Goal: Task Accomplishment & Management: Manage account settings

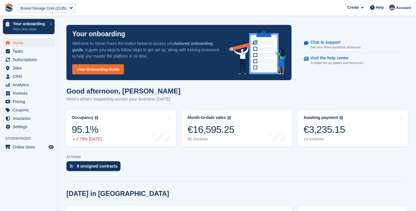
click at [40, 7] on div "Boxed Storage Cork (2135)" at bounding box center [44, 8] width 46 height 6
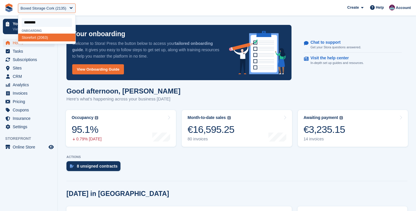
type input "*********"
select select "****"
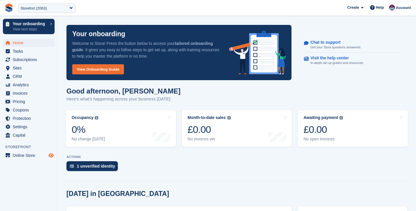
click at [50, 154] on icon "Preview store" at bounding box center [51, 155] width 5 height 5
click at [38, 10] on div "Storefort (2063)" at bounding box center [34, 8] width 26 height 6
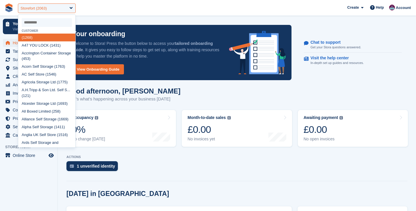
type input "*"
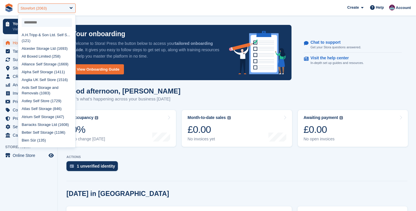
select select
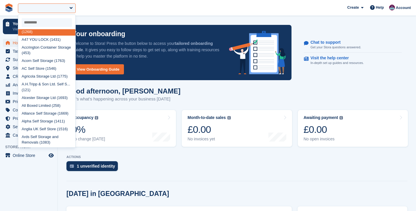
scroll to position [4, 0]
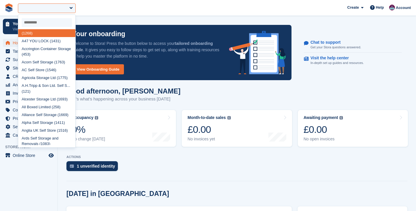
type input "*"
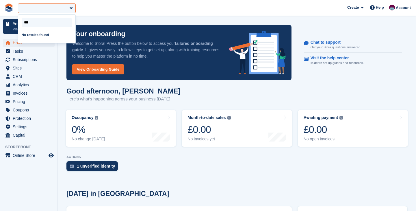
scroll to position [0, 0]
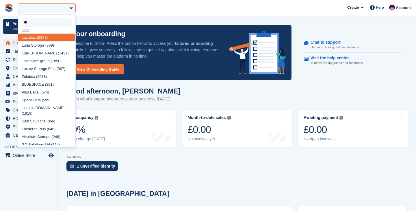
type input "*"
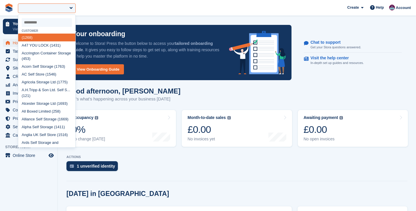
type input "*"
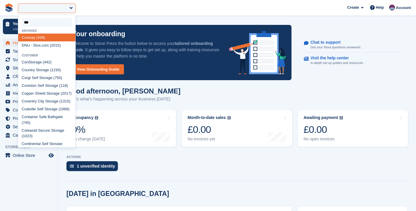
type input "****"
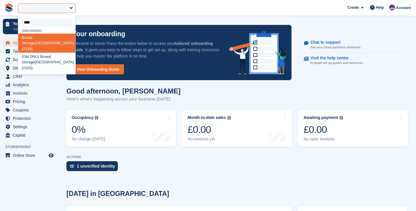
select select "****"
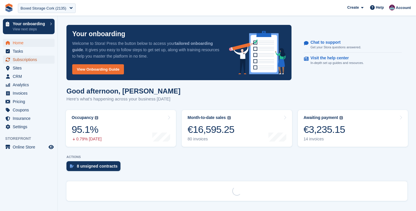
click at [34, 57] on span "Subscriptions" at bounding box center [30, 59] width 35 height 8
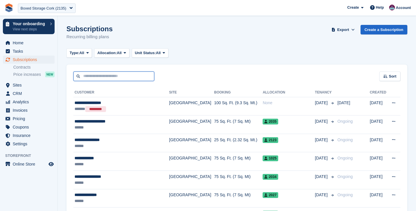
click at [103, 78] on input "text" at bounding box center [113, 76] width 81 height 10
type input "***"
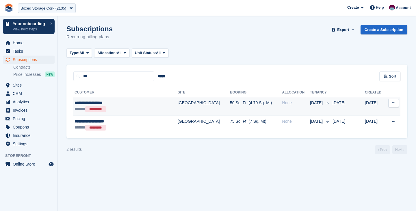
click at [118, 111] on div "****** *********" at bounding box center [116, 109] width 83 height 6
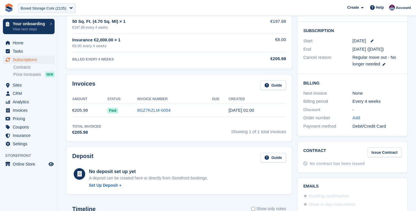
scroll to position [123, 0]
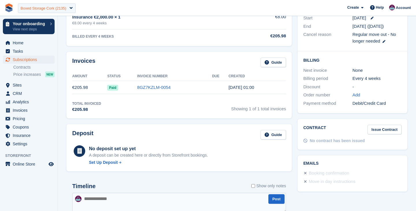
click at [36, 8] on div "Boxed Storage Cork (2135)" at bounding box center [44, 8] width 46 height 6
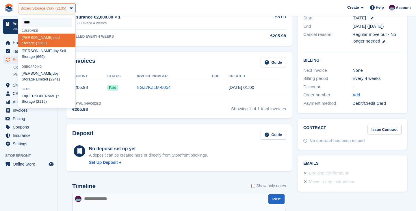
type input "*****"
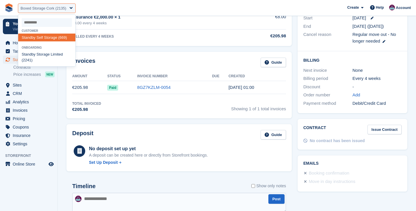
select select "***"
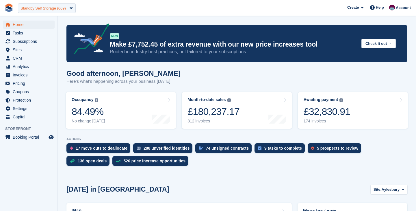
click at [47, 8] on div "Standby Self Storage (669)" at bounding box center [43, 8] width 45 height 6
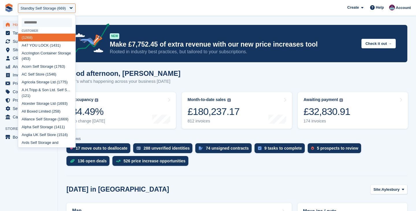
click at [98, 9] on span "**********" at bounding box center [208, 8] width 416 height 16
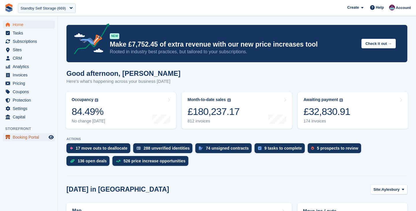
click at [32, 137] on span "Booking Portal" at bounding box center [30, 137] width 35 height 8
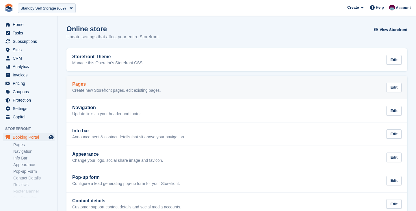
click at [96, 84] on h2 "Pages" at bounding box center [116, 83] width 89 height 5
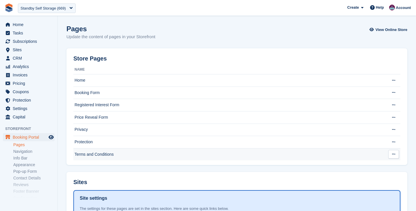
click at [105, 154] on td "Terms and Conditions" at bounding box center [228, 154] width 311 height 12
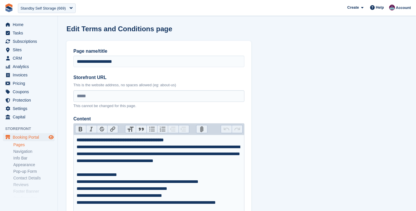
click at [52, 137] on icon "Preview store" at bounding box center [51, 137] width 5 height 5
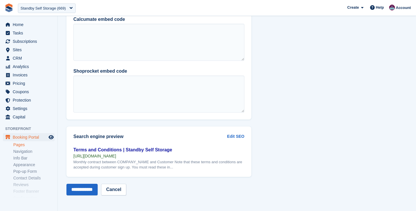
scroll to position [2658, 0]
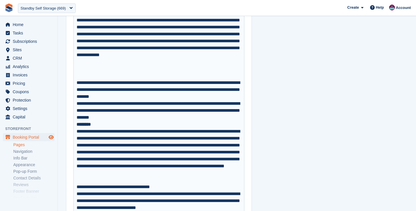
click at [52, 137] on icon "Preview store" at bounding box center [51, 137] width 5 height 5
click at [21, 144] on link "Pages" at bounding box center [33, 144] width 41 height 5
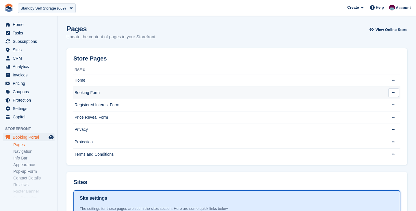
click at [99, 89] on td "Booking Form" at bounding box center [228, 92] width 311 height 12
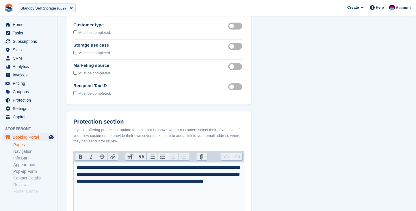
scroll to position [67, 0]
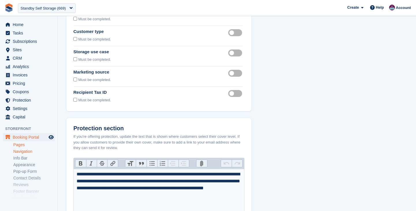
click at [23, 152] on link "Navigation" at bounding box center [33, 151] width 41 height 5
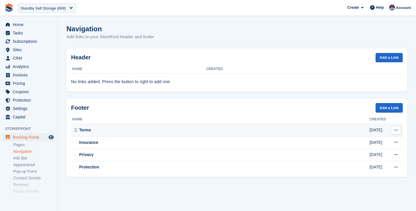
click at [105, 127] on div "Terms" at bounding box center [220, 130] width 297 height 6
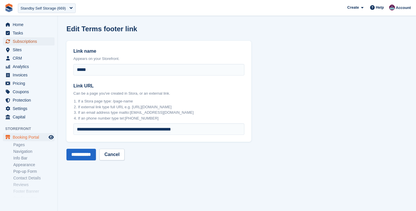
click at [36, 42] on span "Subscriptions" at bounding box center [30, 41] width 35 height 8
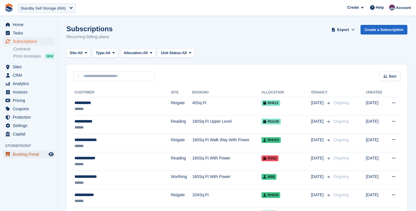
click at [34, 153] on span "Booking Portal" at bounding box center [30, 154] width 35 height 8
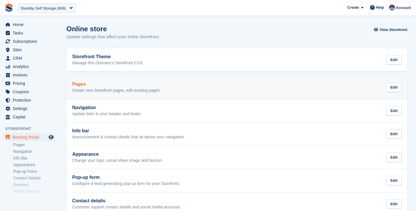
click at [83, 90] on p "Create new Storefront pages, edit existing pages." at bounding box center [116, 90] width 89 height 5
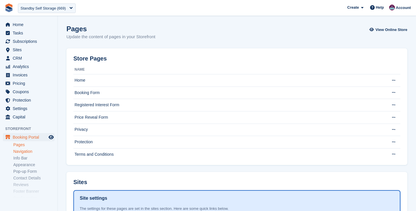
click at [28, 150] on link "Navigation" at bounding box center [33, 151] width 41 height 5
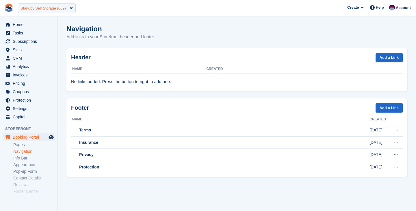
click at [44, 9] on div "Standby Self Storage (669)" at bounding box center [43, 8] width 45 height 6
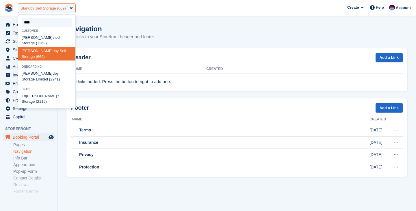
type input "*****"
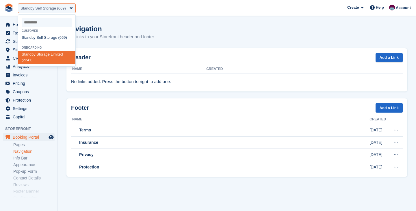
select select "****"
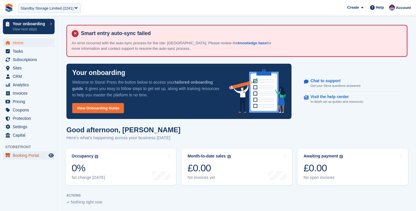
click at [38, 158] on span "Booking Portal" at bounding box center [30, 155] width 35 height 8
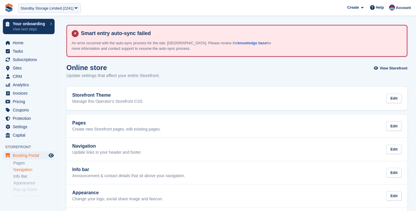
click at [32, 167] on link "Navigation" at bounding box center [33, 169] width 41 height 5
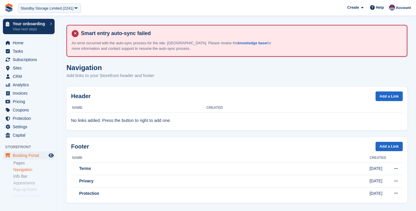
scroll to position [4, 0]
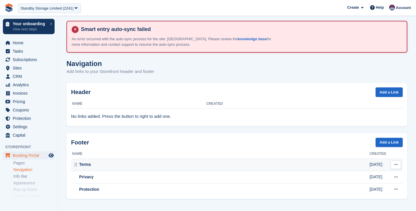
click at [106, 165] on div "Terms" at bounding box center [220, 164] width 297 height 6
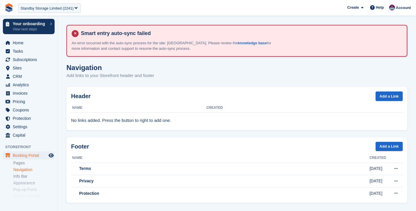
click at [50, 10] on div "Standby Storage Limited (2241)" at bounding box center [47, 8] width 53 height 6
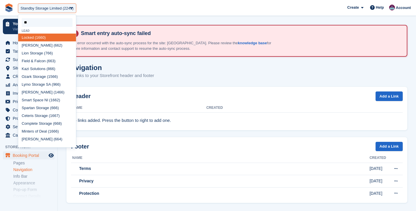
type input "***"
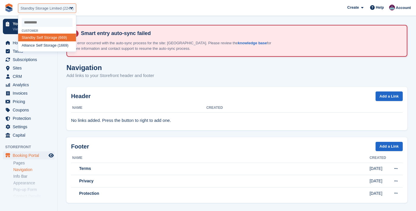
select select "***"
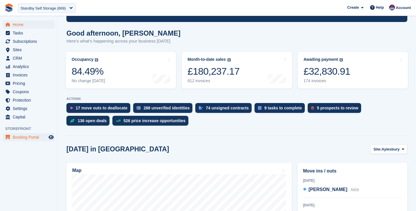
scroll to position [24, 0]
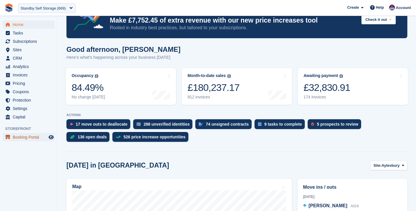
click at [25, 136] on span "Booking Portal" at bounding box center [30, 137] width 35 height 8
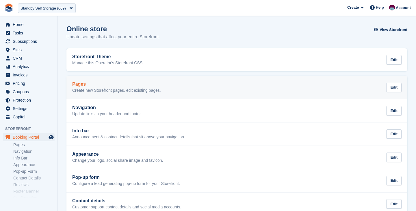
click at [94, 88] on p "Create new Storefront pages, edit existing pages." at bounding box center [116, 90] width 89 height 5
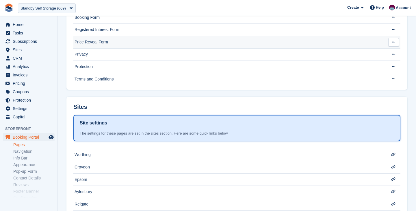
scroll to position [173, 0]
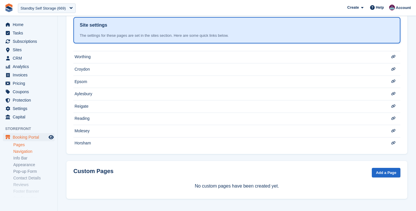
click at [28, 151] on link "Navigation" at bounding box center [33, 151] width 41 height 5
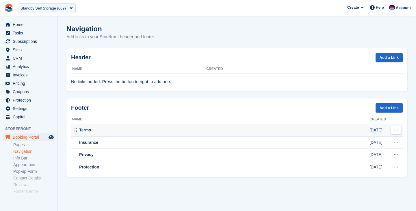
click at [107, 130] on div "Terms" at bounding box center [220, 130] width 297 height 6
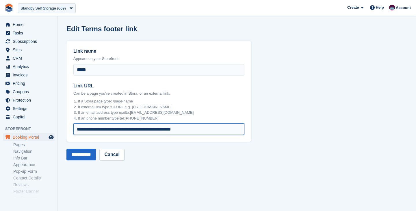
drag, startPoint x: 203, startPoint y: 129, endPoint x: 61, endPoint y: 129, distance: 142.4
click at [61, 129] on section "**********" at bounding box center [237, 105] width 358 height 211
click at [47, 7] on div "Standby Self Storage (669)" at bounding box center [43, 8] width 45 height 6
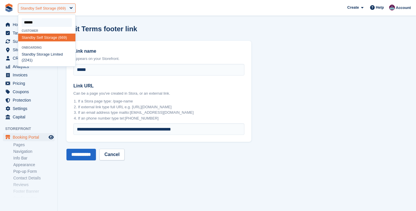
type input "*******"
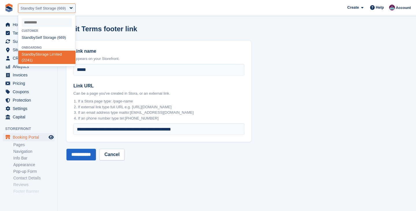
select select "****"
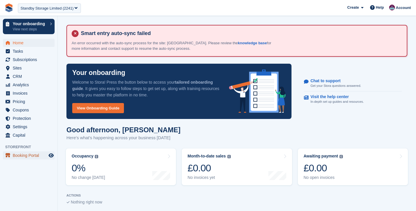
click at [35, 155] on span "Booking Portal" at bounding box center [30, 155] width 35 height 8
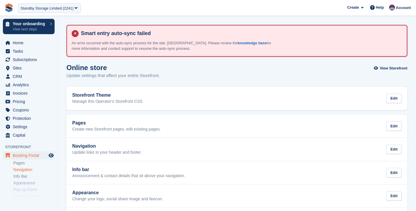
click at [21, 168] on link "Navigation" at bounding box center [33, 169] width 41 height 5
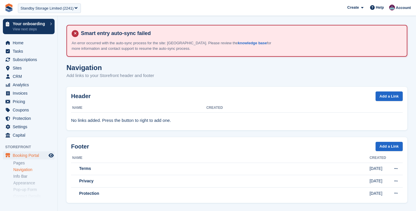
scroll to position [4, 0]
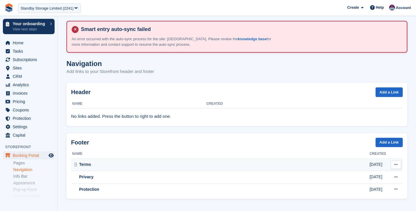
click at [99, 164] on div "Terms" at bounding box center [220, 164] width 297 height 6
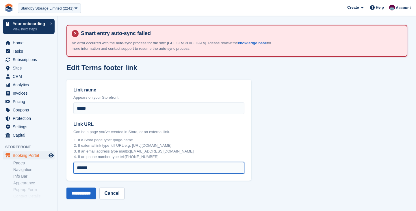
click at [137, 170] on input "******" at bounding box center [158, 168] width 171 height 12
paste input "**********"
type input "**********"
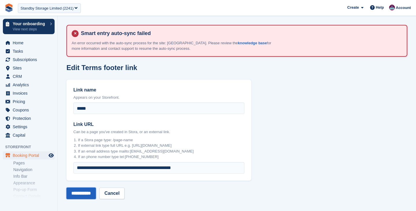
click at [87, 193] on input "**********" at bounding box center [80, 193] width 29 height 12
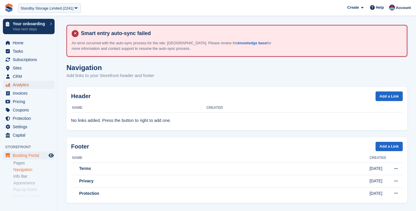
click at [32, 88] on span "Analytics" at bounding box center [30, 85] width 35 height 8
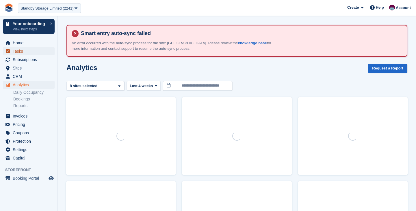
click at [32, 54] on span "Tasks" at bounding box center [30, 51] width 35 height 8
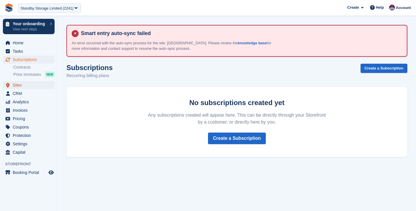
click at [22, 85] on span "Sites" at bounding box center [30, 85] width 35 height 8
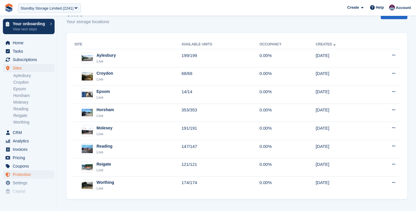
scroll to position [36, 0]
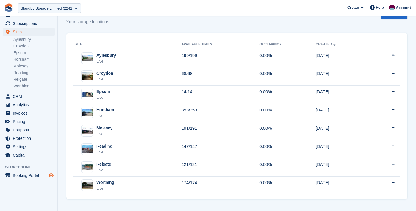
click at [53, 173] on icon "Preview store" at bounding box center [51, 175] width 5 height 5
click at [35, 177] on span "Booking Portal" at bounding box center [30, 175] width 35 height 8
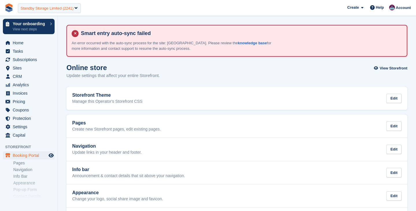
click at [44, 7] on div "Standby Storage Limited (2241)" at bounding box center [47, 8] width 53 height 6
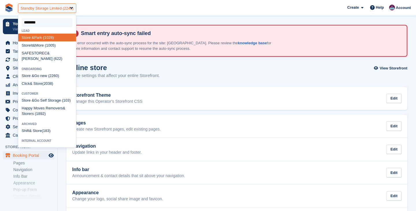
type input "*********"
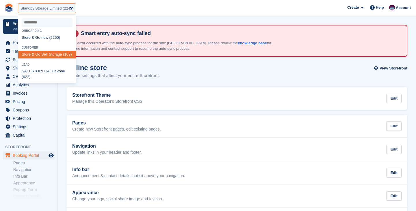
select select "***"
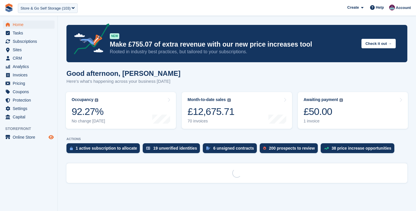
click at [50, 136] on icon "Preview store" at bounding box center [51, 137] width 5 height 5
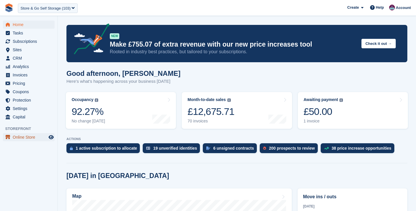
click at [29, 139] on span "Online Store" at bounding box center [30, 137] width 35 height 8
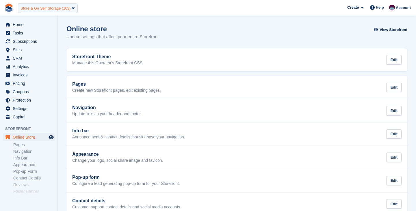
click at [46, 9] on div "Store & Go Self Storage (103)" at bounding box center [46, 8] width 50 height 6
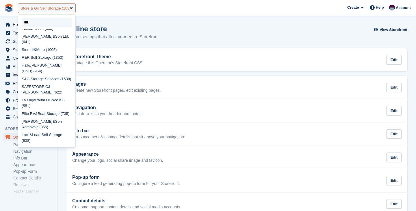
type input "****"
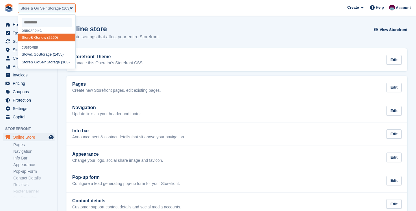
select select "****"
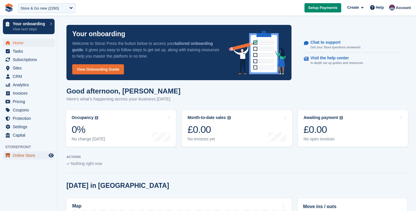
click at [34, 158] on span "Online Store" at bounding box center [30, 155] width 35 height 8
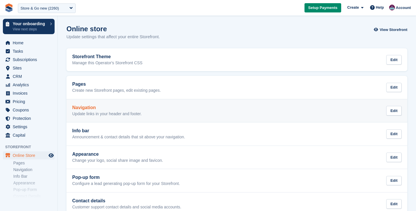
scroll to position [19, 0]
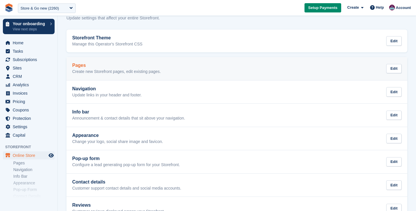
click at [119, 65] on h2 "Pages" at bounding box center [116, 65] width 89 height 5
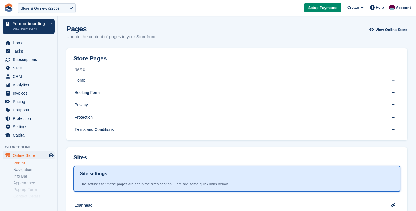
scroll to position [72, 0]
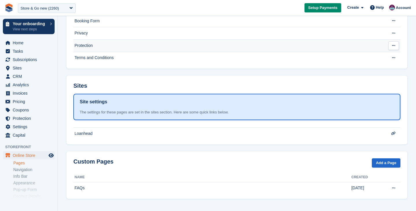
click at [93, 40] on td "Protection" at bounding box center [228, 45] width 311 height 12
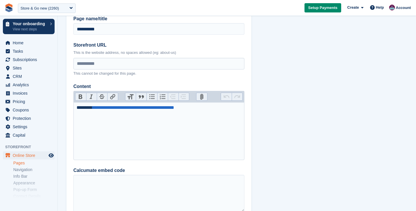
scroll to position [40, 0]
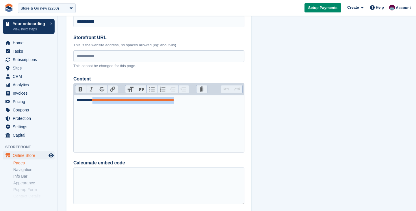
drag, startPoint x: 198, startPoint y: 101, endPoint x: 96, endPoint y: 103, distance: 102.0
click at [96, 103] on div "**********" at bounding box center [159, 100] width 165 height 7
type trix-editor "**********"
click at [137, 101] on div "**********" at bounding box center [159, 100] width 165 height 7
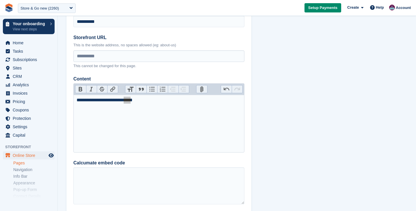
click at [201, 89] on button "Attach Files" at bounding box center [201, 89] width 11 height 8
click at [113, 88] on button "Link" at bounding box center [112, 89] width 11 height 8
paste input "**********"
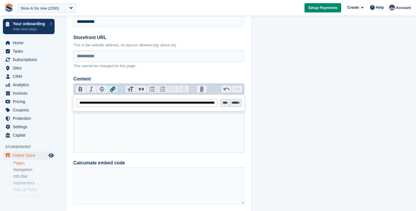
scroll to position [0, 415]
type input "**********"
click at [219, 103] on input "****" at bounding box center [220, 102] width 9 height 7
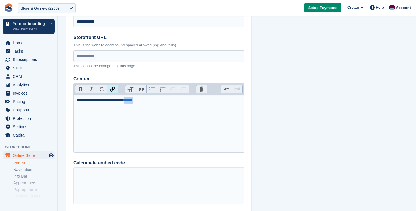
scroll to position [178, 0]
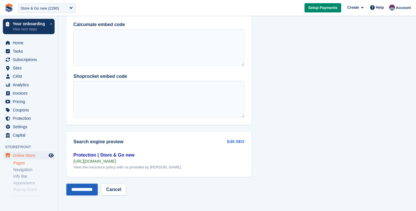
click at [92, 191] on input "**********" at bounding box center [81, 189] width 31 height 12
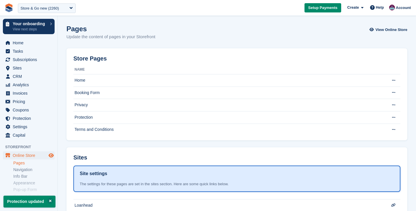
click at [50, 155] on icon "Preview store" at bounding box center [51, 155] width 5 height 5
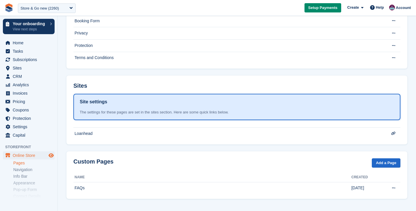
click at [50, 157] on icon "Preview store" at bounding box center [51, 155] width 5 height 5
click at [43, 12] on div "Store & Go new (2260)" at bounding box center [47, 8] width 58 height 10
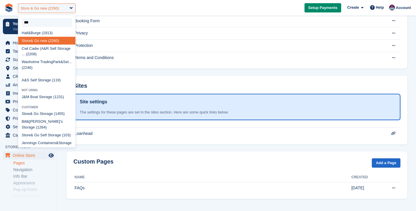
scroll to position [0, 0]
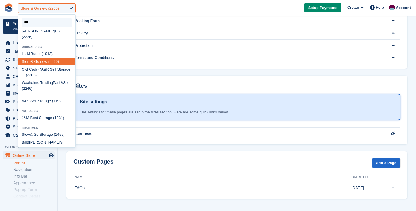
type input "****"
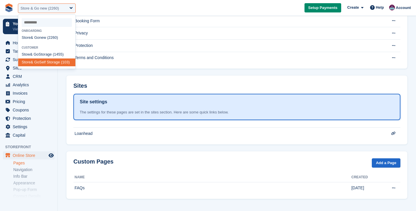
select select "***"
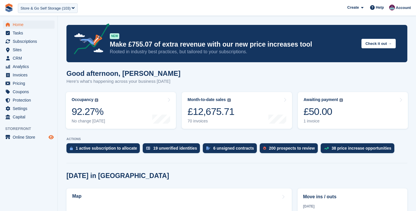
click at [51, 135] on icon "Preview store" at bounding box center [51, 137] width 5 height 5
click at [25, 133] on span "Online Store" at bounding box center [30, 137] width 35 height 8
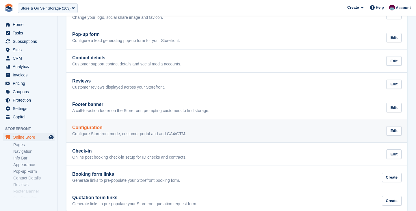
scroll to position [153, 0]
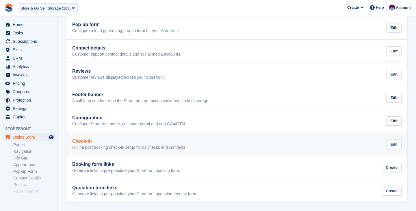
click at [88, 140] on h2 "Check-in" at bounding box center [129, 140] width 114 height 5
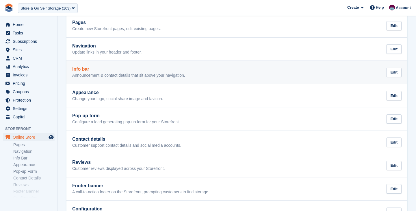
scroll to position [26, 0]
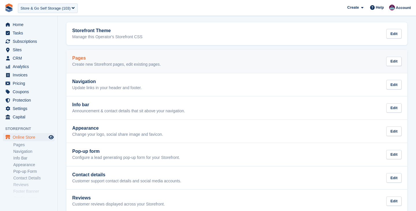
click at [99, 63] on p "Create new Storefront pages, edit existing pages." at bounding box center [116, 64] width 89 height 5
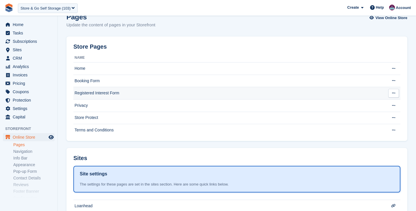
scroll to position [13, 0]
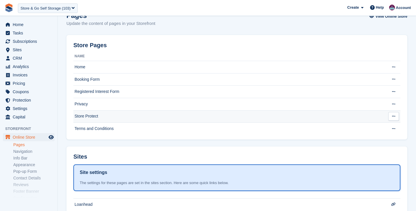
click at [102, 116] on td "Store Protect" at bounding box center [228, 116] width 311 height 12
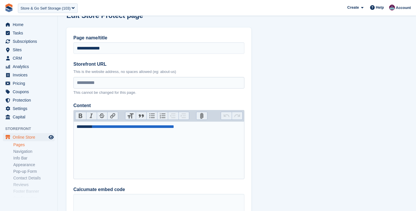
scroll to position [19, 0]
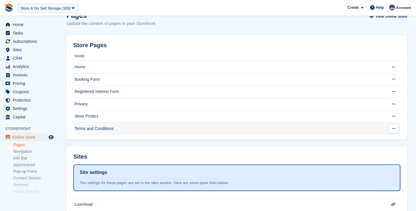
scroll to position [84, 0]
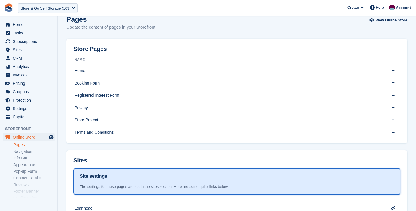
scroll to position [6, 0]
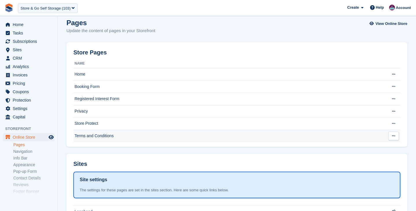
click at [89, 136] on td "Terms and Conditions" at bounding box center [228, 136] width 311 height 12
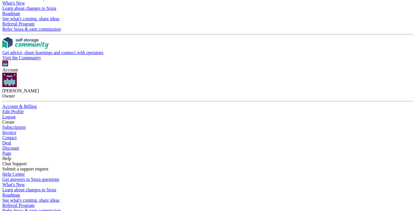
scroll to position [98, 0]
click at [162, 148] on div "**********" at bounding box center [159, 145] width 165 height 7
type trix-editor "**********"
copy trix-editor "**********"
click at [22, 23] on span "Home" at bounding box center [30, 25] width 35 height 8
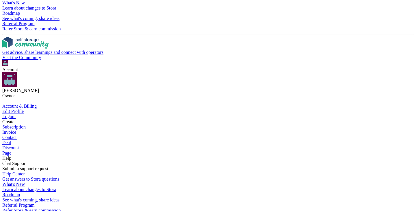
click at [39, 5] on div "Store & Go Self Storage (103)" at bounding box center [48, 8] width 60 height 10
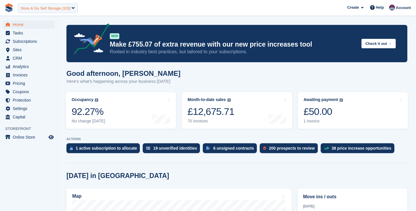
click at [39, 8] on div "Store & Go Self Storage (103)" at bounding box center [46, 8] width 50 height 6
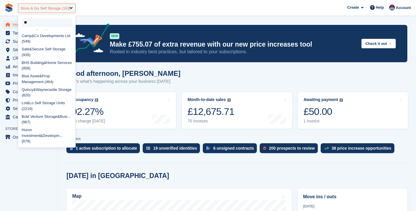
scroll to position [194, 0]
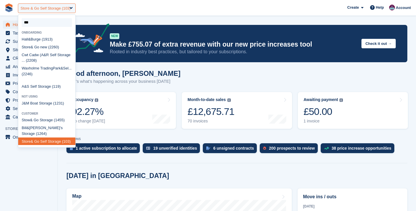
type input "****"
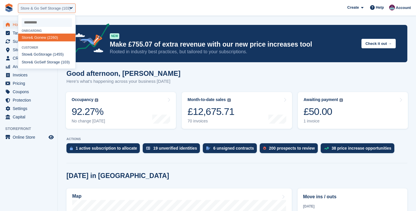
select select "****"
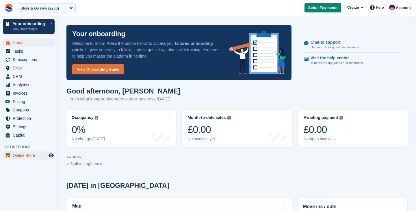
click at [33, 155] on span "Online Store" at bounding box center [30, 155] width 35 height 8
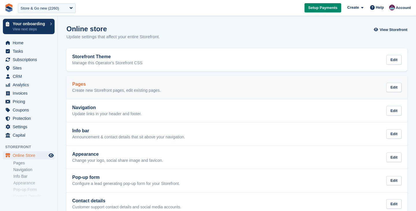
click at [94, 79] on link "Pages Create new Storefront pages, edit existing pages. Edit" at bounding box center [236, 87] width 341 height 23
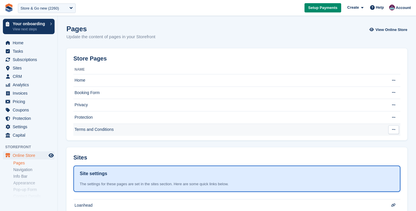
click at [93, 130] on td "Terms and Conditions" at bounding box center [228, 129] width 311 height 12
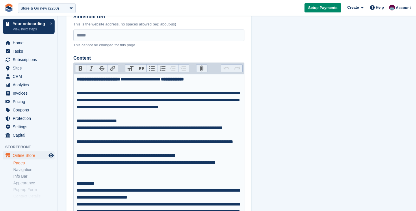
scroll to position [61, 0]
click at [31, 156] on span "Online Store" at bounding box center [30, 155] width 35 height 8
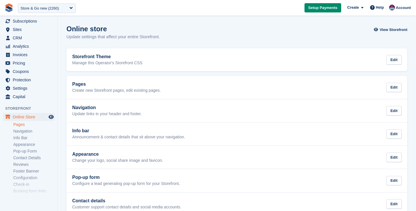
scroll to position [50, 0]
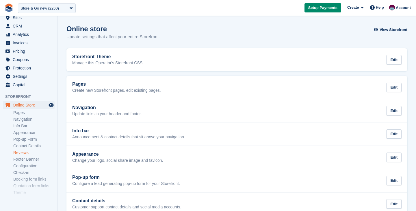
click at [26, 153] on link "Reviews" at bounding box center [33, 152] width 41 height 5
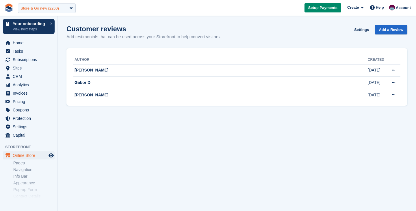
click at [37, 11] on div "Store & Go new (2260)" at bounding box center [47, 8] width 58 height 10
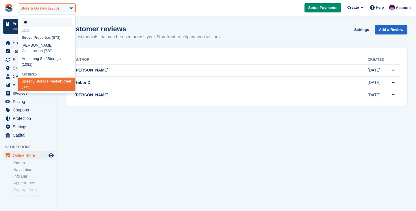
type input "*"
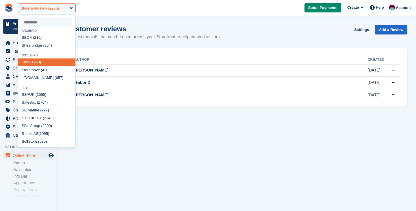
select select
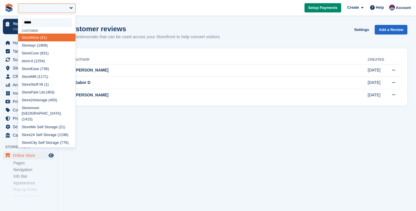
type input "******"
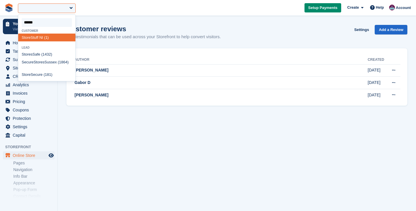
select select "*"
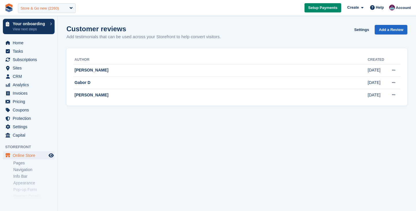
click at [55, 8] on div "Store & Go new (2260)" at bounding box center [40, 8] width 38 height 6
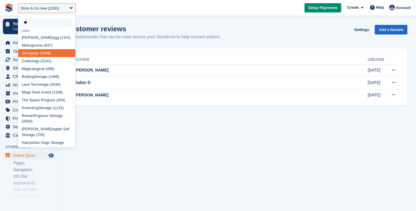
type input "*"
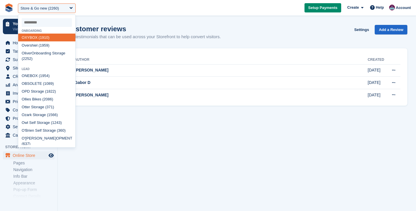
select select
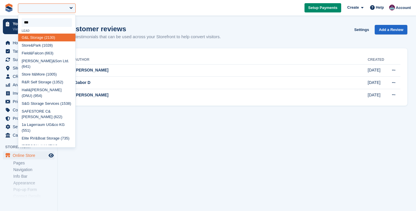
type input "****"
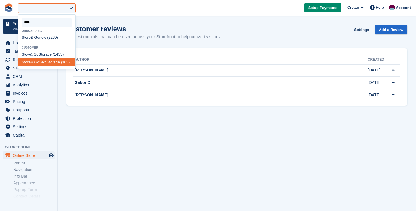
select select "***"
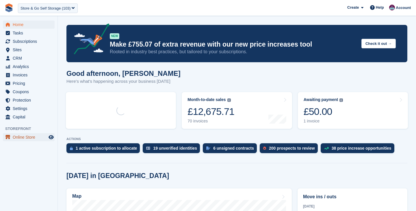
click at [31, 140] on span "Online Store" at bounding box center [30, 137] width 35 height 8
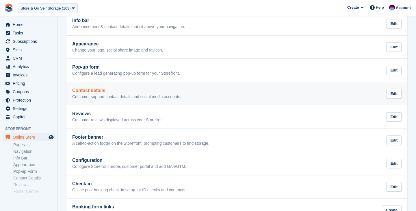
scroll to position [139, 0]
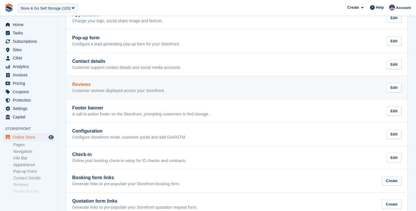
click at [95, 88] on div "Reviews Customer reviews displayed across your Storefront." at bounding box center [118, 88] width 93 height 12
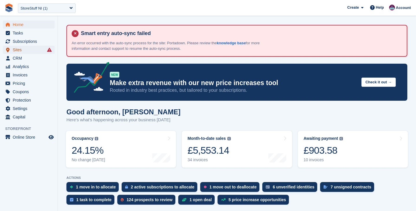
click at [24, 46] on span "Sites" at bounding box center [30, 50] width 35 height 8
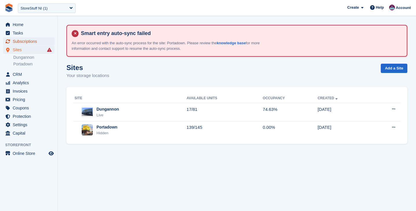
click at [27, 40] on span "Subscriptions" at bounding box center [30, 41] width 35 height 8
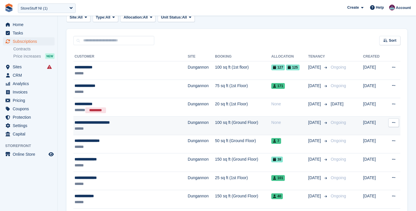
scroll to position [73, 0]
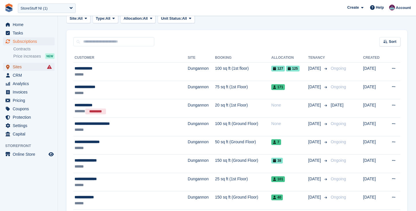
click at [18, 65] on span "Sites" at bounding box center [30, 67] width 35 height 8
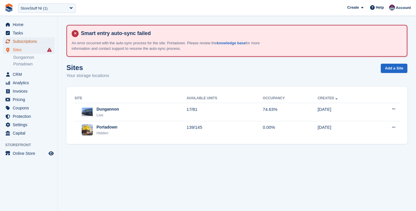
click at [34, 43] on span "Subscriptions" at bounding box center [30, 41] width 35 height 8
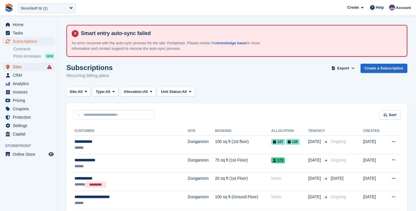
click at [23, 68] on span "Sites" at bounding box center [30, 67] width 35 height 8
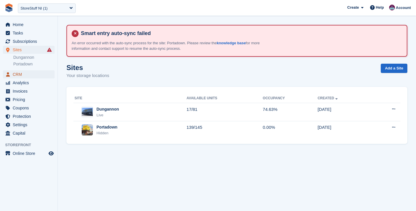
click at [21, 73] on span "CRM" at bounding box center [30, 74] width 35 height 8
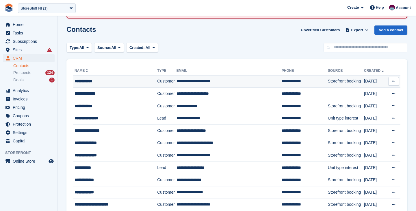
scroll to position [38, 0]
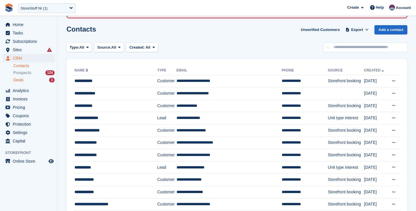
click at [28, 80] on div "Deals 1" at bounding box center [33, 79] width 41 height 5
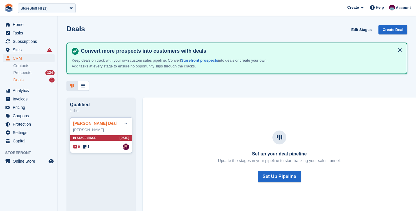
click at [97, 125] on link "Abdullah Fadhel Deal" at bounding box center [95, 123] width 44 height 5
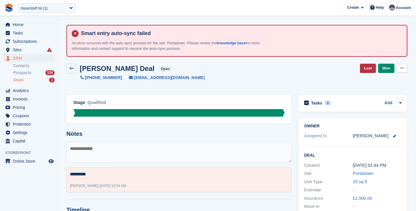
click at [401, 69] on icon at bounding box center [401, 68] width 3 height 4
click at [379, 93] on p "Delete Deal" at bounding box center [380, 92] width 50 height 8
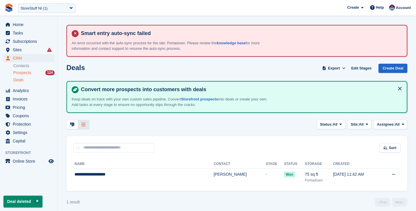
click at [21, 72] on span "Prospects" at bounding box center [22, 72] width 18 height 5
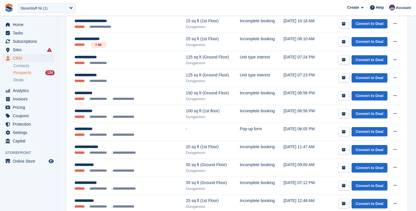
scroll to position [885, 0]
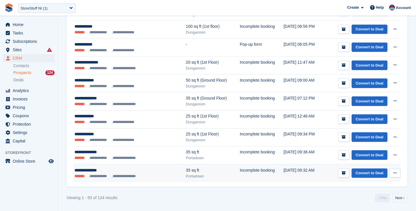
click at [394, 172] on icon at bounding box center [395, 173] width 3 height 4
click at [368, 203] on p "Delete prospect" at bounding box center [373, 204] width 50 height 8
click at [344, 172] on icon "submit" at bounding box center [344, 173] width 4 height 4
click at [396, 172] on icon at bounding box center [395, 173] width 3 height 4
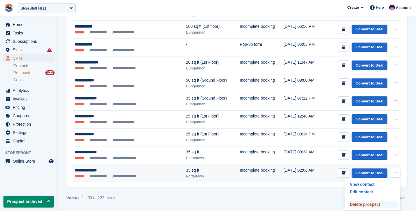
click at [376, 204] on p "Delete prospect" at bounding box center [373, 204] width 50 height 8
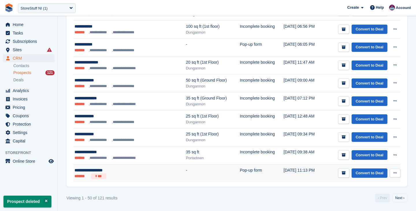
click at [395, 172] on icon at bounding box center [395, 173] width 3 height 4
click at [354, 204] on p "Delete prospect" at bounding box center [373, 204] width 50 height 8
click at [395, 171] on icon at bounding box center [395, 173] width 3 height 4
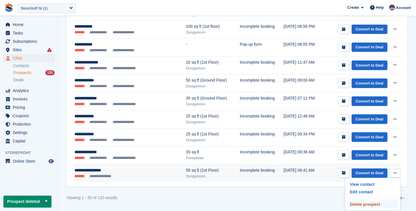
click at [366, 204] on p "Delete prospect" at bounding box center [373, 204] width 50 height 8
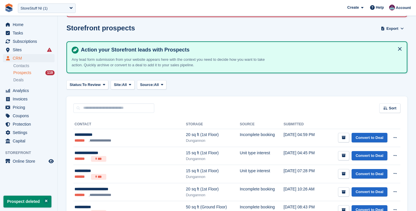
scroll to position [48, 0]
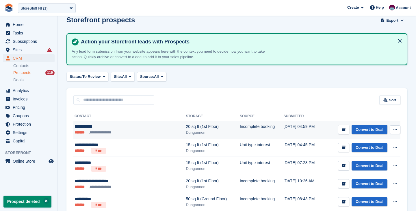
click at [397, 130] on button at bounding box center [395, 129] width 11 height 9
click at [379, 160] on p "Delete prospect" at bounding box center [373, 161] width 50 height 8
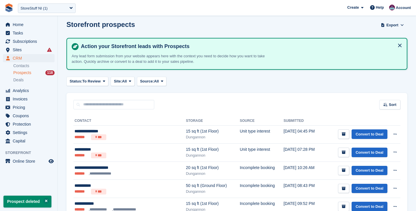
scroll to position [55, 0]
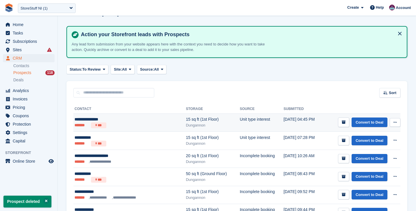
click at [394, 124] on button at bounding box center [395, 122] width 11 height 9
click at [373, 152] on p "Delete prospect" at bounding box center [373, 154] width 50 height 8
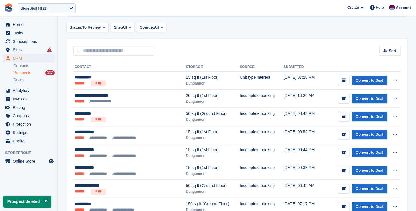
scroll to position [109, 0]
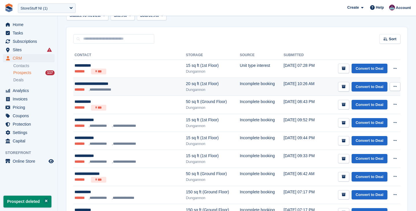
click at [397, 87] on button at bounding box center [395, 86] width 11 height 9
click at [375, 119] on p "Delete prospect" at bounding box center [373, 118] width 50 height 8
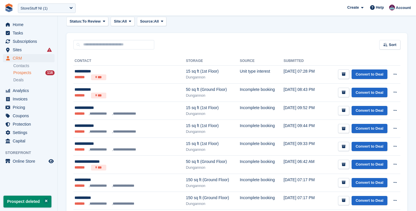
scroll to position [103, 0]
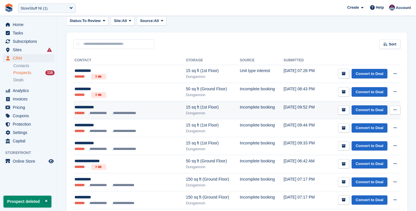
click at [398, 110] on button at bounding box center [395, 109] width 11 height 9
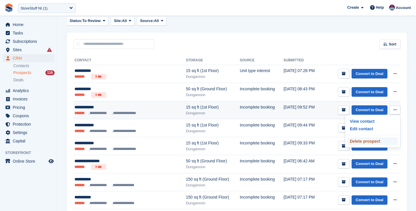
click at [377, 139] on p "Delete prospect" at bounding box center [373, 141] width 50 height 8
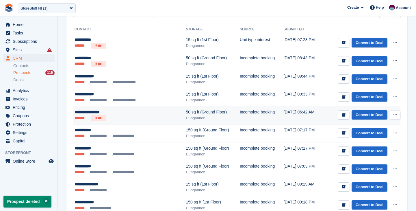
scroll to position [131, 0]
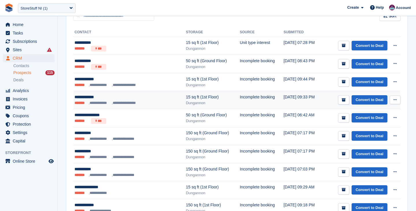
click at [396, 102] on button at bounding box center [395, 99] width 11 height 9
click at [368, 131] on p "Delete prospect" at bounding box center [373, 131] width 50 height 8
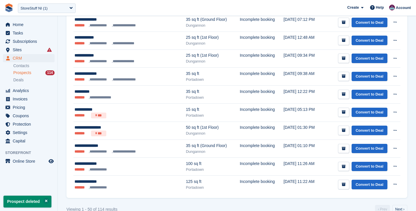
scroll to position [885, 0]
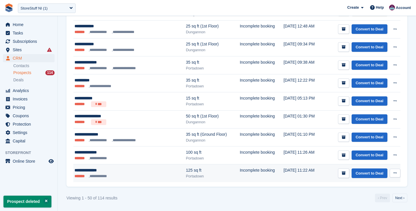
click at [394, 172] on icon at bounding box center [395, 173] width 3 height 4
click at [362, 204] on p "Delete prospect" at bounding box center [373, 204] width 50 height 8
click at [397, 168] on div "Convert to Deal View contact Edit contact Delete prospect" at bounding box center [369, 173] width 62 height 10
click at [395, 172] on icon at bounding box center [395, 173] width 3 height 4
click at [361, 205] on p "Delete prospect" at bounding box center [373, 204] width 50 height 8
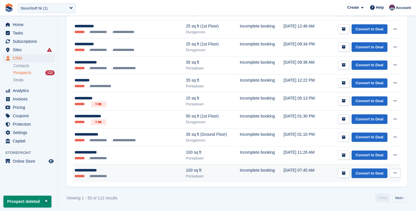
click at [397, 170] on button at bounding box center [395, 172] width 11 height 9
click at [371, 204] on p "Delete prospect" at bounding box center [373, 204] width 50 height 8
click at [395, 167] on td "Convert to Deal View contact Edit contact Delete prospect" at bounding box center [361, 173] width 78 height 18
click at [395, 171] on icon at bounding box center [395, 173] width 3 height 4
click at [363, 203] on p "Delete prospect" at bounding box center [373, 204] width 50 height 8
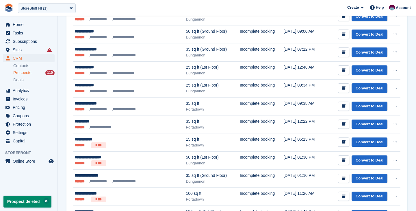
scroll to position [885, 0]
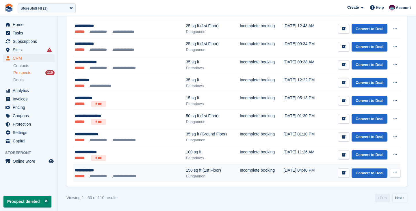
click at [393, 174] on button at bounding box center [395, 172] width 11 height 9
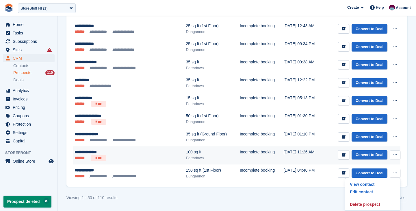
click at [397, 157] on button at bounding box center [395, 154] width 11 height 9
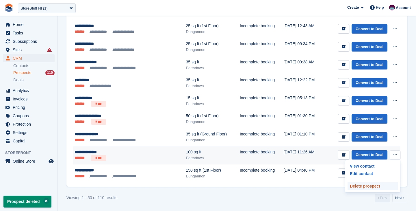
click at [366, 186] on p "Delete prospect" at bounding box center [373, 186] width 50 height 8
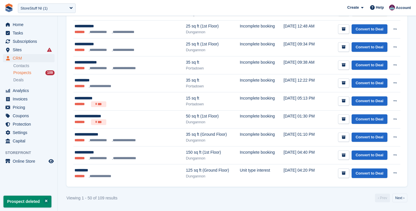
scroll to position [0, 0]
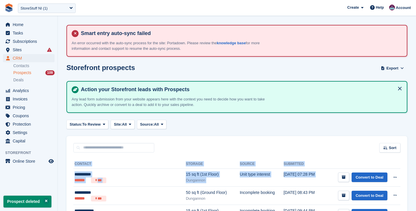
drag, startPoint x: 396, startPoint y: 171, endPoint x: 411, endPoint y: 152, distance: 23.8
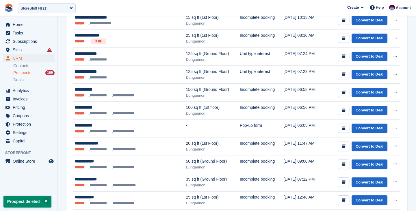
scroll to position [885, 0]
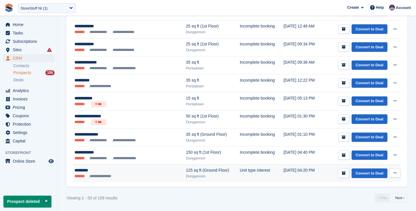
click at [396, 172] on icon at bounding box center [395, 173] width 3 height 4
click at [371, 203] on p "Delete prospect" at bounding box center [373, 204] width 50 height 8
click at [392, 169] on button at bounding box center [395, 172] width 11 height 9
click at [357, 205] on p "Delete prospect" at bounding box center [373, 204] width 50 height 8
click at [394, 171] on icon at bounding box center [395, 173] width 3 height 4
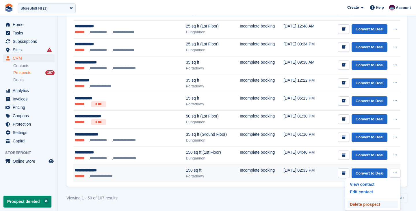
click at [378, 200] on p "Delete prospect" at bounding box center [373, 204] width 50 height 8
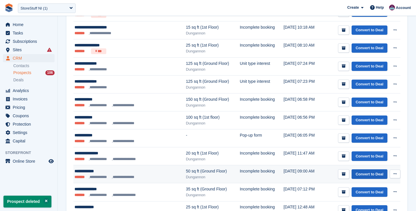
scroll to position [885, 0]
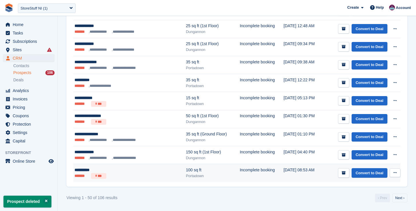
click at [395, 171] on icon at bounding box center [395, 172] width 3 height 4
click at [365, 202] on p "Delete prospect" at bounding box center [373, 204] width 50 height 8
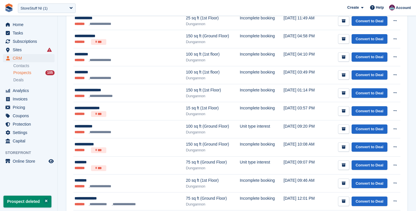
scroll to position [885, 0]
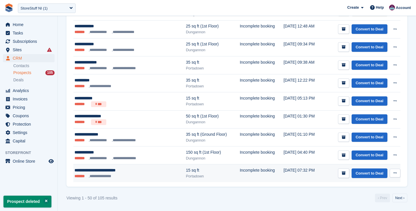
click at [392, 172] on button at bounding box center [395, 172] width 11 height 9
click at [362, 207] on p "Delete prospect" at bounding box center [373, 204] width 50 height 8
click at [397, 174] on button at bounding box center [395, 172] width 11 height 9
click at [371, 204] on p "Delete prospect" at bounding box center [373, 204] width 50 height 8
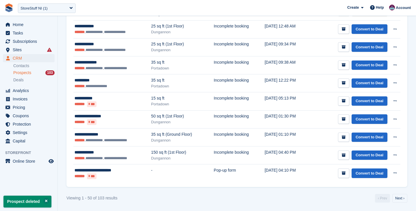
scroll to position [885, 0]
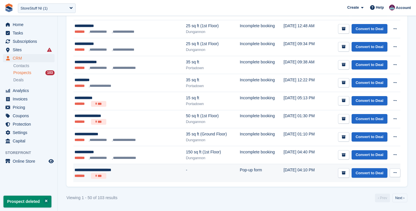
click at [394, 171] on icon at bounding box center [395, 172] width 3 height 4
click at [367, 203] on p "Delete prospect" at bounding box center [373, 204] width 50 height 8
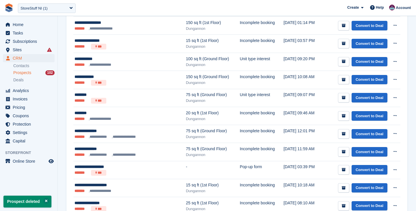
scroll to position [885, 0]
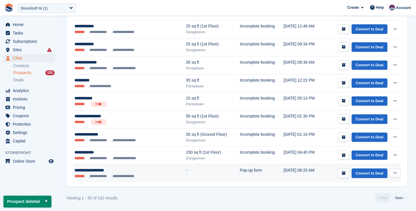
click at [394, 173] on icon at bounding box center [395, 173] width 3 height 4
click at [362, 204] on p "Delete prospect" at bounding box center [373, 204] width 50 height 8
click at [395, 175] on button at bounding box center [395, 172] width 11 height 9
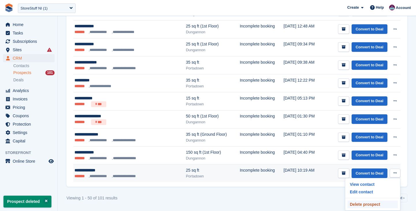
click at [374, 203] on p "Delete prospect" at bounding box center [373, 204] width 50 height 8
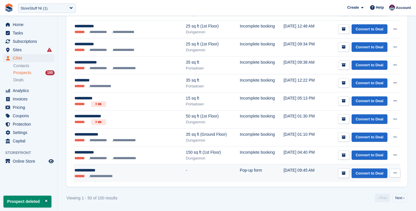
click at [395, 172] on icon at bounding box center [395, 173] width 3 height 4
click at [366, 202] on p "Delete prospect" at bounding box center [373, 204] width 50 height 8
click at [396, 173] on icon at bounding box center [395, 173] width 3 height 4
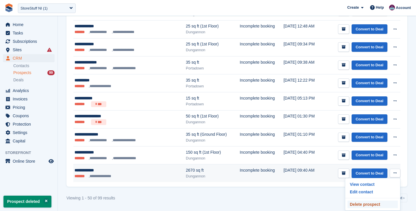
click at [366, 204] on p "Delete prospect" at bounding box center [373, 204] width 50 height 8
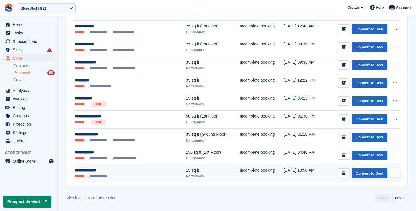
click at [395, 173] on icon at bounding box center [395, 173] width 3 height 4
click at [366, 203] on p "Delete prospect" at bounding box center [373, 204] width 50 height 8
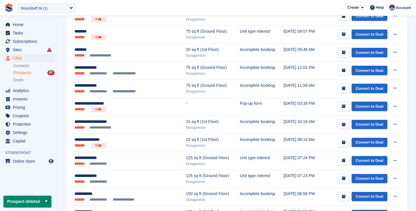
scroll to position [885, 0]
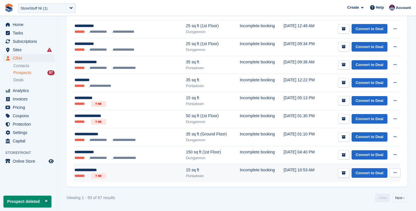
click at [394, 173] on icon at bounding box center [395, 172] width 3 height 4
click at [361, 201] on p "Delete prospect" at bounding box center [373, 204] width 50 height 8
click at [394, 173] on icon at bounding box center [395, 172] width 3 height 4
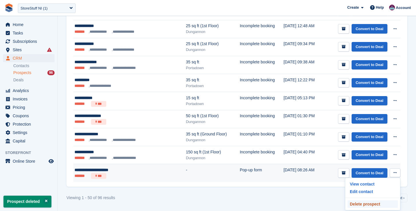
click at [355, 202] on p "Delete prospect" at bounding box center [373, 204] width 50 height 8
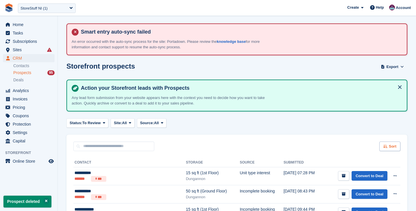
scroll to position [2, 0]
click at [159, 122] on span "All" at bounding box center [156, 123] width 5 height 6
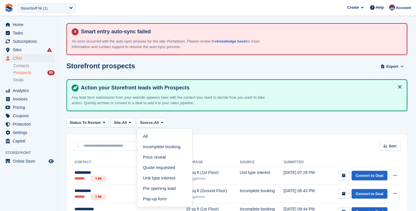
click at [202, 120] on div "Status: To Review All Archived To Review Site: All All Dungannon Portadown Not …" at bounding box center [236, 123] width 341 height 10
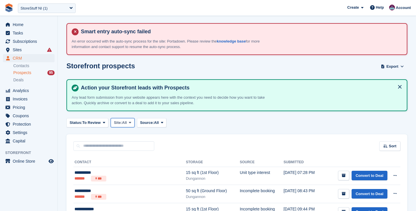
click at [113, 121] on button "Site: All" at bounding box center [123, 123] width 24 height 10
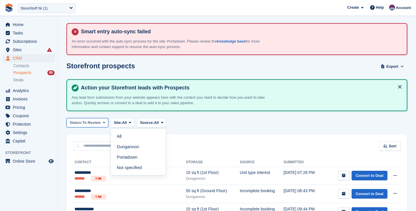
click at [105, 122] on span at bounding box center [104, 122] width 5 height 5
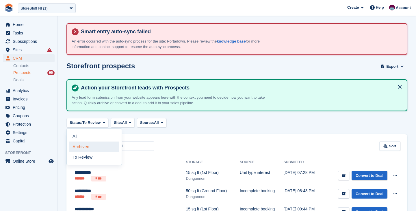
click at [95, 144] on link "Archived" at bounding box center [94, 146] width 50 height 10
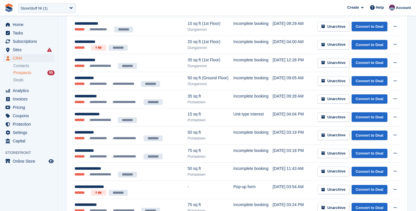
scroll to position [62, 0]
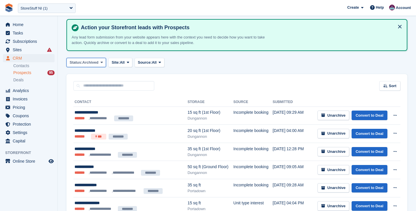
click at [93, 61] on span "Archived" at bounding box center [90, 63] width 16 height 6
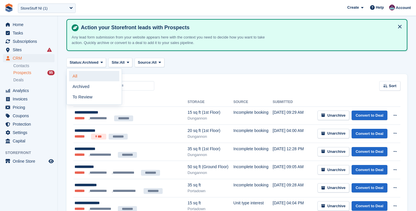
click at [86, 74] on link "All" at bounding box center [94, 76] width 50 height 10
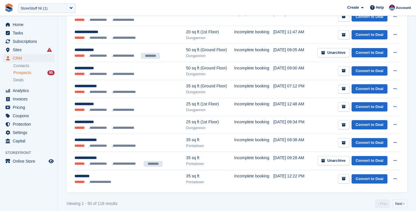
scroll to position [886, 0]
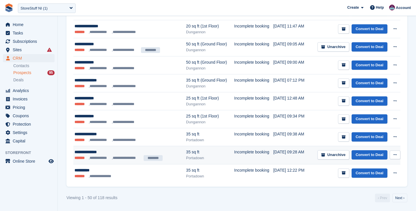
click at [396, 153] on icon at bounding box center [395, 155] width 3 height 4
click at [371, 186] on p "Delete prospect" at bounding box center [373, 186] width 50 height 8
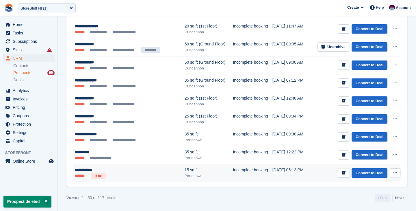
click at [397, 169] on button at bounding box center [395, 172] width 11 height 9
click at [368, 205] on p "Delete prospect" at bounding box center [373, 204] width 50 height 8
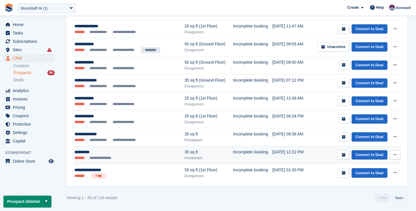
click at [395, 152] on button at bounding box center [395, 154] width 11 height 9
click at [359, 186] on p "Delete prospect" at bounding box center [373, 186] width 50 height 8
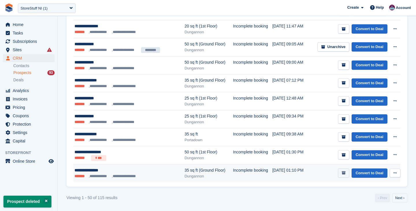
click at [343, 173] on icon "submit" at bounding box center [344, 173] width 4 height 4
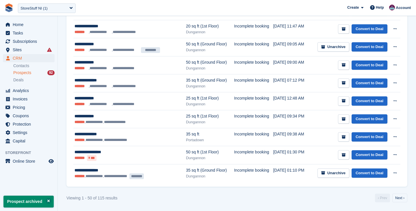
scroll to position [0, 0]
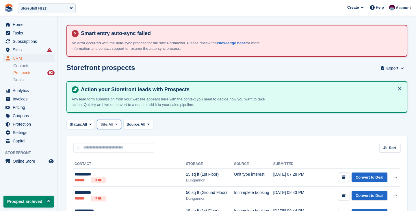
click at [108, 124] on span "Site:" at bounding box center [104, 124] width 8 height 6
click at [107, 124] on span "Site:" at bounding box center [104, 124] width 8 height 6
click at [85, 125] on span "All" at bounding box center [84, 124] width 5 height 6
click at [82, 147] on link "Archived" at bounding box center [94, 148] width 50 height 10
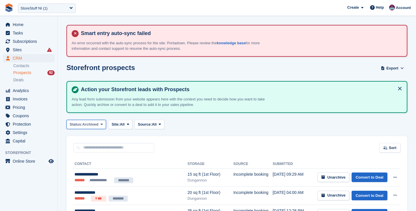
click at [87, 126] on span "Archived" at bounding box center [90, 124] width 16 height 6
click at [83, 139] on link "All" at bounding box center [94, 138] width 50 height 10
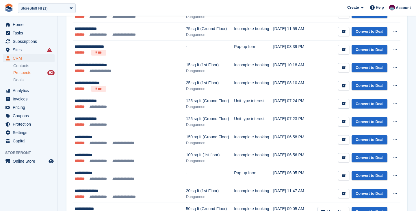
scroll to position [886, 0]
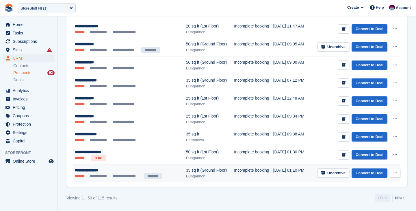
click at [395, 171] on icon at bounding box center [395, 173] width 3 height 4
click at [362, 204] on p "Delete prospect" at bounding box center [373, 204] width 50 height 8
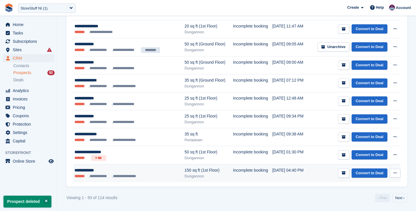
click at [394, 172] on icon at bounding box center [395, 173] width 3 height 4
click at [359, 203] on p "Delete prospect" at bounding box center [373, 204] width 50 height 8
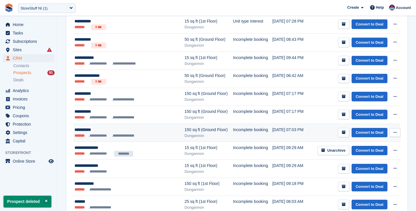
scroll to position [150, 0]
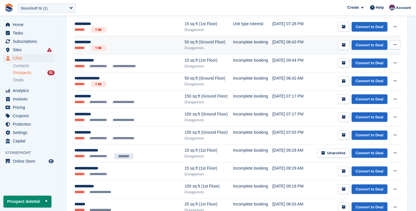
click at [396, 44] on icon at bounding box center [395, 45] width 3 height 4
click at [372, 74] on p "Delete prospect" at bounding box center [373, 76] width 50 height 8
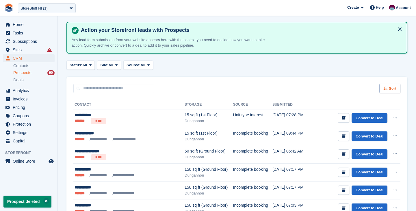
scroll to position [60, 0]
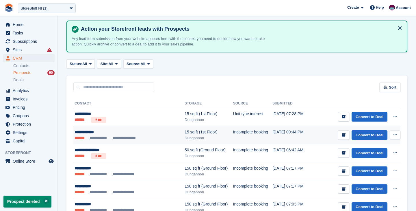
click at [396, 136] on icon at bounding box center [395, 135] width 3 height 4
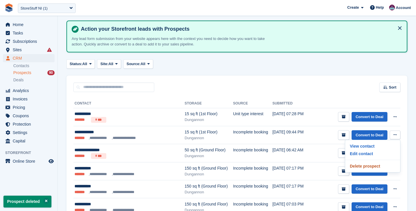
click at [374, 166] on p "Delete prospect" at bounding box center [373, 166] width 50 height 8
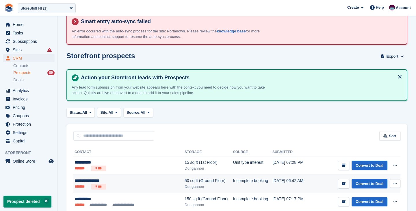
scroll to position [51, 0]
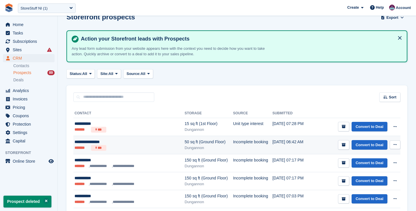
click at [395, 144] on icon at bounding box center [395, 144] width 3 height 4
click at [367, 176] on p "Delete prospect" at bounding box center [373, 176] width 50 height 8
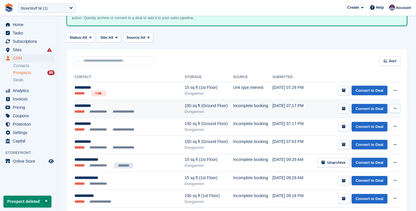
scroll to position [91, 0]
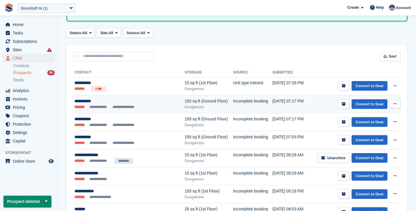
click at [395, 103] on icon at bounding box center [395, 104] width 3 height 4
click at [363, 137] on p "Delete prospect" at bounding box center [373, 135] width 50 height 8
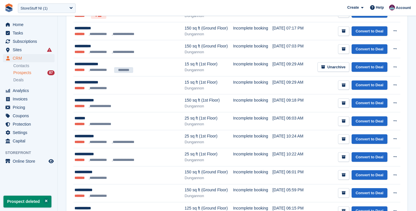
scroll to position [116, 0]
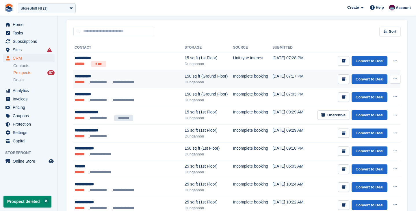
click at [395, 80] on icon at bounding box center [395, 79] width 3 height 4
click at [372, 112] on p "Delete prospect" at bounding box center [373, 110] width 50 height 8
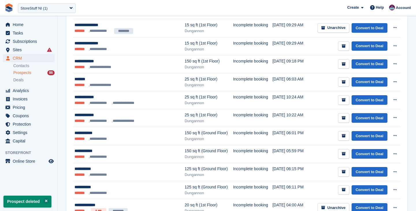
scroll to position [186, 0]
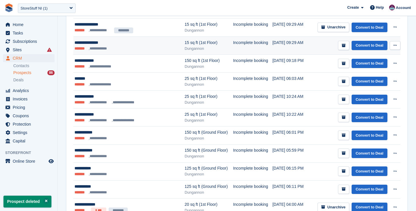
click at [396, 49] on button at bounding box center [395, 45] width 11 height 9
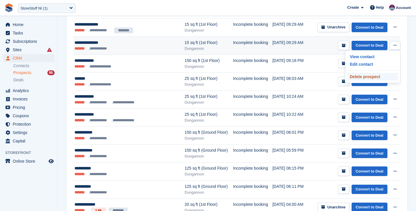
click at [372, 76] on p "Delete prospect" at bounding box center [373, 77] width 50 height 8
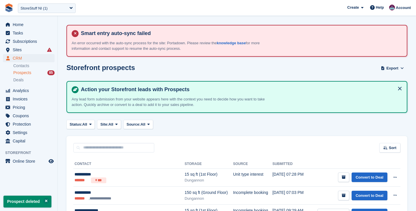
scroll to position [123, 0]
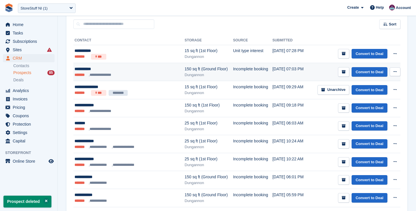
click at [396, 73] on icon at bounding box center [395, 72] width 3 height 4
click at [375, 103] on p "Delete prospect" at bounding box center [373, 103] width 50 height 8
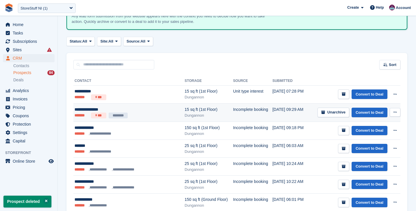
scroll to position [116, 0]
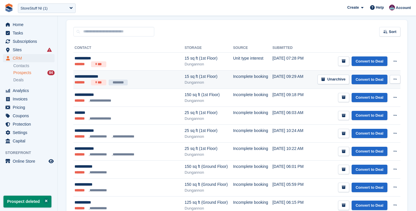
click at [394, 79] on icon at bounding box center [395, 79] width 3 height 4
click at [366, 111] on p "Delete prospect" at bounding box center [373, 111] width 50 height 8
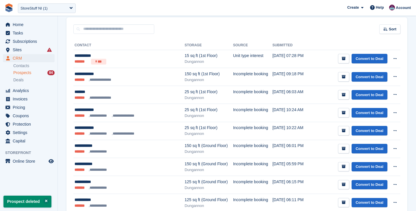
scroll to position [127, 0]
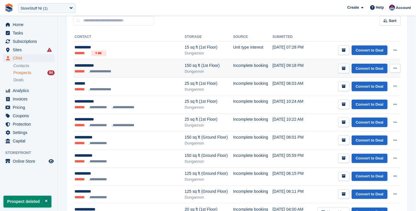
click at [395, 66] on icon at bounding box center [395, 68] width 3 height 4
click at [368, 98] on p "Delete prospect" at bounding box center [373, 100] width 50 height 8
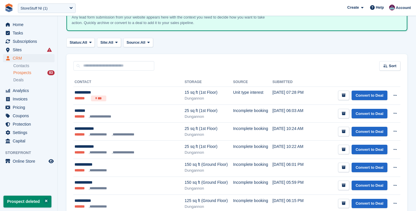
scroll to position [92, 0]
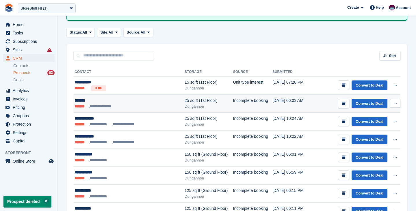
click at [394, 101] on button at bounding box center [395, 103] width 11 height 9
click at [357, 134] on p "Delete prospect" at bounding box center [373, 135] width 50 height 8
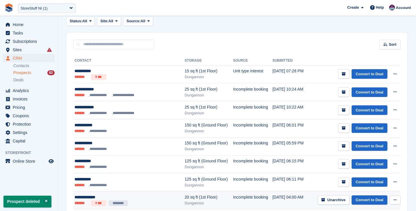
scroll to position [113, 0]
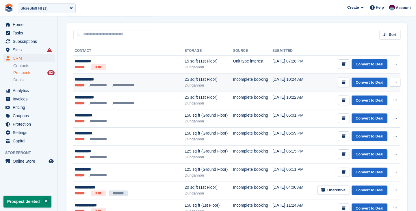
click at [394, 82] on icon at bounding box center [395, 82] width 3 height 4
click at [382, 111] on p "Delete prospect" at bounding box center [373, 114] width 50 height 8
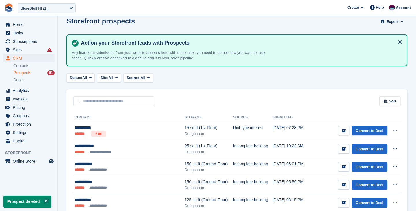
scroll to position [60, 0]
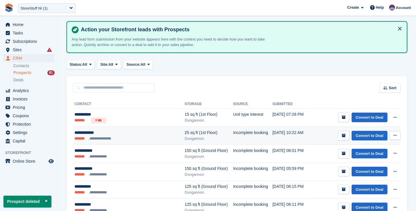
click at [393, 132] on button at bounding box center [395, 135] width 11 height 9
click at [361, 165] on p "Delete prospect" at bounding box center [373, 167] width 50 height 8
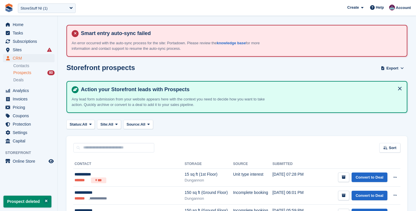
scroll to position [146, 0]
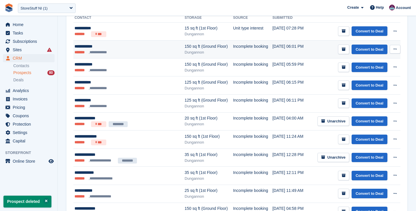
click at [394, 49] on icon at bounding box center [395, 49] width 3 height 4
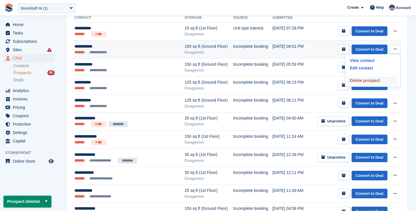
click at [369, 79] on p "Delete prospect" at bounding box center [373, 81] width 50 height 8
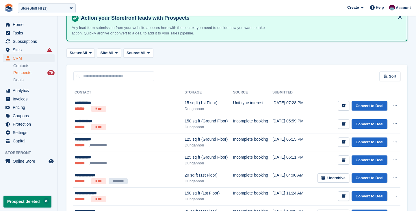
scroll to position [77, 0]
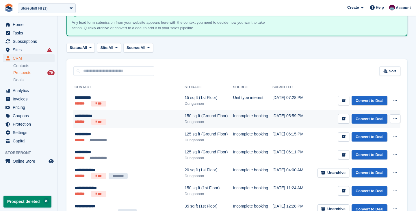
click at [397, 118] on button at bounding box center [395, 118] width 11 height 9
click at [367, 150] on p "Delete prospect" at bounding box center [373, 150] width 50 height 8
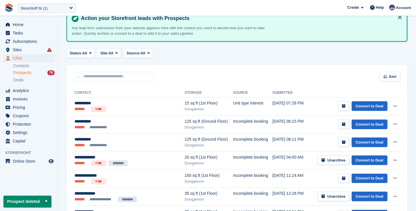
scroll to position [71, 0]
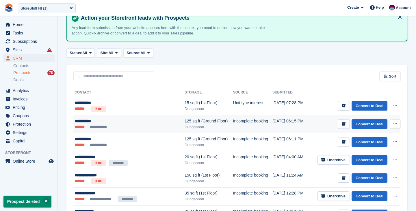
click at [392, 124] on button at bounding box center [395, 123] width 11 height 9
click at [363, 155] on p "Delete prospect" at bounding box center [373, 155] width 50 height 8
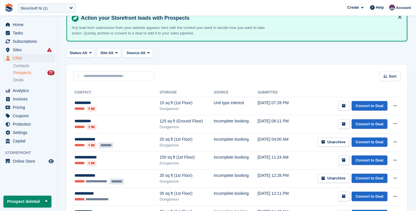
scroll to position [130, 0]
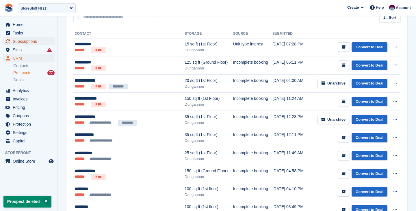
click at [24, 43] on span "Subscriptions" at bounding box center [30, 41] width 35 height 8
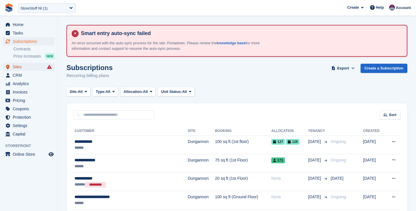
click at [17, 66] on span "Sites" at bounding box center [30, 67] width 35 height 8
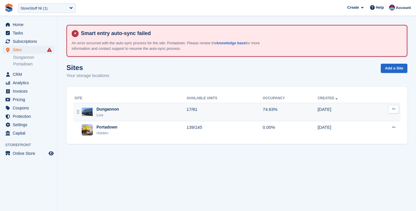
click at [143, 119] on td "Dungannon Live" at bounding box center [129, 112] width 113 height 18
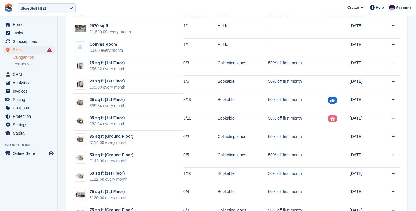
scroll to position [78, 0]
click at [18, 50] on span "Sites" at bounding box center [30, 50] width 35 height 8
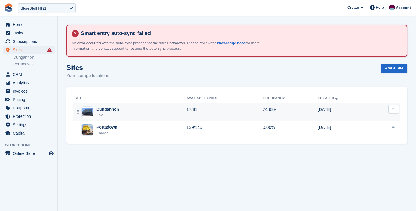
click at [135, 110] on div "Dungannon Live" at bounding box center [131, 112] width 112 height 12
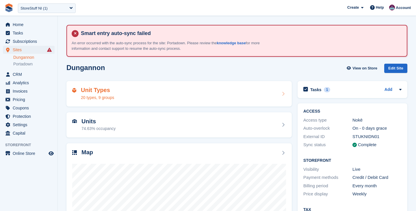
click at [241, 101] on div "Unit Types 20 types, 9 groups" at bounding box center [178, 93] width 225 height 25
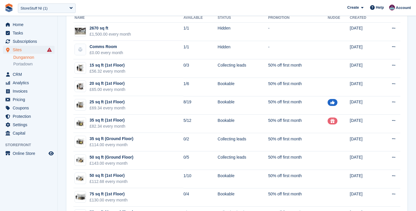
scroll to position [69, 0]
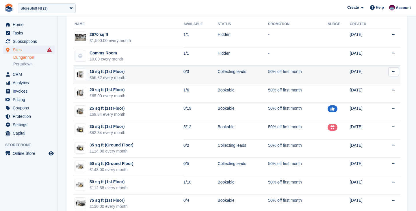
click at [138, 74] on td "15 sq ft (1st Floor) £56.32 every month" at bounding box center [128, 75] width 110 height 18
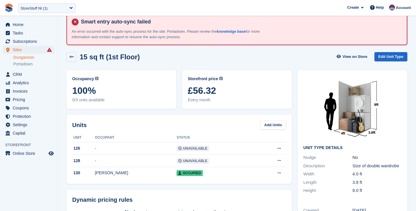
scroll to position [17, 0]
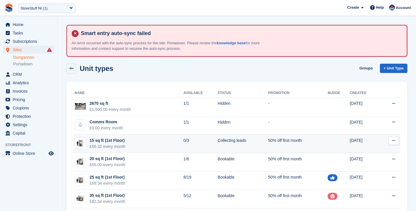
scroll to position [69, 0]
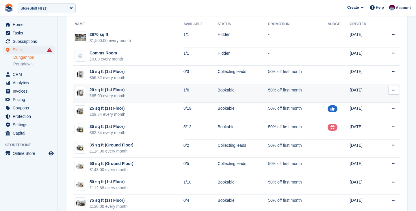
click at [144, 93] on td "20 sq ft (1st Floor) £65.00 every month" at bounding box center [128, 93] width 110 height 18
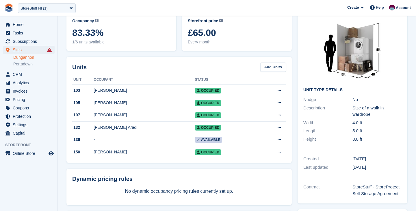
scroll to position [86, 0]
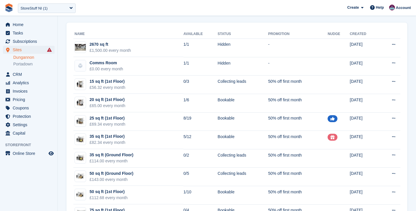
scroll to position [58, 0]
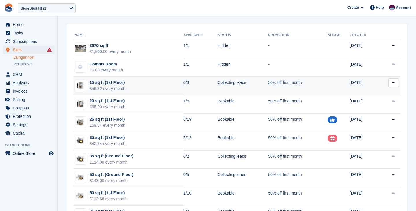
click at [152, 90] on td "15 sq ft (1st Floor) £56.32 every month" at bounding box center [128, 86] width 110 height 18
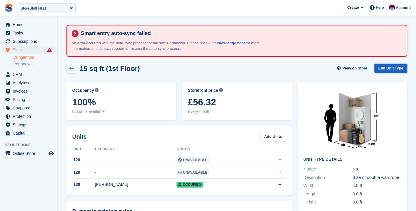
click at [388, 71] on link "Edit Unit Type" at bounding box center [390, 69] width 33 height 10
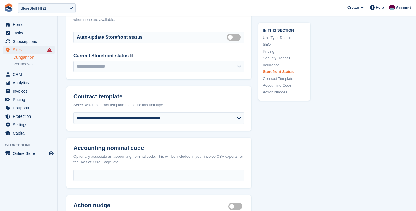
scroll to position [949, 0]
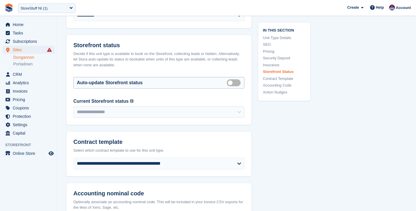
click at [232, 82] on label "Auto manage storefront status" at bounding box center [235, 82] width 16 height 1
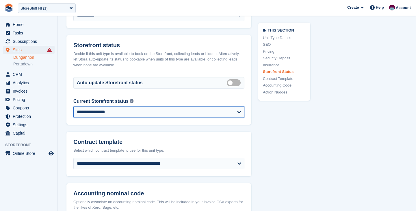
click at [231, 111] on select "**********" at bounding box center [158, 112] width 171 height 12
select select "********"
click at [73, 106] on select "**********" at bounding box center [158, 112] width 171 height 12
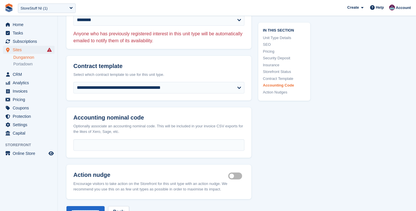
scroll to position [1166, 0]
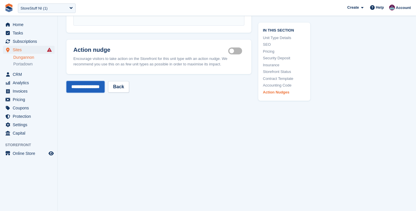
click at [91, 86] on input "**********" at bounding box center [85, 87] width 38 height 12
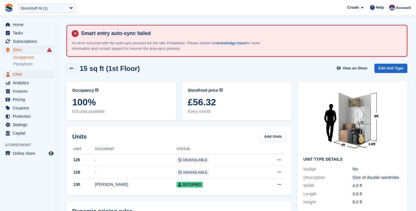
click at [26, 75] on span "CRM" at bounding box center [30, 74] width 35 height 8
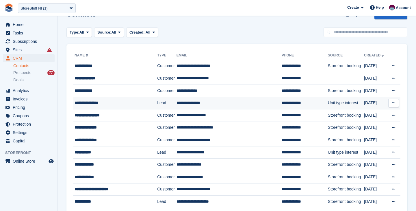
scroll to position [55, 0]
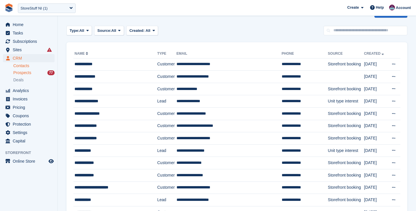
click at [25, 71] on span "Prospects" at bounding box center [22, 72] width 18 height 5
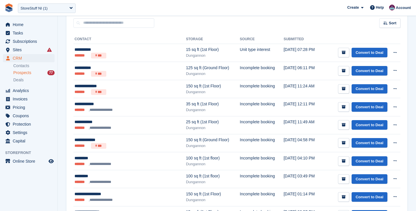
scroll to position [125, 0]
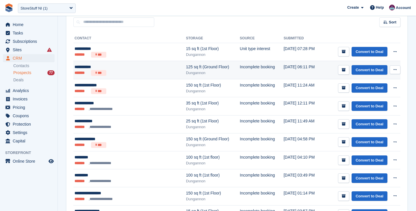
click at [396, 71] on icon at bounding box center [395, 70] width 3 height 4
click at [376, 100] on p "Delete prospect" at bounding box center [373, 101] width 50 height 8
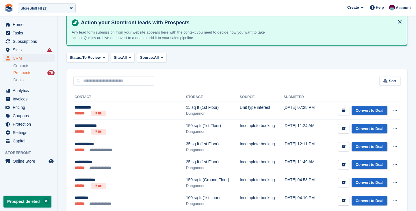
scroll to position [93, 0]
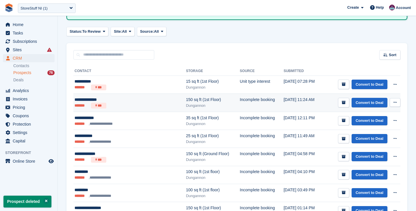
click at [395, 104] on button at bounding box center [395, 102] width 11 height 9
click at [379, 134] on p "Delete prospect" at bounding box center [373, 134] width 50 height 8
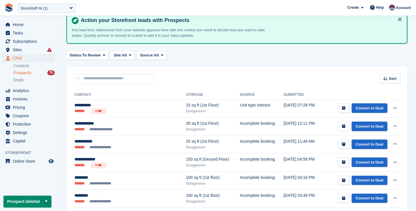
scroll to position [97, 0]
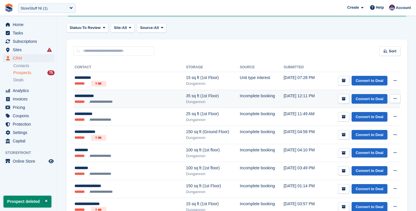
click at [397, 98] on button at bounding box center [395, 98] width 11 height 9
click at [386, 129] on p "Delete prospect" at bounding box center [373, 130] width 50 height 8
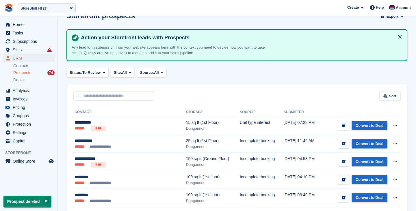
scroll to position [62, 0]
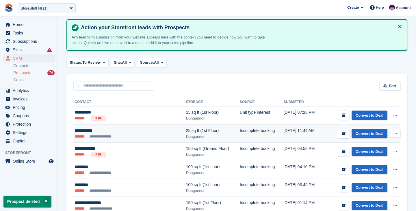
click at [396, 131] on button at bounding box center [395, 133] width 11 height 9
click at [379, 164] on p "Delete prospect" at bounding box center [373, 165] width 50 height 8
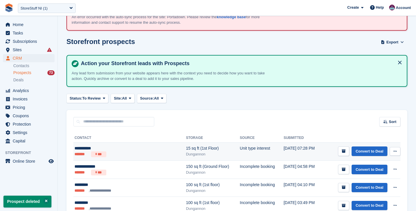
scroll to position [30, 0]
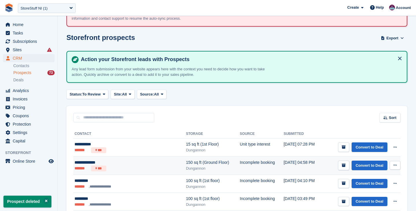
click at [396, 165] on icon at bounding box center [395, 165] width 3 height 4
click at [373, 195] on p "Delete prospect" at bounding box center [373, 196] width 50 height 8
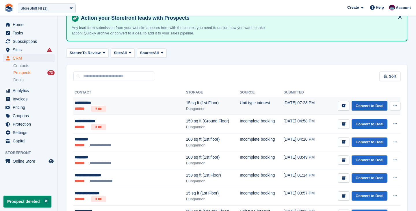
scroll to position [21, 0]
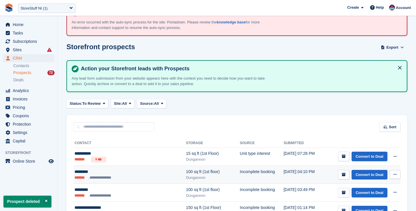
click at [396, 178] on button at bounding box center [395, 174] width 11 height 9
click at [382, 206] on p "Delete prospect" at bounding box center [373, 206] width 50 height 8
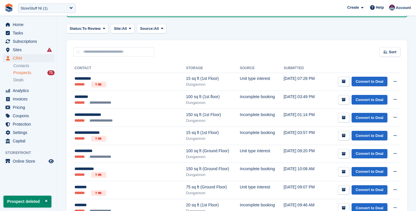
scroll to position [110, 0]
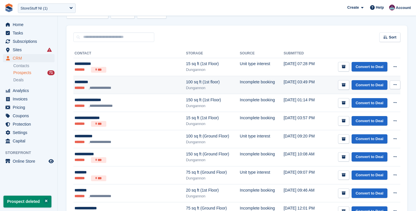
click at [396, 85] on icon at bounding box center [395, 85] width 3 height 4
click at [387, 116] on p "Delete prospect" at bounding box center [373, 116] width 50 height 8
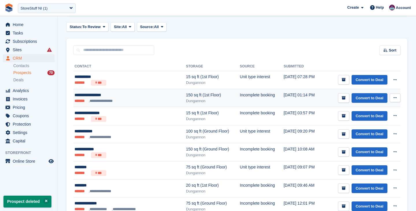
scroll to position [99, 0]
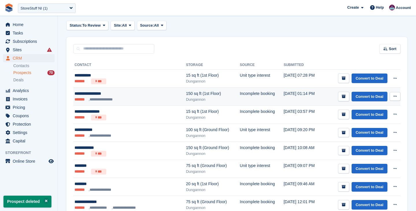
click at [396, 94] on button at bounding box center [395, 96] width 11 height 9
click at [372, 128] on p "Delete prospect" at bounding box center [373, 128] width 50 height 8
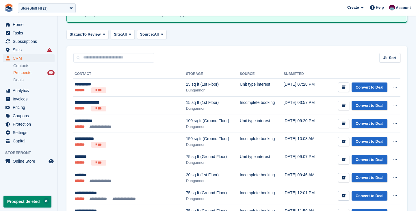
scroll to position [96, 0]
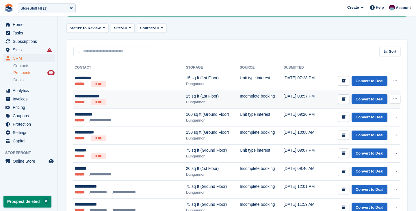
click at [394, 96] on button at bounding box center [395, 98] width 11 height 9
click at [383, 129] on p "Delete prospect" at bounding box center [373, 130] width 50 height 8
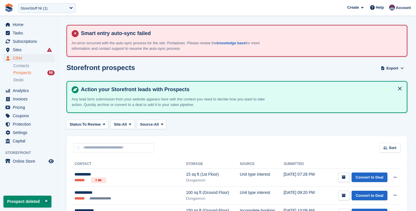
scroll to position [123, 0]
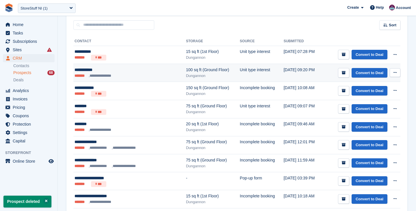
click at [395, 73] on icon at bounding box center [395, 73] width 3 height 4
click at [374, 104] on p "Delete prospect" at bounding box center [373, 104] width 50 height 8
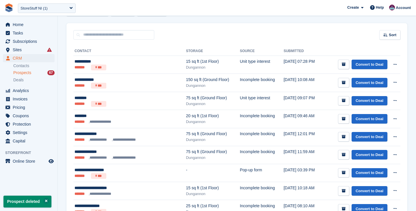
scroll to position [127, 0]
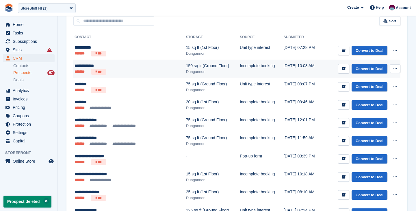
click at [396, 69] on icon at bounding box center [395, 68] width 3 height 4
click at [381, 102] on p "Delete prospect" at bounding box center [373, 100] width 50 height 8
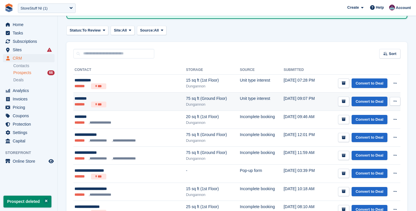
scroll to position [98, 0]
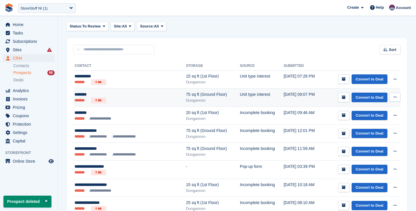
click at [396, 99] on icon at bounding box center [395, 97] width 3 height 4
click at [374, 128] on p "Delete prospect" at bounding box center [373, 129] width 50 height 8
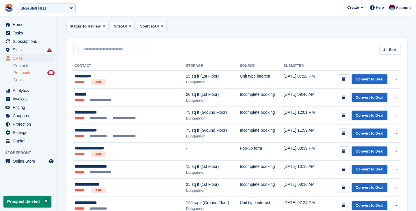
scroll to position [58, 0]
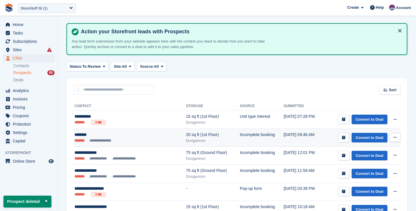
click at [396, 138] on icon at bounding box center [395, 137] width 3 height 4
click at [382, 168] on p "Delete prospect" at bounding box center [373, 169] width 50 height 8
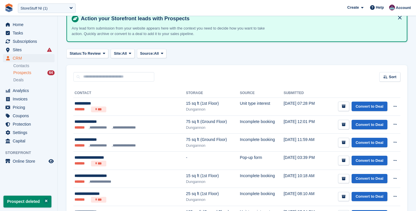
scroll to position [77, 0]
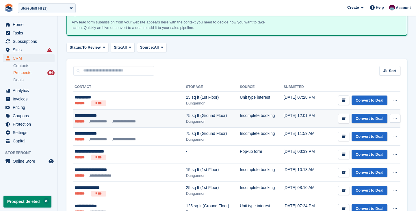
click at [395, 117] on icon at bounding box center [395, 118] width 3 height 4
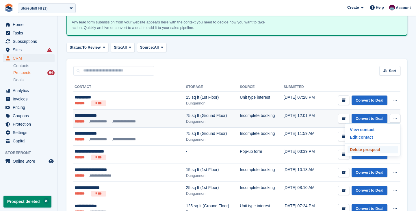
click at [373, 149] on p "Delete prospect" at bounding box center [373, 150] width 50 height 8
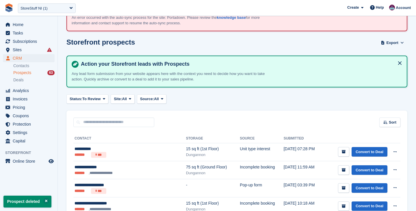
scroll to position [127, 0]
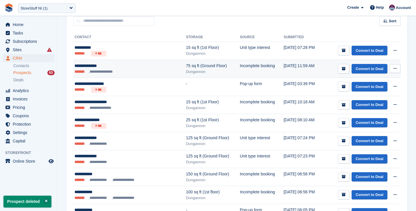
click at [399, 68] on button at bounding box center [395, 68] width 11 height 9
click at [369, 100] on p "Delete prospect" at bounding box center [373, 100] width 50 height 8
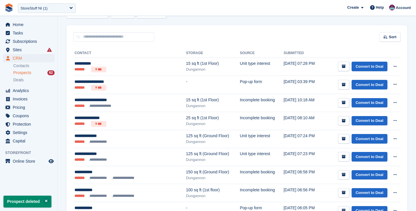
scroll to position [112, 0]
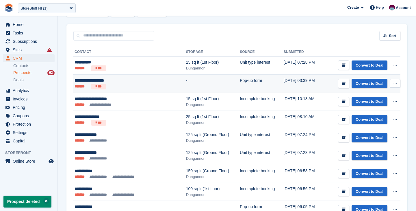
click at [394, 85] on button at bounding box center [395, 83] width 11 height 9
click at [372, 116] on p "Delete prospect" at bounding box center [373, 115] width 50 height 8
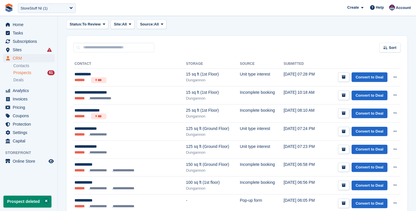
scroll to position [101, 0]
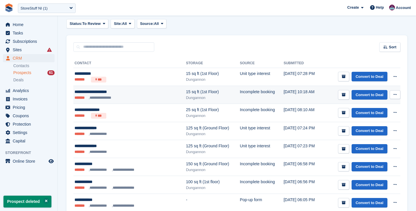
click at [394, 94] on icon at bounding box center [395, 94] width 3 height 4
click at [362, 126] on p "Delete prospect" at bounding box center [373, 126] width 50 height 8
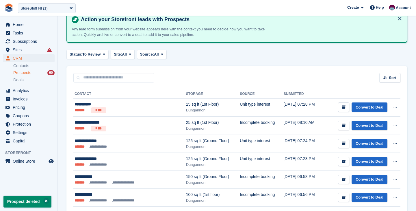
scroll to position [82, 0]
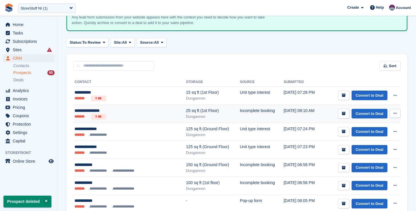
click at [394, 113] on icon at bounding box center [395, 113] width 3 height 4
click at [368, 145] on p "Delete prospect" at bounding box center [373, 145] width 50 height 8
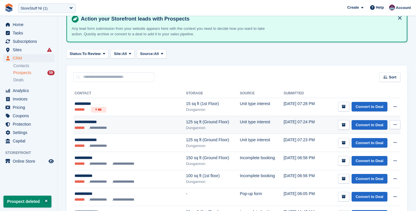
scroll to position [72, 0]
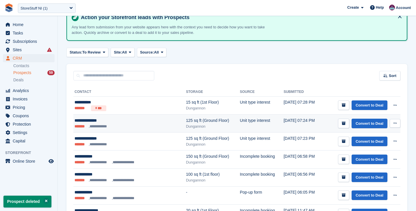
click at [394, 125] on icon at bounding box center [395, 123] width 3 height 4
click at [353, 155] on p "Delete prospect" at bounding box center [373, 155] width 50 height 8
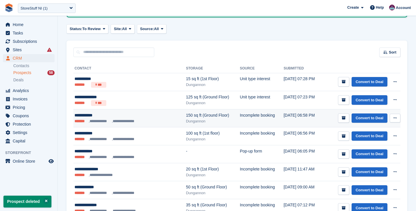
scroll to position [102, 0]
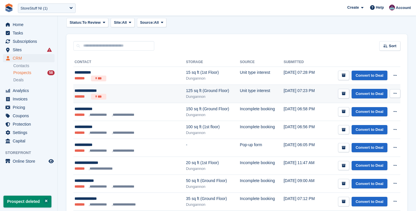
click at [394, 94] on icon at bounding box center [395, 93] width 3 height 4
click at [363, 125] on p "Delete prospect" at bounding box center [373, 125] width 50 height 8
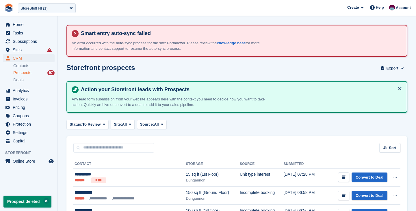
scroll to position [80, 0]
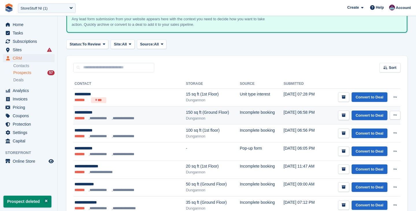
click at [396, 115] on icon at bounding box center [395, 115] width 3 height 4
click at [370, 145] on p "Delete prospect" at bounding box center [373, 146] width 50 height 8
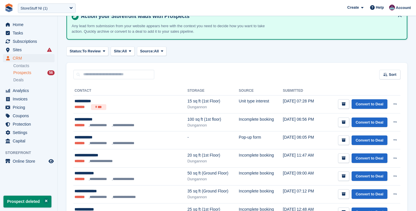
scroll to position [92, 0]
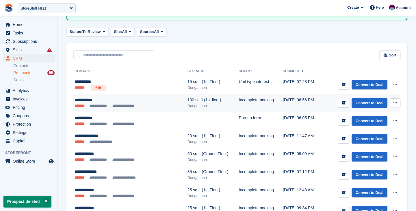
click at [396, 103] on icon at bounding box center [395, 103] width 3 height 4
click at [368, 133] on p "Delete prospect" at bounding box center [373, 134] width 50 height 8
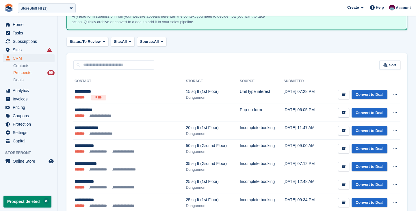
scroll to position [84, 0]
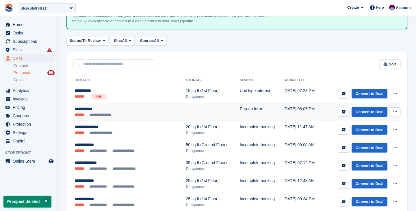
click at [396, 112] on icon at bounding box center [395, 112] width 3 height 4
click at [369, 143] on p "Delete prospect" at bounding box center [373, 143] width 50 height 8
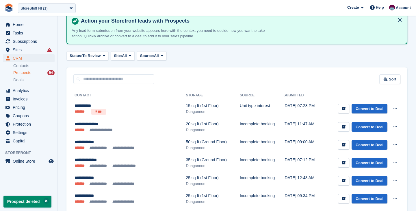
scroll to position [74, 0]
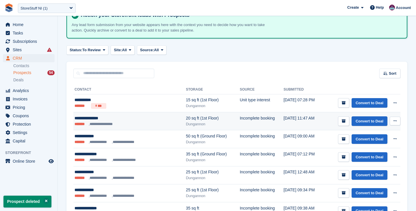
click at [395, 120] on icon at bounding box center [395, 121] width 3 height 4
click at [369, 154] on p "Delete prospect" at bounding box center [373, 152] width 50 height 8
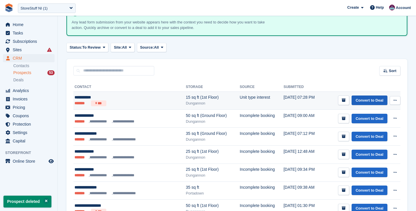
scroll to position [94, 0]
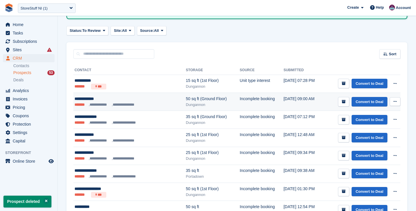
click at [394, 103] on icon at bounding box center [395, 101] width 3 height 4
click at [365, 137] on div "View contact Edit contact Delete prospect" at bounding box center [372, 122] width 55 height 33
click at [358, 133] on p "Delete prospect" at bounding box center [373, 133] width 50 height 8
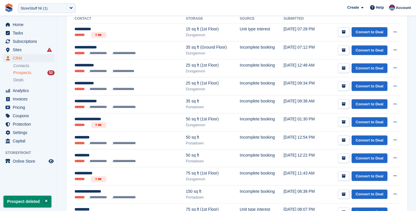
scroll to position [152, 0]
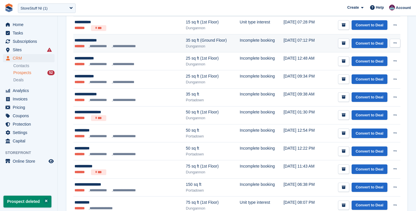
click at [397, 40] on button at bounding box center [395, 43] width 11 height 9
click at [364, 75] on p "Delete prospect" at bounding box center [373, 75] width 50 height 8
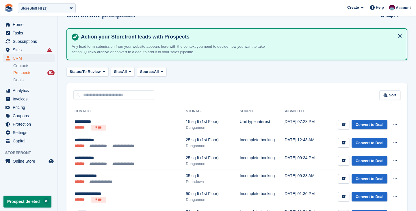
scroll to position [67, 0]
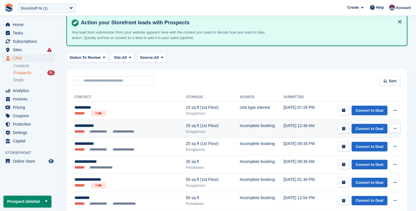
click at [396, 126] on button at bounding box center [395, 128] width 11 height 9
click at [378, 157] on p "Delete prospect" at bounding box center [373, 160] width 50 height 8
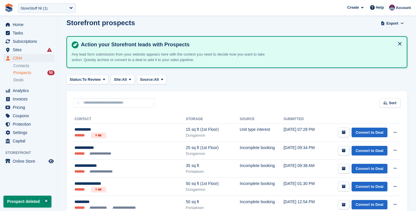
scroll to position [52, 0]
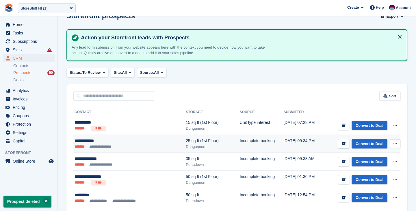
click at [396, 145] on button at bounding box center [395, 143] width 11 height 9
click at [370, 173] on p "Delete prospect" at bounding box center [373, 175] width 50 height 8
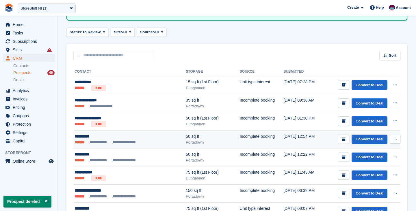
scroll to position [96, 0]
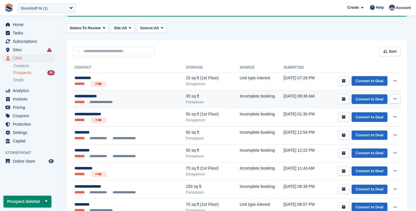
click at [393, 100] on button at bounding box center [395, 98] width 11 height 9
click at [369, 130] on p "Delete prospect" at bounding box center [373, 130] width 50 height 8
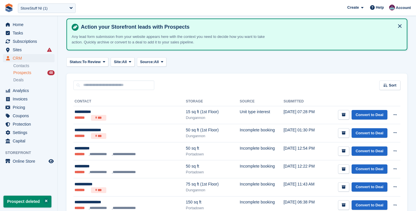
scroll to position [73, 0]
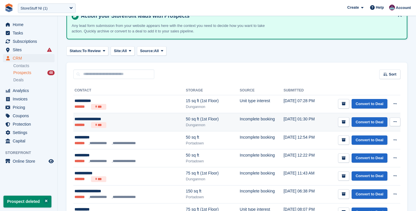
click at [398, 123] on button at bounding box center [395, 121] width 11 height 9
click at [370, 153] on p "Delete prospect" at bounding box center [373, 153] width 50 height 8
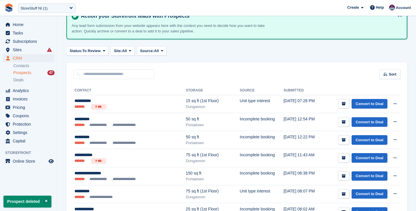
scroll to position [49, 0]
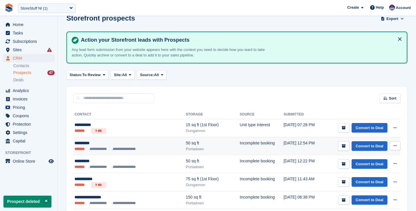
click at [396, 149] on button at bounding box center [395, 145] width 11 height 9
click at [375, 175] on p "Delete prospect" at bounding box center [373, 177] width 50 height 8
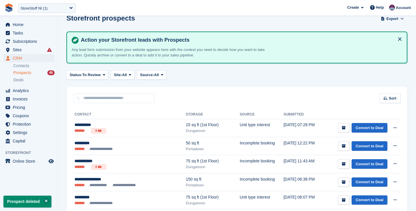
scroll to position [101, 0]
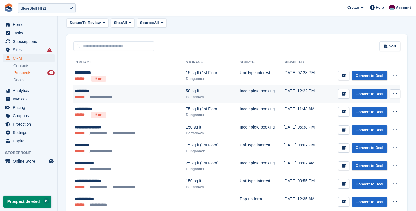
click at [395, 94] on icon at bounding box center [395, 94] width 3 height 4
click at [365, 126] on p "Delete prospect" at bounding box center [373, 125] width 50 height 8
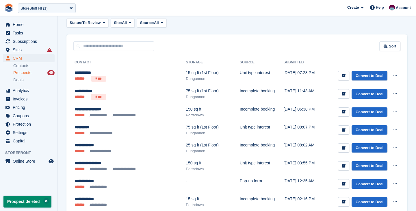
scroll to position [0, 0]
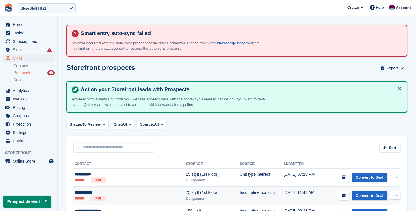
click at [394, 194] on icon at bounding box center [395, 195] width 3 height 4
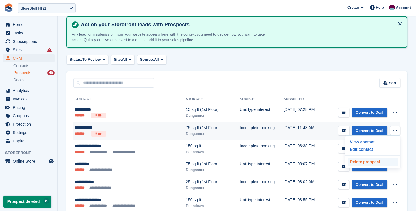
scroll to position [84, 0]
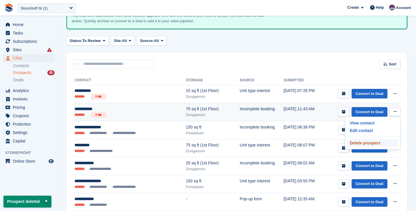
click at [363, 143] on p "Delete prospect" at bounding box center [373, 143] width 50 height 8
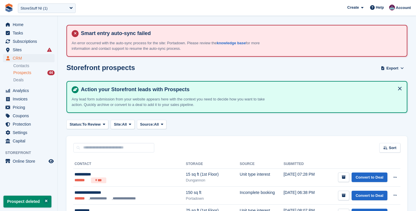
scroll to position [101, 0]
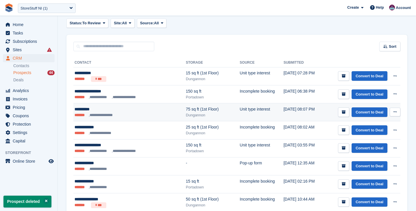
click at [394, 112] on icon at bounding box center [395, 112] width 3 height 4
click at [364, 141] on p "Delete prospect" at bounding box center [373, 143] width 50 height 8
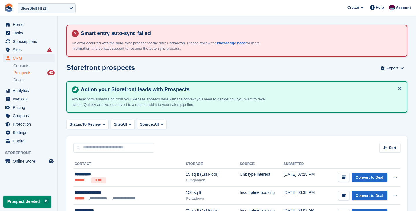
scroll to position [162, 0]
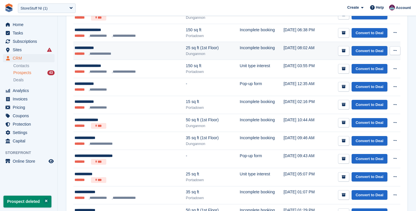
click at [394, 52] on icon at bounding box center [395, 51] width 3 height 4
click at [370, 81] on p "Delete prospect" at bounding box center [373, 82] width 50 height 8
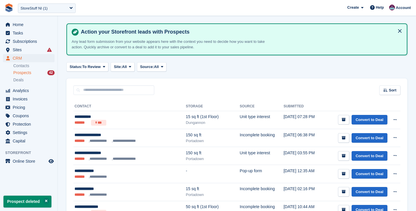
scroll to position [88, 0]
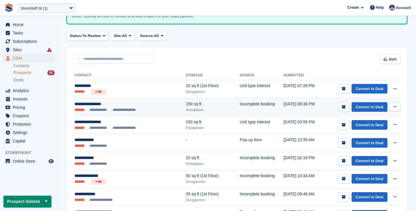
click at [397, 107] on button at bounding box center [395, 106] width 11 height 9
click at [374, 136] on p "Delete prospect" at bounding box center [373, 138] width 50 height 8
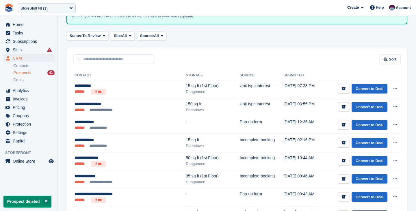
scroll to position [55, 0]
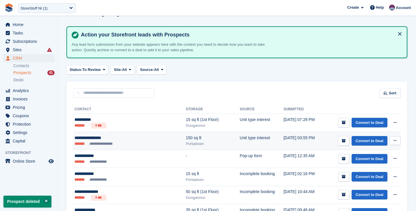
click at [394, 139] on icon at bounding box center [395, 140] width 3 height 4
click at [360, 169] on p "Delete prospect" at bounding box center [373, 172] width 50 height 8
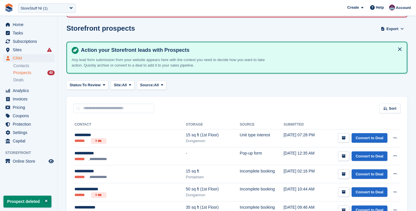
scroll to position [113, 0]
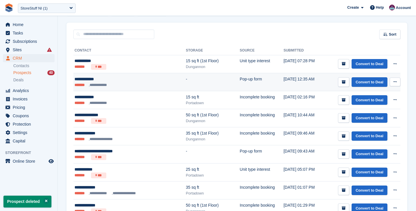
click at [396, 82] on icon at bounding box center [395, 82] width 3 height 4
click at [357, 114] on p "Delete prospect" at bounding box center [373, 113] width 50 height 8
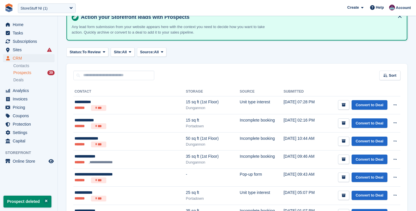
scroll to position [80, 0]
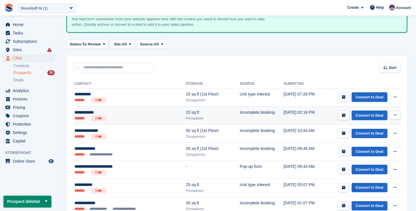
click at [391, 114] on button at bounding box center [395, 115] width 11 height 9
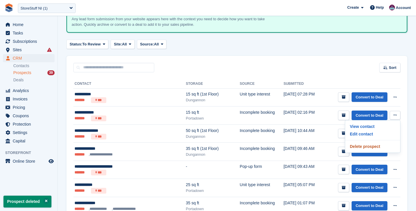
drag, startPoint x: 374, startPoint y: 147, endPoint x: 304, endPoint y: 58, distance: 113.1
click at [374, 147] on p "Delete prospect" at bounding box center [373, 146] width 50 height 8
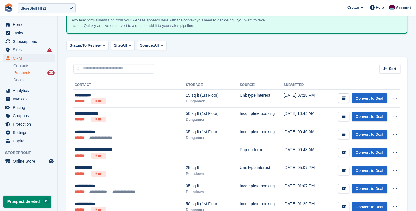
scroll to position [79, 0]
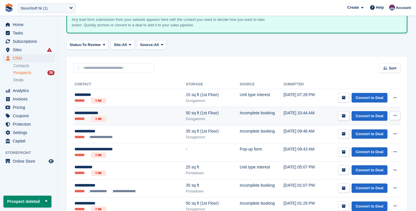
click at [400, 110] on td "Convert to Deal View contact Edit contact Delete prospect" at bounding box center [361, 116] width 78 height 18
click at [397, 116] on button at bounding box center [395, 115] width 11 height 9
click at [352, 149] on p "Delete prospect" at bounding box center [373, 147] width 50 height 8
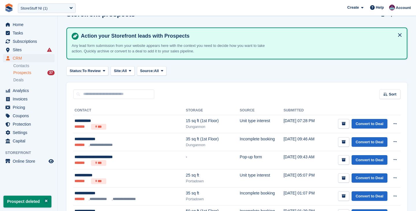
scroll to position [54, 0]
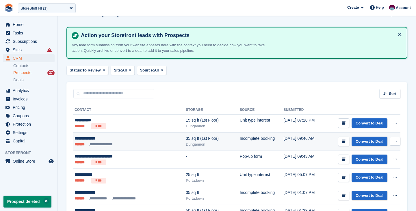
click at [395, 142] on icon at bounding box center [395, 141] width 3 height 4
click at [363, 170] on p "Delete prospect" at bounding box center [373, 172] width 50 height 8
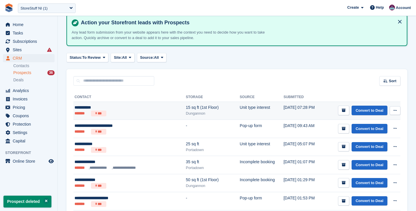
scroll to position [72, 0]
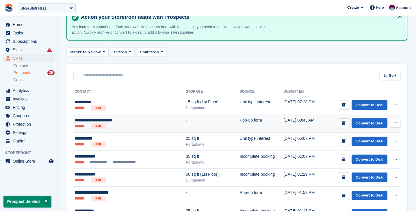
click at [393, 125] on button at bounding box center [395, 122] width 11 height 9
click at [362, 152] on p "Delete prospect" at bounding box center [373, 154] width 50 height 8
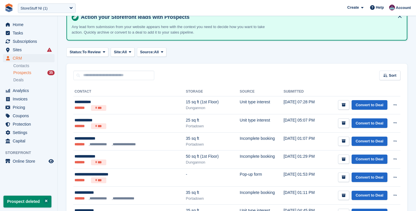
scroll to position [62, 0]
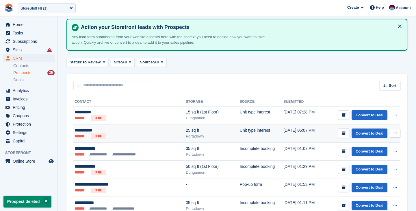
click at [393, 130] on button at bounding box center [395, 133] width 11 height 9
click at [371, 166] on p "Delete prospect" at bounding box center [373, 164] width 50 height 8
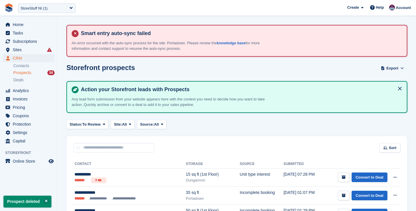
scroll to position [179, 0]
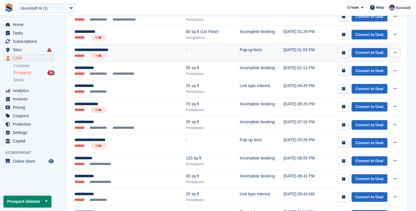
click at [392, 51] on button at bounding box center [395, 52] width 11 height 9
click at [359, 84] on p "Delete prospect" at bounding box center [373, 84] width 50 height 8
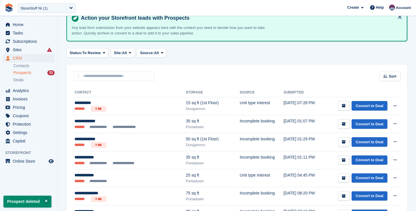
scroll to position [95, 0]
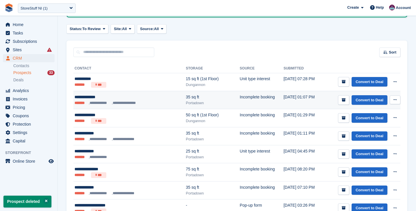
click at [395, 100] on icon at bounding box center [395, 100] width 3 height 4
click at [358, 131] on p "Delete prospect" at bounding box center [373, 131] width 50 height 8
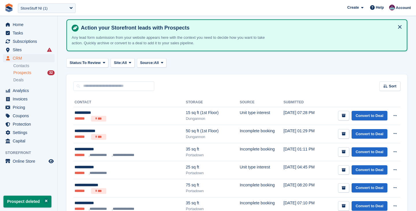
scroll to position [70, 0]
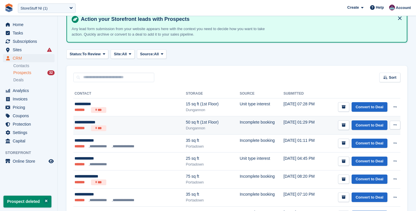
click at [392, 126] on button at bounding box center [395, 124] width 11 height 9
click at [357, 155] on p "Delete prospect" at bounding box center [373, 156] width 50 height 8
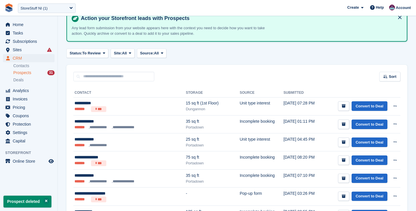
scroll to position [92, 0]
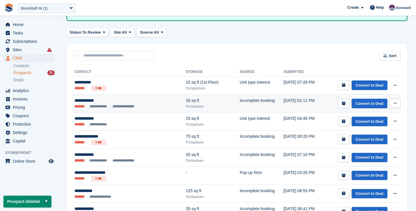
click at [397, 104] on button at bounding box center [395, 103] width 11 height 9
click at [368, 133] on p "Delete prospect" at bounding box center [373, 135] width 50 height 8
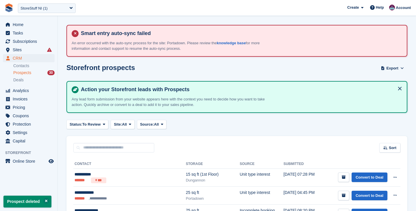
scroll to position [118, 0]
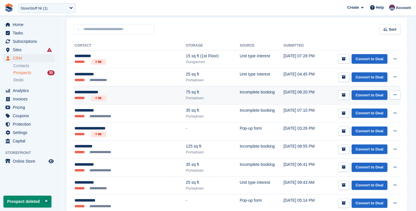
click at [395, 97] on button at bounding box center [395, 94] width 11 height 9
click at [366, 127] on p "Delete prospect" at bounding box center [373, 126] width 50 height 8
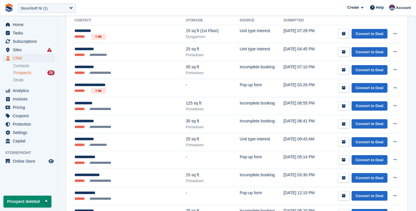
scroll to position [146, 0]
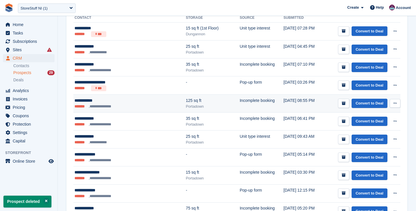
click at [260, 101] on td "Incomplete booking" at bounding box center [262, 103] width 44 height 18
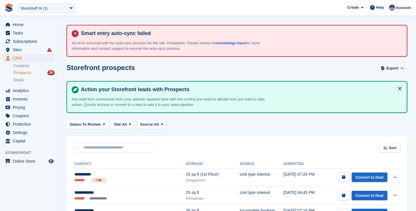
scroll to position [144, 0]
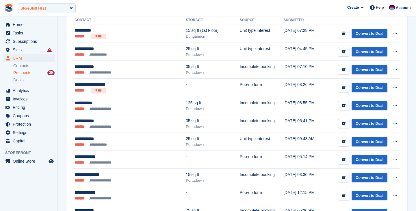
click at [44, 7] on div "StoreStuff NI (1)" at bounding box center [34, 8] width 27 height 6
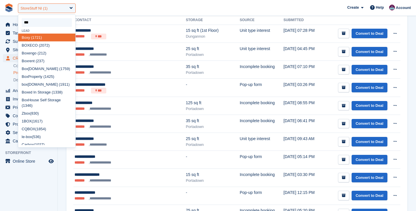
type input "****"
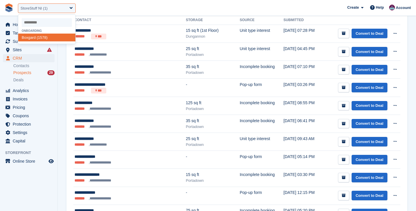
select select "****"
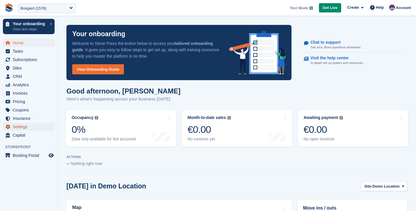
click at [26, 125] on span "Settings" at bounding box center [30, 127] width 35 height 8
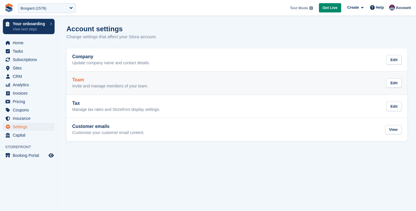
click at [135, 85] on p "Invite and manage members of your team." at bounding box center [110, 86] width 76 height 5
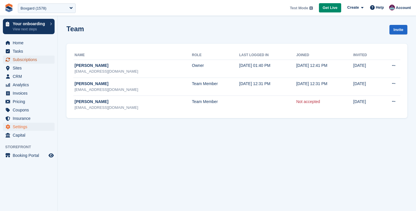
click at [16, 56] on span "Subscriptions" at bounding box center [30, 59] width 35 height 8
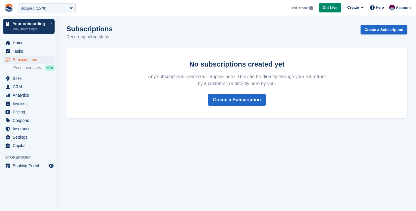
click at [24, 72] on div "Subscriptions Subscriptions Subscriptions Price increases NEW Price increases N…" at bounding box center [29, 64] width 58 height 19
click at [23, 75] on span "Sites" at bounding box center [30, 78] width 35 height 8
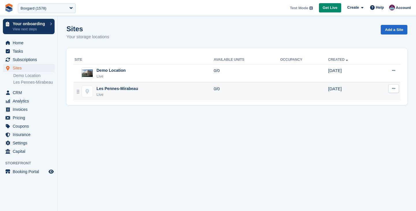
click at [152, 92] on div "Les Pennes-Mirabeau Live" at bounding box center [144, 92] width 139 height 12
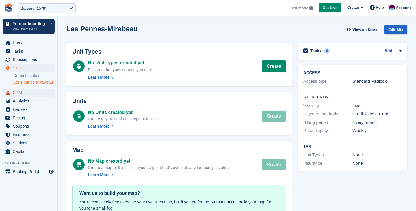
click at [18, 97] on span "CRM" at bounding box center [30, 92] width 35 height 8
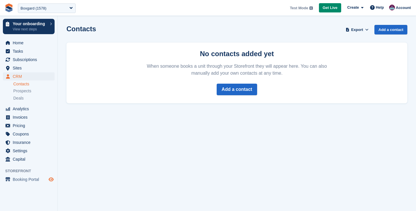
click at [50, 180] on icon "Preview store" at bounding box center [51, 179] width 5 height 5
click at [52, 178] on icon "Preview store" at bounding box center [51, 179] width 5 height 5
click at [29, 58] on span "Subscriptions" at bounding box center [30, 59] width 35 height 8
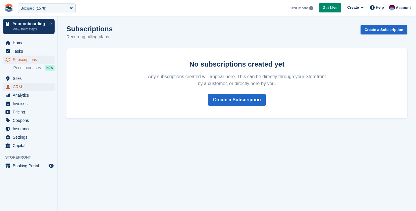
click at [23, 88] on span "CRM" at bounding box center [30, 87] width 35 height 8
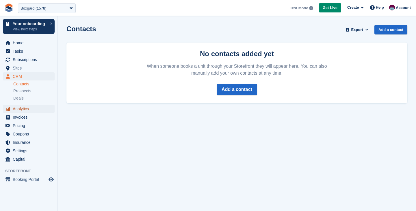
click at [32, 107] on span "Analytics" at bounding box center [30, 109] width 35 height 8
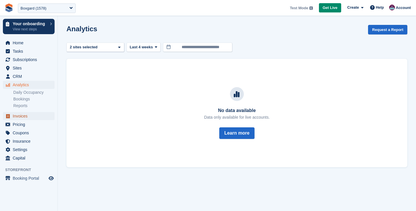
click at [25, 114] on span "Invoices" at bounding box center [30, 116] width 35 height 8
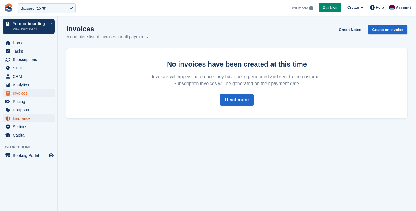
click at [22, 120] on span "Insurance" at bounding box center [30, 118] width 35 height 8
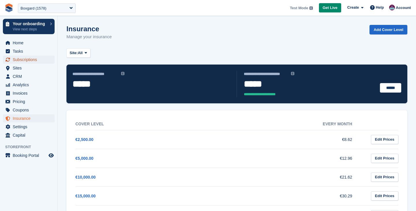
click at [28, 61] on span "Subscriptions" at bounding box center [30, 59] width 35 height 8
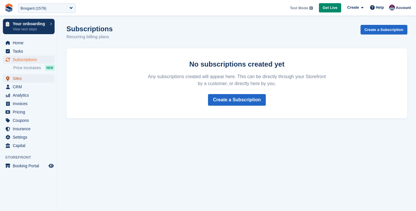
click at [23, 78] on span "Sites" at bounding box center [30, 78] width 35 height 8
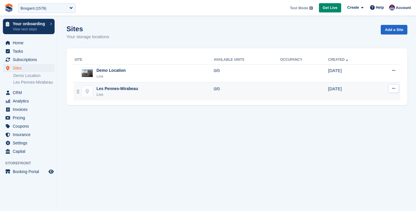
click at [142, 96] on div "[PERSON_NAME]-Mirabeau Live" at bounding box center [144, 92] width 139 height 12
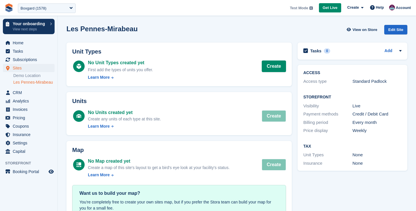
scroll to position [3, 0]
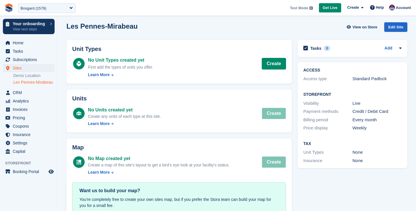
click at [394, 31] on link "Edit Site" at bounding box center [395, 28] width 23 height 12
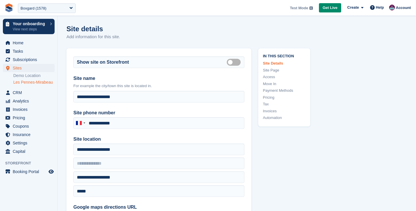
type input "**********"
click at [26, 147] on span "Settings" at bounding box center [30, 143] width 35 height 8
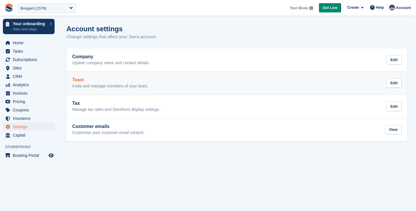
click at [134, 90] on link "Team Invite and manage members of your team. Edit" at bounding box center [236, 82] width 341 height 23
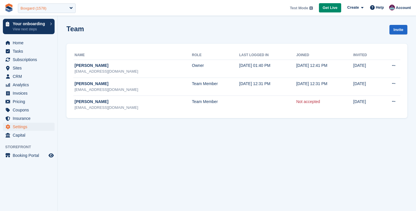
click at [51, 9] on div "Boxgard (1578)" at bounding box center [47, 8] width 58 height 10
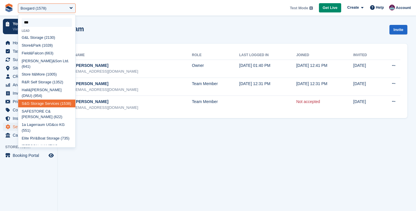
type input "****"
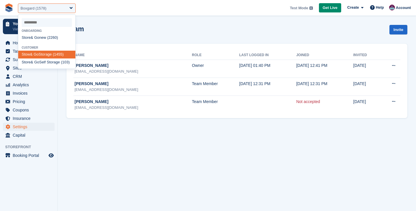
select select "****"
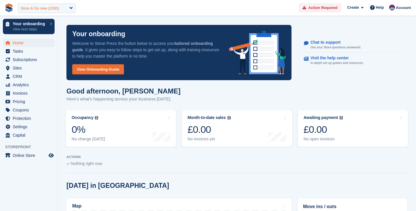
click at [38, 4] on div "Store & Go new (2260)" at bounding box center [47, 8] width 58 height 10
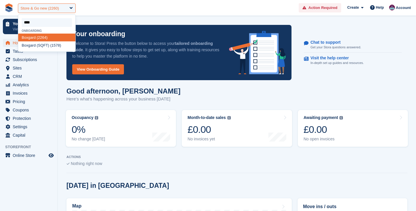
type input "*****"
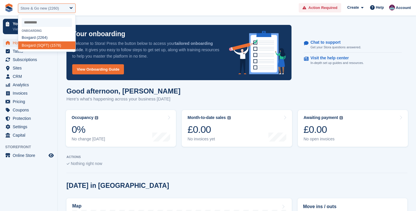
select select "****"
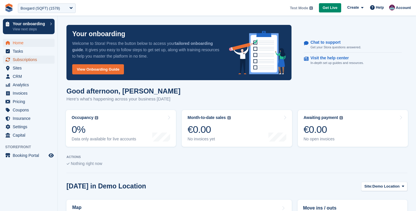
click at [40, 58] on span "Subscriptions" at bounding box center [30, 59] width 35 height 8
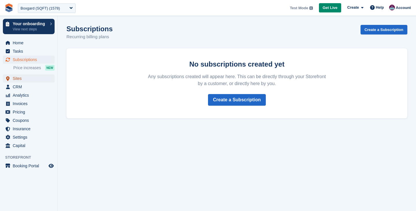
click at [17, 76] on span "Sites" at bounding box center [30, 78] width 35 height 8
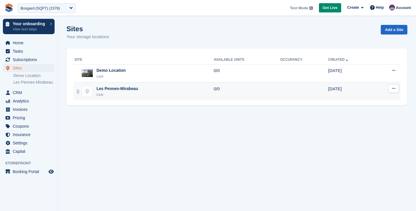
click at [110, 88] on div "Les Pennes-Mirabeau" at bounding box center [118, 89] width 42 height 6
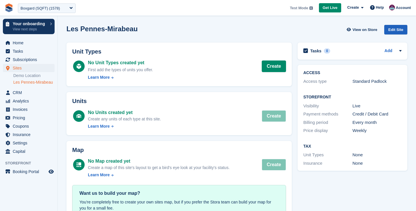
click at [395, 32] on div "Edit Site" at bounding box center [395, 30] width 23 height 10
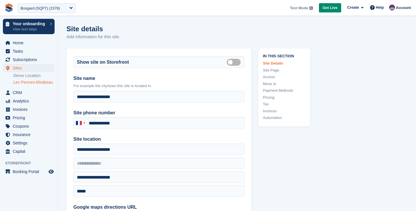
type input "**********"
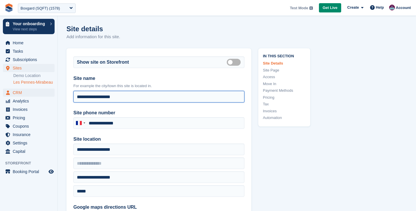
drag, startPoint x: 126, startPoint y: 96, endPoint x: 53, endPoint y: 95, distance: 73.4
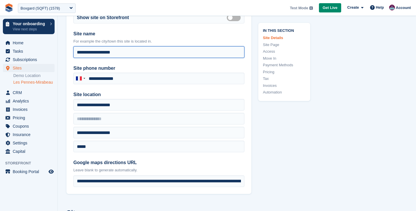
scroll to position [56, 0]
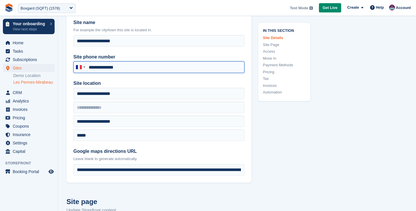
drag, startPoint x: 129, startPoint y: 67, endPoint x: 89, endPoint y: 67, distance: 40.5
click at [89, 67] on input "**********" at bounding box center [158, 67] width 171 height 12
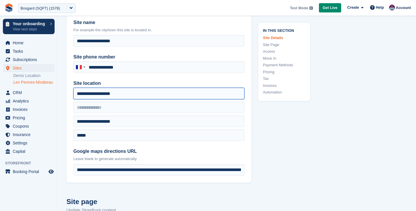
drag, startPoint x: 130, startPoint y: 95, endPoint x: 64, endPoint y: 95, distance: 65.9
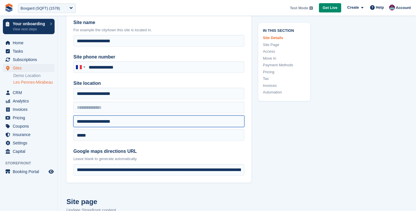
drag, startPoint x: 109, startPoint y: 122, endPoint x: 66, endPoint y: 122, distance: 43.1
click at [67, 122] on div "**********" at bounding box center [158, 87] width 185 height 190
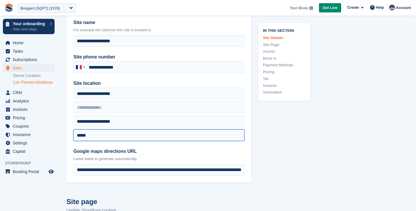
click at [94, 135] on input "*****" at bounding box center [158, 135] width 171 height 12
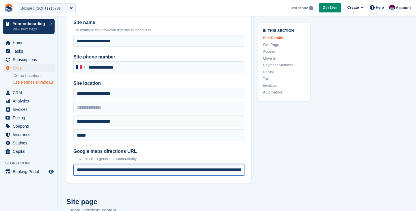
click at [78, 170] on input "**********" at bounding box center [158, 170] width 171 height 12
drag, startPoint x: 77, startPoint y: 170, endPoint x: 294, endPoint y: 178, distance: 216.3
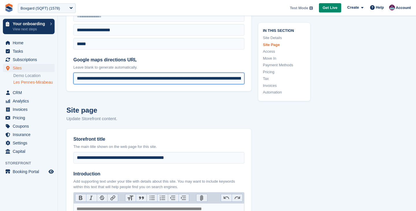
scroll to position [248, 0]
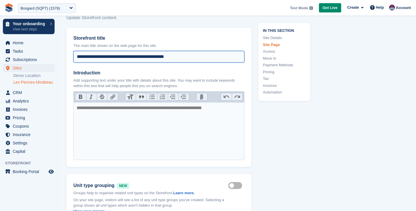
drag, startPoint x: 206, startPoint y: 59, endPoint x: 62, endPoint y: 58, distance: 144.2
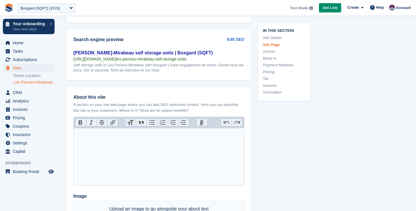
scroll to position [640, 0]
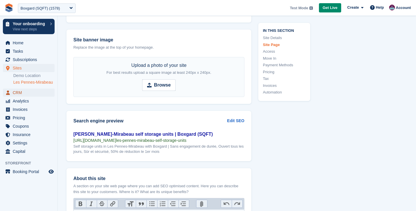
click at [21, 97] on span "CRM" at bounding box center [30, 92] width 35 height 8
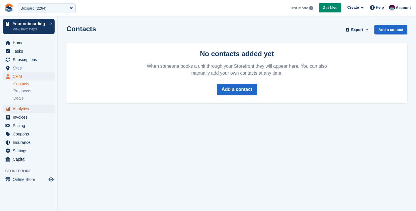
click at [18, 112] on span "Analytics" at bounding box center [30, 109] width 35 height 8
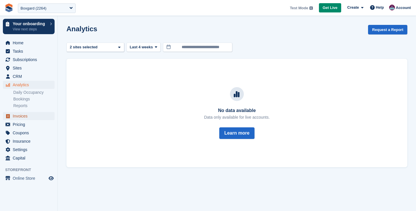
click at [26, 119] on span "Invoices" at bounding box center [30, 116] width 35 height 8
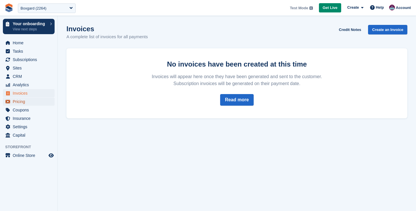
click at [25, 102] on span "Pricing" at bounding box center [30, 101] width 35 height 8
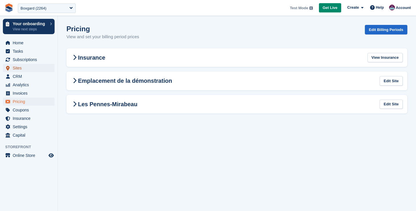
click at [17, 69] on span "Sites" at bounding box center [30, 68] width 35 height 8
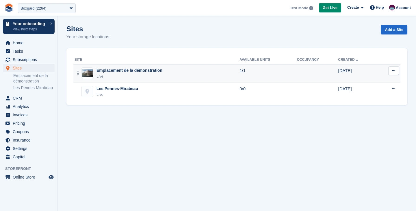
click at [118, 70] on div "Emplacement de la démonstration" at bounding box center [130, 70] width 66 height 6
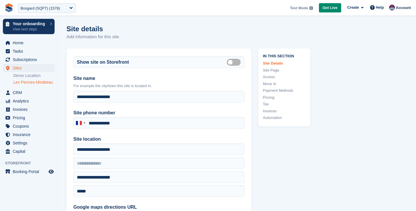
type input "**********"
click at [55, 10] on div "Boxgard (SQFT) (1578)" at bounding box center [41, 8] width 40 height 6
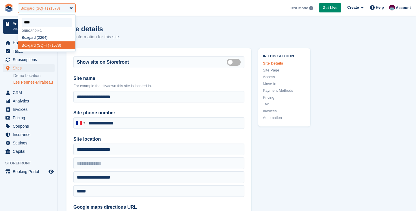
type input "*****"
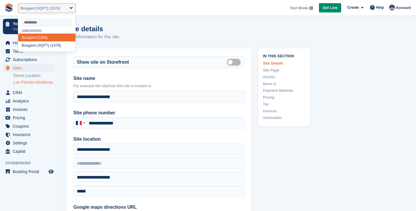
select select "****"
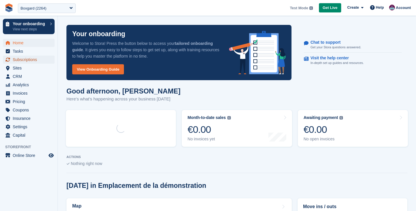
click at [33, 56] on span "Subscriptions" at bounding box center [30, 59] width 35 height 8
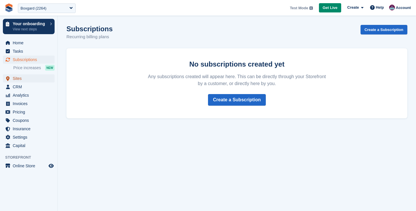
click at [26, 75] on span "Sites" at bounding box center [30, 78] width 35 height 8
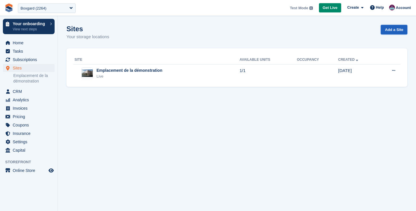
click at [391, 28] on link "Add a Site" at bounding box center [394, 30] width 27 height 10
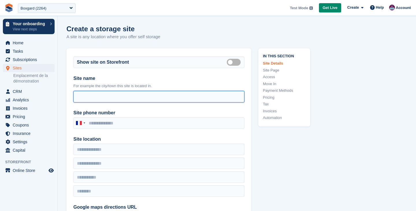
click at [128, 97] on input "Site access hours" at bounding box center [158, 97] width 171 height 12
paste input "**********"
type input "**********"
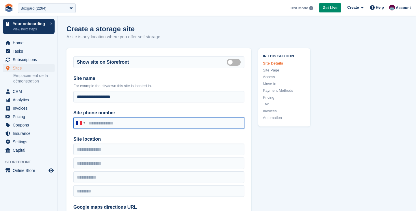
click at [99, 123] on input "Site phone number" at bounding box center [158, 123] width 171 height 12
paste input "**********"
type input "**********"
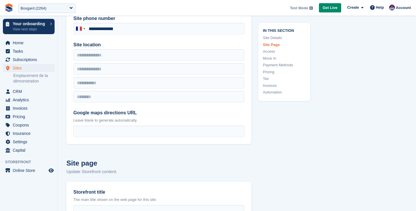
scroll to position [104, 0]
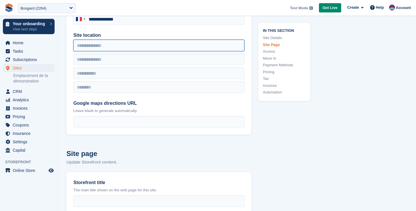
click at [95, 46] on input "Site location" at bounding box center [158, 46] width 171 height 12
paste input "**********"
type input "**********"
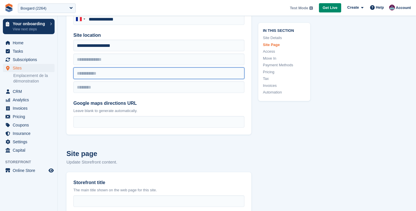
click at [87, 73] on input "text" at bounding box center [158, 73] width 171 height 12
paste input "**********"
type input "**********"
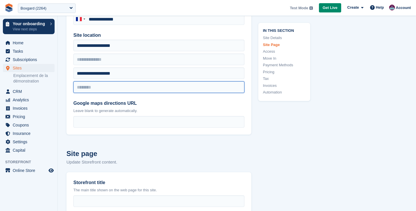
click at [86, 87] on input "text" at bounding box center [158, 87] width 171 height 12
paste input "*****"
type input "*****"
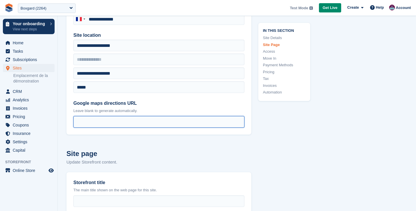
click at [87, 120] on input "Google maps directions URL" at bounding box center [158, 122] width 171 height 12
paste input "**********"
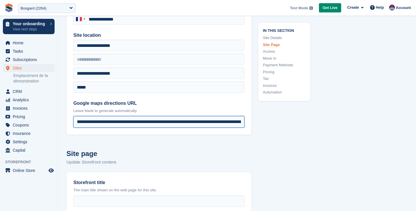
scroll to position [0, 518]
type input "**********"
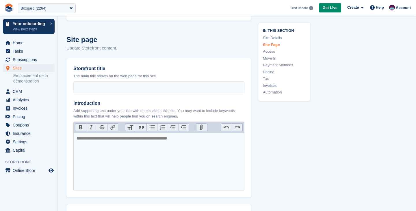
scroll to position [218, 0]
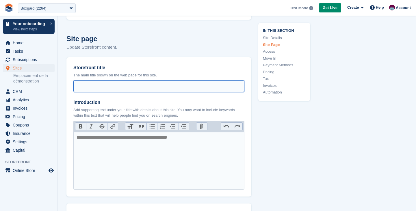
click at [91, 89] on input "Storefront title" at bounding box center [158, 86] width 171 height 12
type input "*"
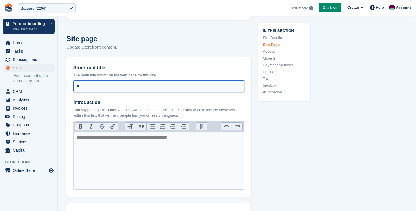
click at [85, 91] on input "*" at bounding box center [158, 86] width 171 height 12
paste input "**********"
type input "**********"
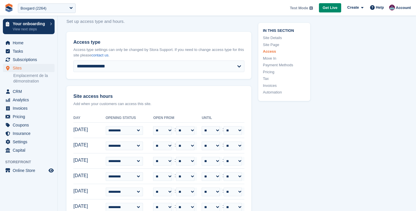
scroll to position [1032, 0]
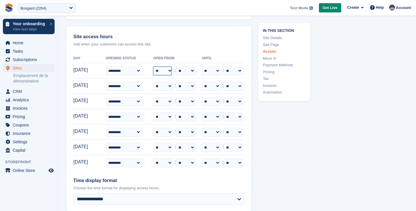
click at [172, 71] on select "** ** ** ** ** ** ** ** ** ** ** ** ** ** ** ** ** ** ** ** ** ** ** **" at bounding box center [162, 70] width 18 height 9
select select "**"
click at [164, 66] on select "** ** ** ** ** ** ** ** ** ** ** ** ** ** ** ** ** ** ** ** ** ** ** **" at bounding box center [162, 70] width 18 height 9
click at [214, 71] on select "** ** ** ** ** ** ** ** ** ** ** ** ** ** ** ** ** ** ** ** ** ** ** **" at bounding box center [211, 70] width 18 height 9
select select "**"
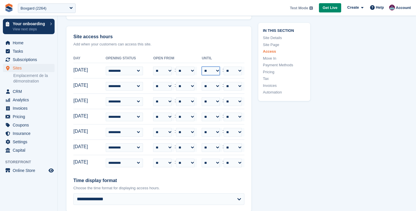
click at [207, 66] on select "** ** ** ** ** ** ** ** ** ** ** ** ** ** ** ** ** ** ** ** ** ** ** **" at bounding box center [211, 70] width 18 height 9
click at [172, 84] on select "** ** ** ** ** ** ** ** ** ** ** ** ** ** ** ** ** ** ** ** ** ** ** **" at bounding box center [162, 86] width 18 height 9
select select "**"
click at [164, 82] on select "** ** ** ** ** ** ** ** ** ** ** ** ** ** ** ** ** ** ** ** ** ** ** **" at bounding box center [162, 86] width 18 height 9
click at [213, 86] on select "** ** ** ** ** ** ** ** ** ** ** ** ** ** ** ** ** ** ** ** ** ** ** **" at bounding box center [211, 86] width 18 height 9
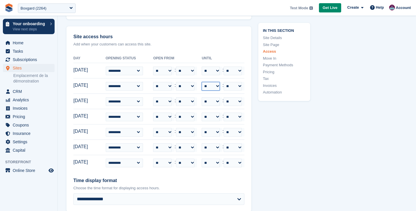
select select "**"
click at [207, 82] on select "** ** ** ** ** ** ** ** ** ** ** ** ** ** ** ** ** ** ** ** ** ** ** **" at bounding box center [211, 86] width 18 height 9
click at [172, 99] on select "** ** ** ** ** ** ** ** ** ** ** ** ** ** ** ** ** ** ** ** ** ** ** **" at bounding box center [162, 101] width 18 height 9
select select "**"
click at [164, 97] on select "** ** ** ** ** ** ** ** ** ** ** ** ** ** ** ** ** ** ** ** ** ** ** **" at bounding box center [162, 101] width 18 height 9
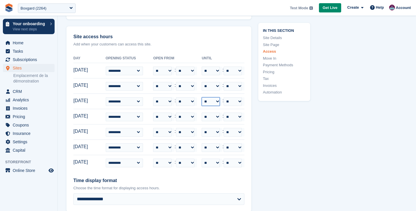
click at [216, 101] on select "** ** ** ** ** ** ** ** ** ** ** ** ** ** ** ** ** ** ** ** ** ** ** **" at bounding box center [211, 101] width 18 height 9
select select "**"
click at [207, 97] on select "** ** ** ** ** ** ** ** ** ** ** ** ** ** ** ** ** ** ** ** ** ** ** **" at bounding box center [211, 101] width 18 height 9
click at [268, 129] on div "In this section Site Details Site Page Access Move In Payment Methods Pricing T…" at bounding box center [280, 121] width 59 height 2210
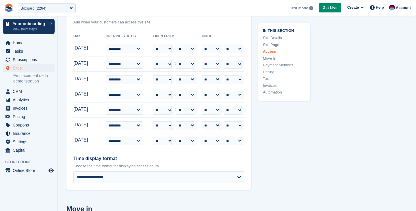
scroll to position [1058, 0]
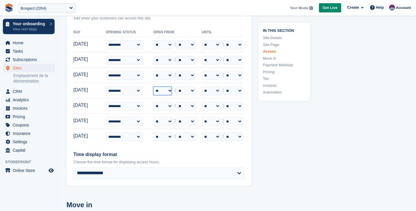
click at [170, 92] on select "** ** ** ** ** ** ** ** ** ** ** ** ** ** ** ** ** ** ** ** ** ** ** **" at bounding box center [162, 90] width 18 height 9
select select "**"
click at [164, 86] on select "** ** ** ** ** ** ** ** ** ** ** ** ** ** ** ** ** ** ** ** ** ** ** **" at bounding box center [162, 90] width 18 height 9
click at [215, 90] on select "** ** ** ** ** ** ** ** ** ** ** ** ** ** ** ** ** ** ** ** ** ** ** **" at bounding box center [211, 90] width 18 height 9
select select "**"
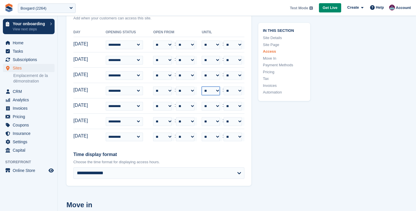
click at [207, 86] on select "** ** ** ** ** ** ** ** ** ** ** ** ** ** ** ** ** ** ** ** ** ** ** **" at bounding box center [211, 90] width 18 height 9
click at [280, 129] on div "In this section Site Details Site Page Access Move In Payment Methods Pricing T…" at bounding box center [280, 95] width 59 height 2210
click at [172, 105] on select "** ** ** ** ** ** ** ** ** ** ** ** ** ** ** ** ** ** ** ** ** ** ** **" at bounding box center [162, 106] width 18 height 9
select select "**"
click at [164, 102] on select "** ** ** ** ** ** ** ** ** ** ** ** ** ** ** ** ** ** ** ** ** ** ** **" at bounding box center [162, 106] width 18 height 9
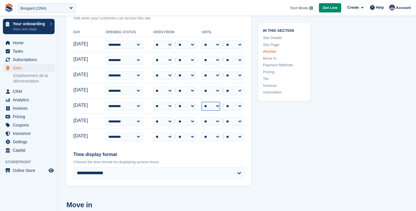
click at [215, 104] on select "** ** ** ** ** ** ** ** ** ** ** ** ** ** ** ** ** ** ** ** ** ** ** **" at bounding box center [211, 106] width 18 height 9
select select "**"
click at [207, 102] on select "** ** ** ** ** ** ** ** ** ** ** ** ** ** ** ** ** ** ** ** ** ** ** **" at bounding box center [211, 106] width 18 height 9
click at [285, 140] on div "In this section Site Details Site Page Access Move In Payment Methods Pricing T…" at bounding box center [280, 95] width 59 height 2210
click at [171, 121] on select "** ** ** ** ** ** ** ** ** ** ** ** ** ** ** ** ** ** ** ** ** ** ** **" at bounding box center [162, 121] width 18 height 9
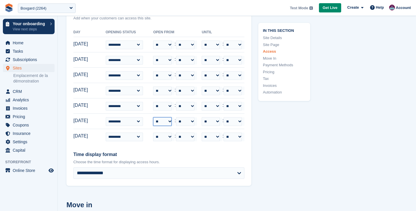
select select "**"
click at [164, 117] on select "** ** ** ** ** ** ** ** ** ** ** ** ** ** ** ** ** ** ** ** ** ** ** **" at bounding box center [162, 121] width 18 height 9
click at [214, 122] on select "** ** ** ** ** ** ** ** ** ** ** ** ** ** ** ** ** ** ** ** ** ** ** **" at bounding box center [211, 121] width 18 height 9
select select "**"
click at [207, 117] on select "** ** ** ** ** ** ** ** ** ** ** ** ** ** ** ** ** ** ** ** ** ** ** **" at bounding box center [211, 121] width 18 height 9
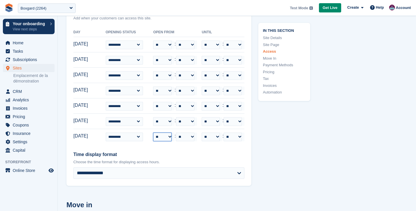
click at [170, 135] on select "** ** ** ** ** ** ** ** ** ** ** ** ** ** ** ** ** ** ** ** ** ** ** **" at bounding box center [162, 136] width 18 height 9
select select "**"
click at [164, 132] on select "** ** ** ** ** ** ** ** ** ** ** ** ** ** ** ** ** ** ** ** ** ** ** **" at bounding box center [162, 136] width 18 height 9
click at [214, 136] on select "** ** ** ** ** ** ** ** ** ** ** ** ** ** ** ** ** ** ** ** ** ** ** **" at bounding box center [211, 136] width 18 height 9
select select "**"
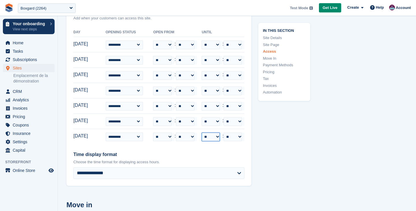
click at [207, 132] on select "** ** ** ** ** ** ** ** ** ** ** ** ** ** ** ** ** ** ** ** ** ** ** **" at bounding box center [211, 136] width 18 height 9
click at [266, 159] on div "In this section Site Details Site Page Access Move In Payment Methods Pricing T…" at bounding box center [280, 95] width 59 height 2210
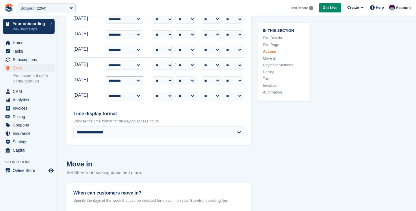
scroll to position [1104, 0]
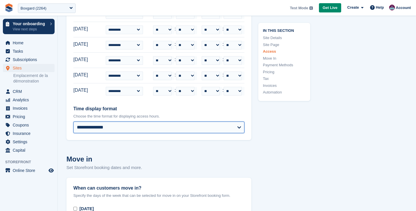
click at [86, 127] on select "**********" at bounding box center [158, 127] width 171 height 12
select select "***"
click at [73, 121] on select "**********" at bounding box center [158, 127] width 171 height 12
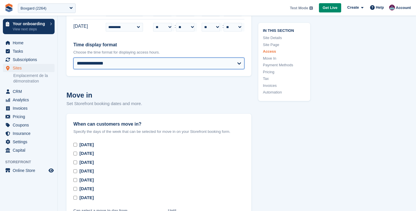
scroll to position [1273, 0]
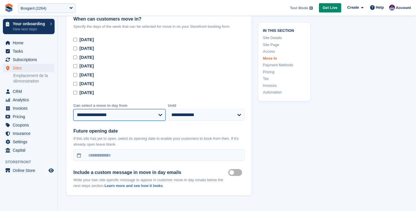
click at [112, 119] on select "**********" at bounding box center [119, 115] width 92 height 12
select select "*"
click at [73, 109] on select "**********" at bounding box center [119, 115] width 92 height 12
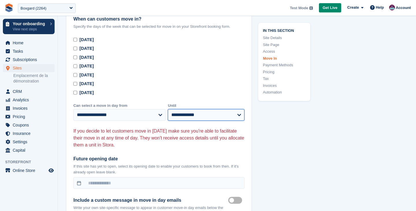
click at [204, 112] on select "**********" at bounding box center [206, 115] width 77 height 12
select select "**"
click at [168, 109] on select "**********" at bounding box center [206, 115] width 77 height 12
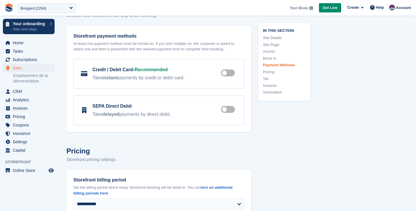
scroll to position [1511, 0]
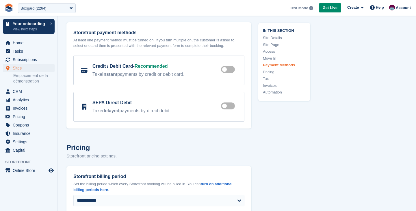
click at [229, 68] on label at bounding box center [229, 69] width 16 height 5
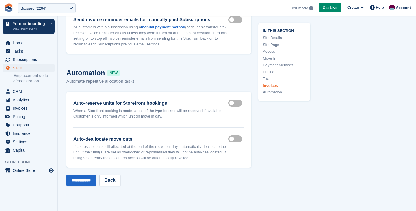
scroll to position [2002, 0]
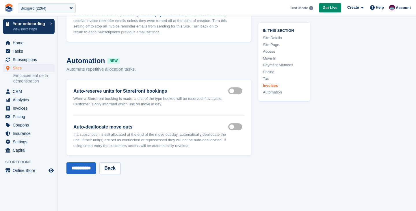
click at [232, 91] on label "Auto reserve on storefront" at bounding box center [236, 90] width 16 height 1
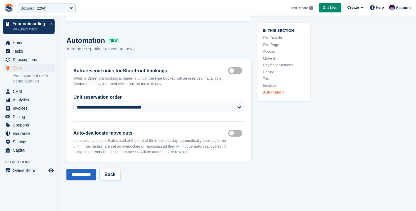
scroll to position [2032, 0]
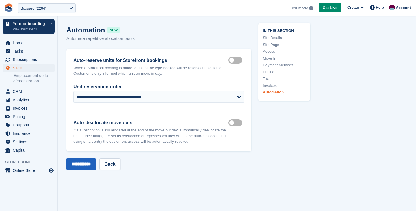
click at [82, 170] on input "**********" at bounding box center [80, 164] width 29 height 12
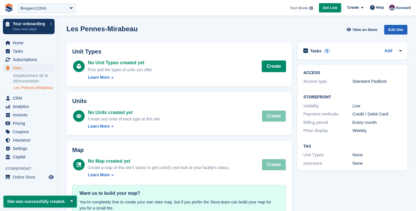
click at [396, 31] on div "Edit Site" at bounding box center [395, 30] width 23 height 10
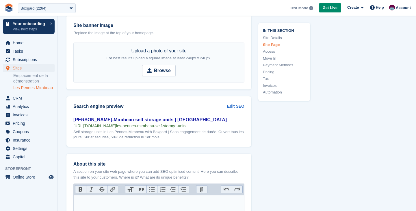
scroll to position [636, 0]
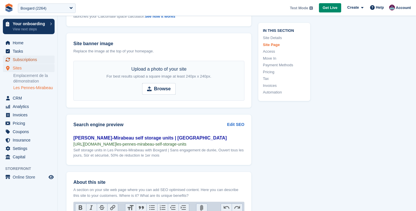
click at [40, 60] on span "Subscriptions" at bounding box center [30, 59] width 35 height 8
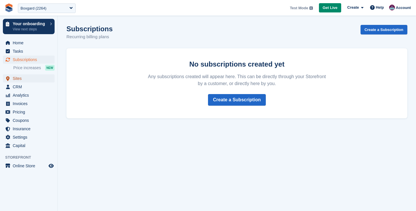
click at [22, 76] on span "Sites" at bounding box center [30, 78] width 35 height 8
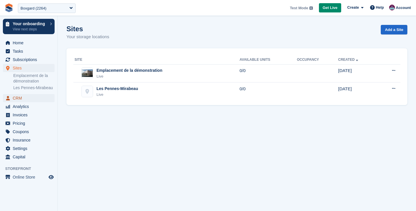
click at [27, 102] on span "CRM" at bounding box center [30, 98] width 35 height 8
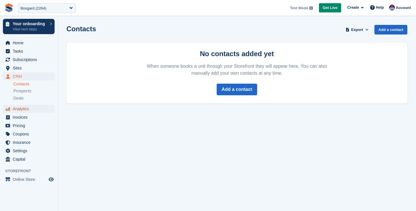
click at [28, 108] on span "Analytics" at bounding box center [30, 109] width 35 height 8
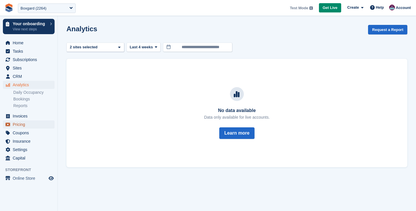
click at [19, 120] on span "Pricing" at bounding box center [30, 124] width 35 height 8
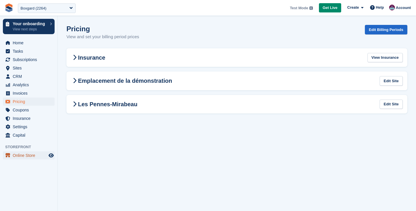
click at [35, 156] on span "Online Store" at bounding box center [30, 155] width 35 height 8
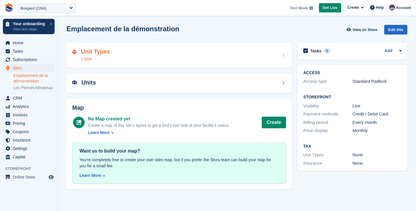
click at [153, 46] on div "Unit Types 1 type" at bounding box center [178, 54] width 225 height 25
click at [176, 86] on div "Units" at bounding box center [179, 83] width 214 height 8
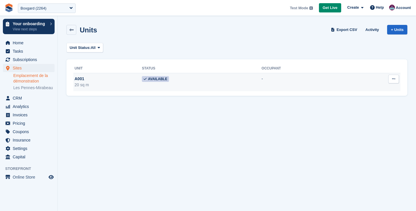
click at [391, 79] on button at bounding box center [393, 79] width 11 height 9
click at [353, 110] on p "Delete unit" at bounding box center [371, 110] width 50 height 8
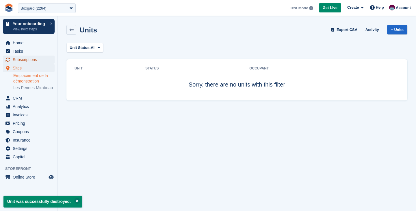
click at [26, 59] on span "Subscriptions" at bounding box center [30, 59] width 35 height 8
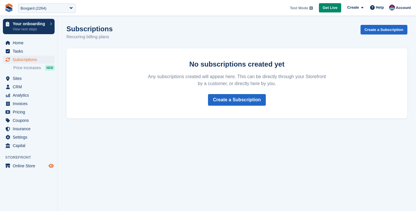
click at [53, 164] on icon "Preview store" at bounding box center [51, 165] width 5 height 5
click at [51, 10] on div "Boxgard (2264)" at bounding box center [47, 8] width 58 height 10
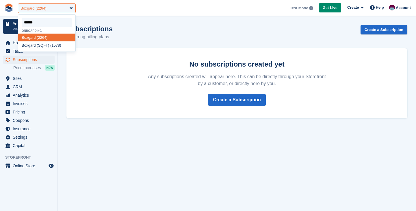
type input "*******"
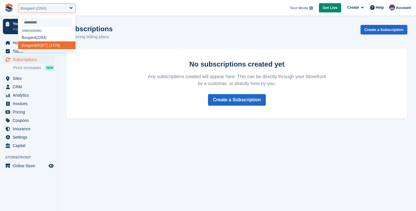
select select "****"
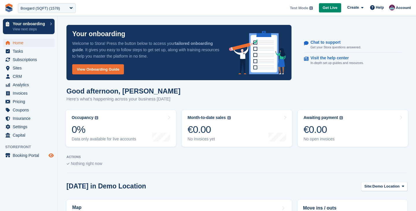
click at [52, 156] on icon "Preview store" at bounding box center [51, 155] width 5 height 5
click at [43, 7] on div "Boxgard (SQFT) (1578)" at bounding box center [41, 8] width 40 height 6
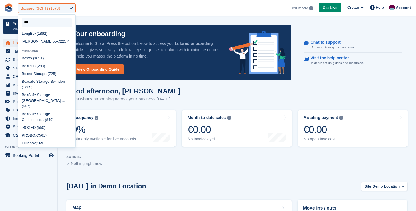
scroll to position [269, 0]
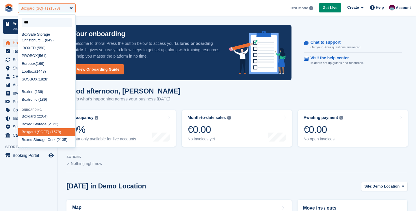
type input "****"
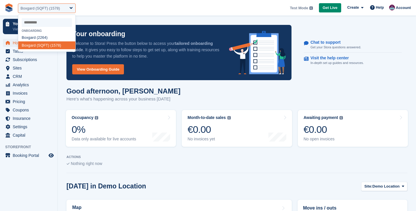
select select "****"
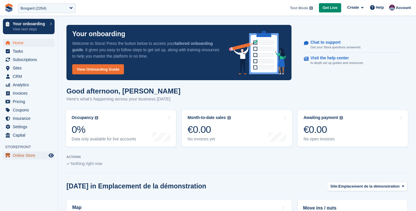
click at [30, 152] on span "Online Store" at bounding box center [30, 155] width 35 height 8
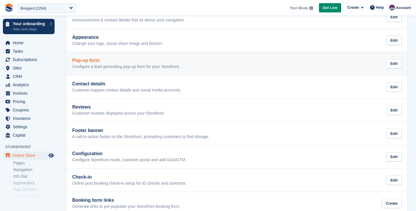
scroll to position [114, 0]
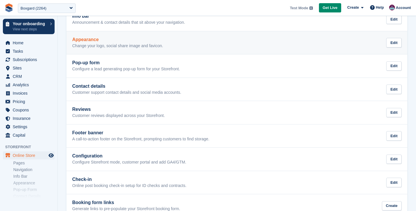
click at [100, 40] on h2 "Appearance" at bounding box center [117, 39] width 91 height 5
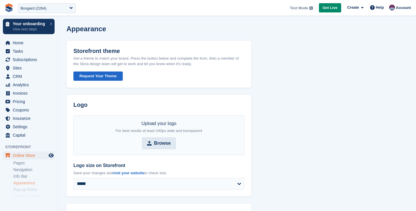
click at [167, 145] on strong "Browse" at bounding box center [162, 143] width 17 height 7
click at [167, 145] on input "Browse" at bounding box center [159, 143] width 34 height 12
type input "**********"
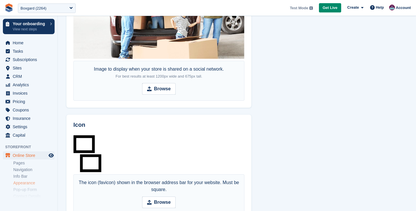
scroll to position [416, 0]
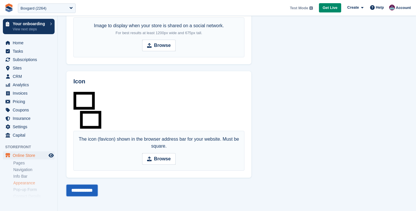
click at [88, 192] on input "**********" at bounding box center [81, 190] width 31 height 12
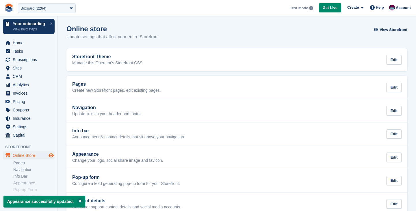
click at [49, 155] on icon "Preview store" at bounding box center [51, 155] width 5 height 5
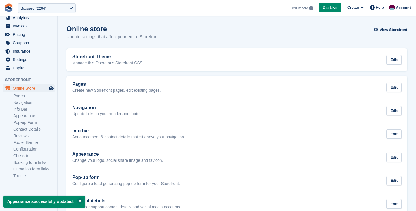
scroll to position [67, 0]
click at [24, 111] on link "Info Bar" at bounding box center [33, 109] width 41 height 5
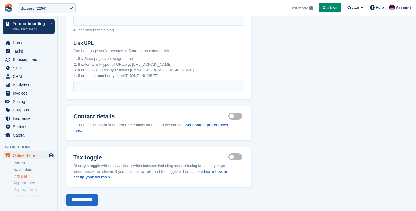
scroll to position [88, 0]
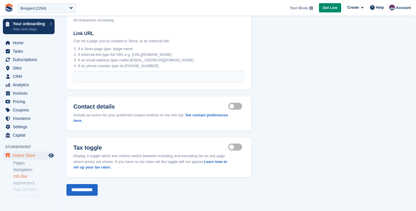
click at [235, 105] on label "Contact details visible" at bounding box center [236, 105] width 16 height 1
click at [89, 190] on input "**********" at bounding box center [81, 190] width 31 height 12
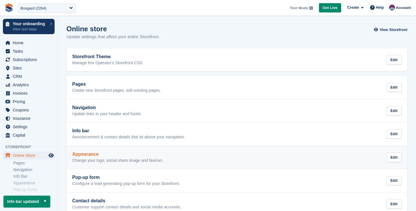
click at [105, 158] on p "Change your logo, social share image and favicon." at bounding box center [117, 160] width 91 height 5
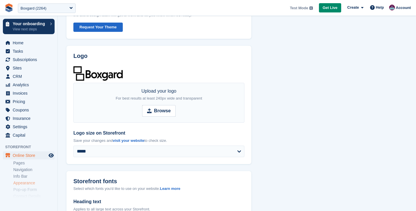
scroll to position [53, 0]
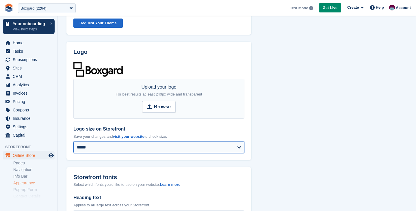
click at [132, 151] on select "**********" at bounding box center [158, 147] width 171 height 12
select select "******"
click at [73, 141] on select "**********" at bounding box center [158, 147] width 171 height 12
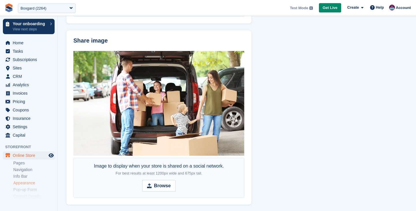
scroll to position [432, 0]
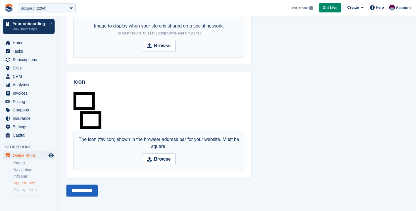
click at [93, 188] on input "**********" at bounding box center [81, 191] width 31 height 12
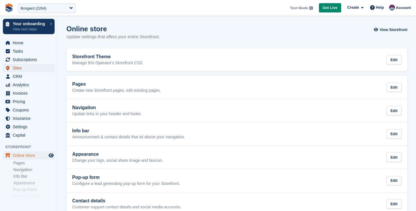
click at [34, 64] on span "Sites" at bounding box center [30, 68] width 35 height 8
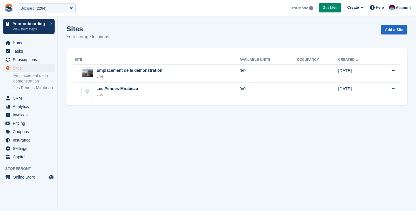
click at [51, 9] on div "Boxgard (2264)" at bounding box center [47, 8] width 58 height 10
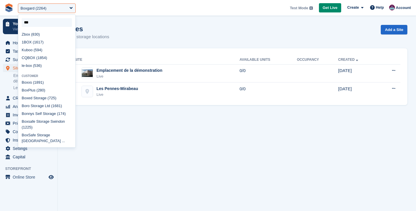
scroll to position [256, 0]
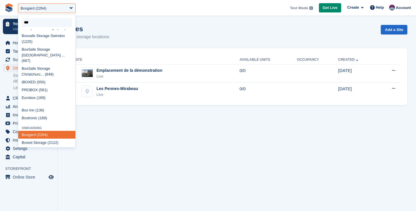
type input "****"
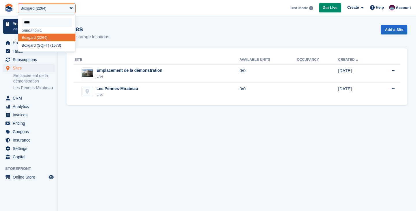
scroll to position [0, 0]
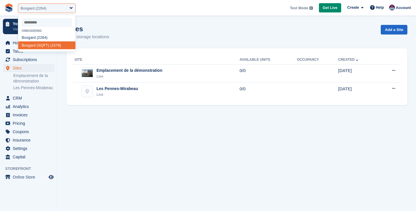
select select "****"
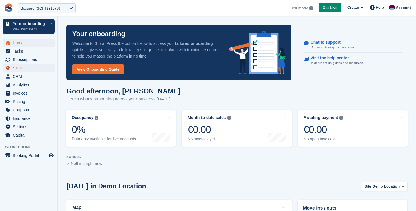
click at [18, 68] on span "Sites" at bounding box center [30, 68] width 35 height 8
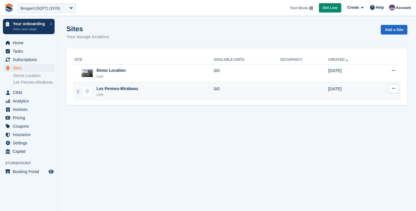
click at [143, 92] on div "[PERSON_NAME]-Mirabeau Live" at bounding box center [144, 92] width 139 height 12
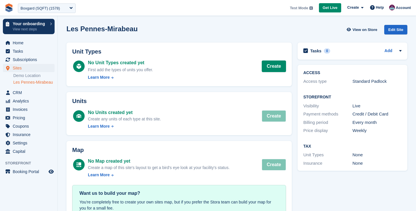
scroll to position [28, 0]
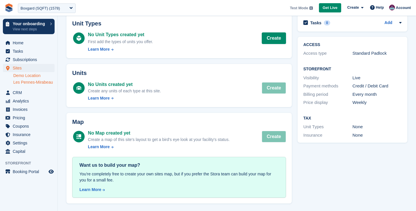
click at [26, 77] on link "Demo Location" at bounding box center [33, 75] width 41 height 5
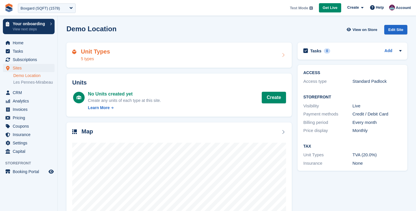
click at [146, 57] on div "Unit Types 5 types" at bounding box center [179, 55] width 214 height 14
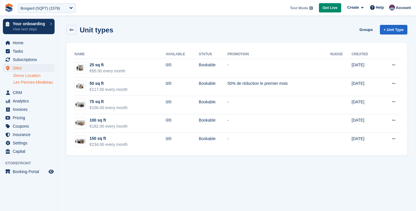
click at [28, 85] on link "Les Pennes-Mirabeau" at bounding box center [33, 81] width 41 height 5
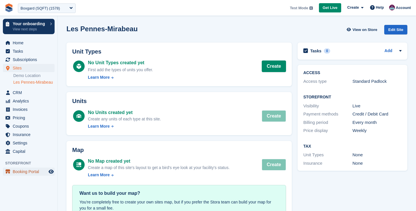
click at [25, 175] on span "Booking Portal" at bounding box center [30, 171] width 35 height 8
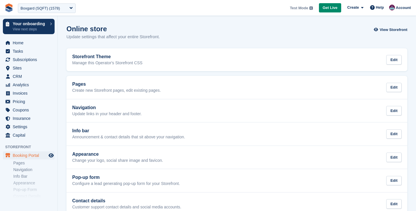
scroll to position [153, 0]
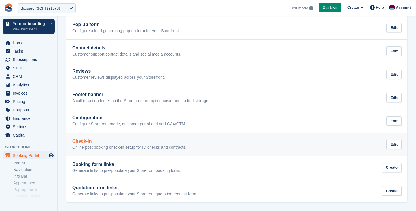
click at [116, 146] on p "Online post booking check-in setup for ID checks and contracts." at bounding box center [129, 147] width 114 height 5
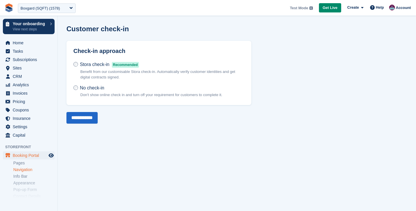
scroll to position [69, 0]
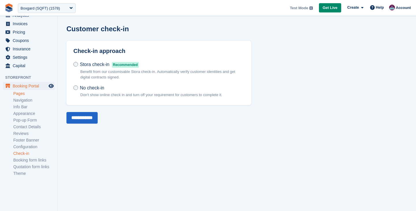
click at [21, 92] on link "Pages" at bounding box center [33, 93] width 41 height 5
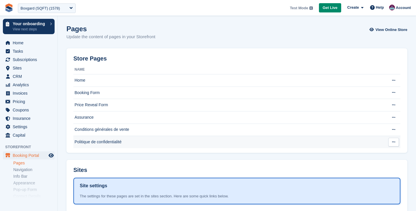
click at [104, 147] on td "Politique de confidentialité" at bounding box center [228, 142] width 311 height 12
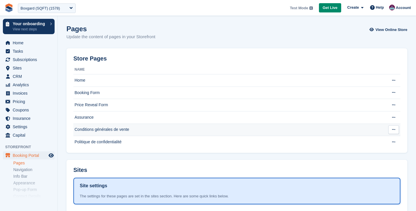
click at [97, 131] on td "Conditions générales de vente" at bounding box center [228, 129] width 311 height 12
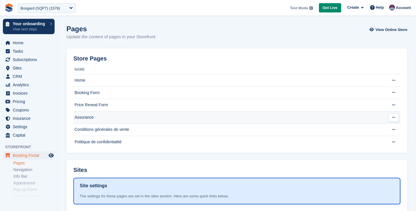
click at [101, 119] on td "Assurance" at bounding box center [228, 117] width 311 height 12
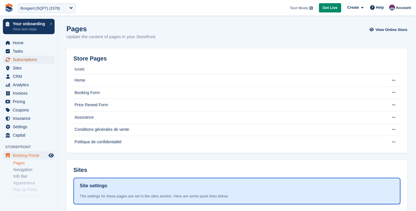
click at [24, 58] on span "Subscriptions" at bounding box center [30, 59] width 35 height 8
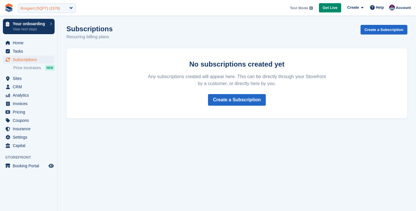
click at [51, 5] on div "Boxgard (SQFT) (1578)" at bounding box center [41, 8] width 40 height 6
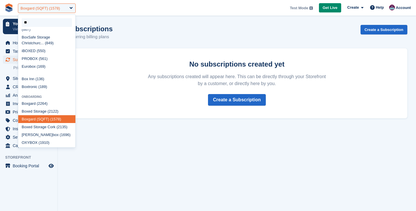
type input "*"
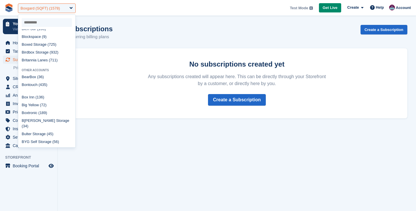
select select
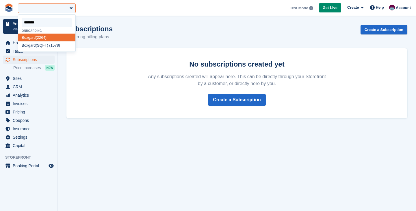
type input "*******"
click at [139, 42] on div "Subscriptions Recurring billing plans Create a Subscription" at bounding box center [236, 36] width 341 height 22
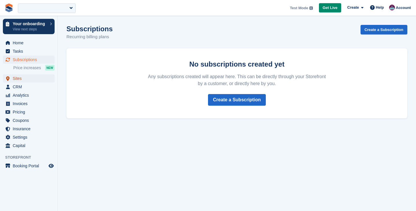
click at [21, 79] on span "Sites" at bounding box center [30, 78] width 35 height 8
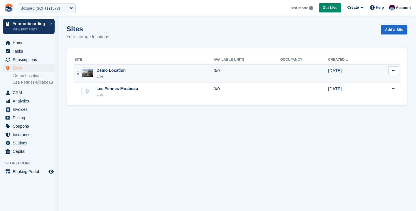
click at [159, 74] on div "Demo Location Live" at bounding box center [144, 73] width 139 height 12
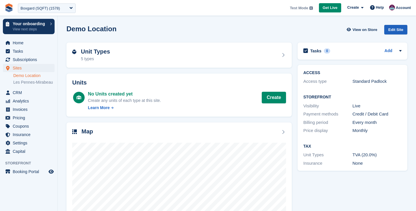
click at [402, 29] on div "Edit Site" at bounding box center [395, 30] width 23 height 10
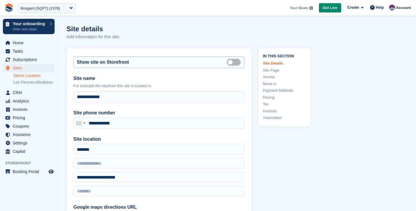
click at [231, 62] on label "Is public" at bounding box center [235, 62] width 16 height 1
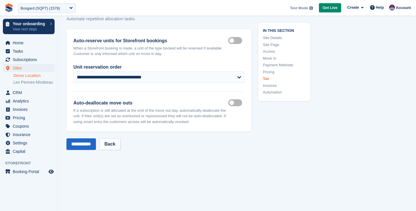
scroll to position [2399, 0]
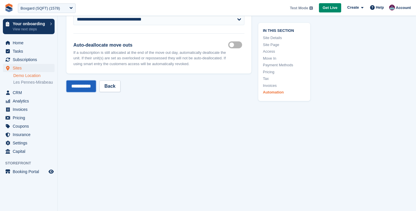
click at [83, 89] on input "**********" at bounding box center [80, 86] width 29 height 12
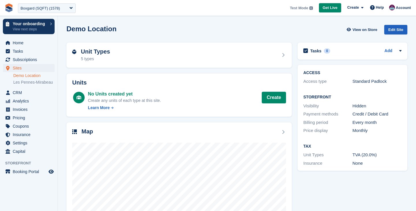
click at [400, 29] on div "Edit Site" at bounding box center [395, 30] width 23 height 10
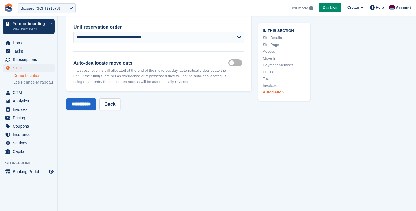
scroll to position [2399, 0]
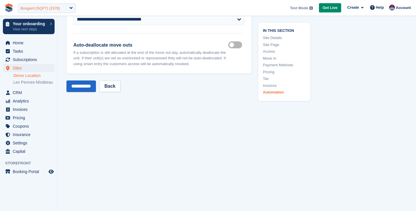
click at [54, 11] on div "Boxgard (SQFT) (1578)" at bounding box center [47, 8] width 58 height 10
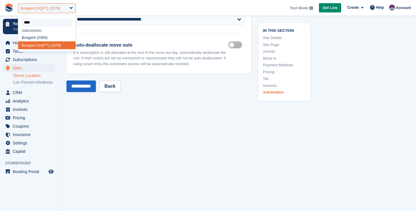
scroll to position [0, 0]
type input "******"
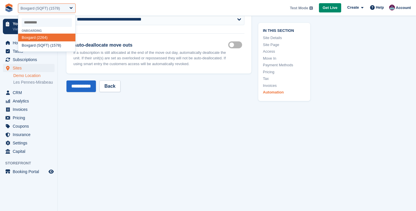
select select "****"
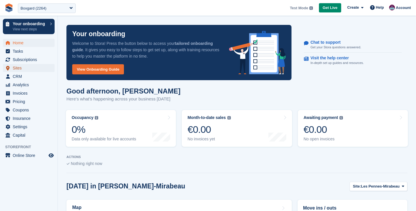
click at [29, 65] on span "Sites" at bounding box center [30, 68] width 35 height 8
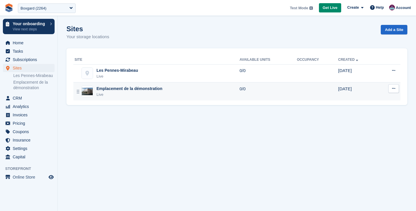
click at [127, 91] on div "Emplacement de la démonstration" at bounding box center [130, 89] width 66 height 6
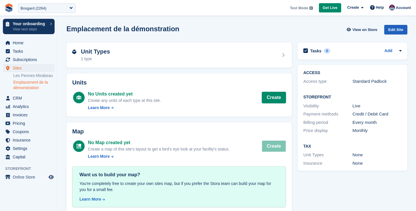
click at [391, 29] on div "Edit Site" at bounding box center [395, 30] width 23 height 10
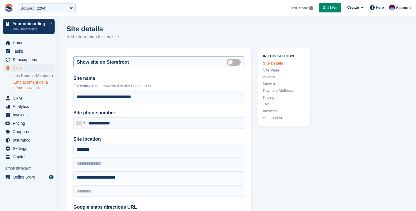
click at [236, 62] on label "Is public" at bounding box center [235, 62] width 16 height 1
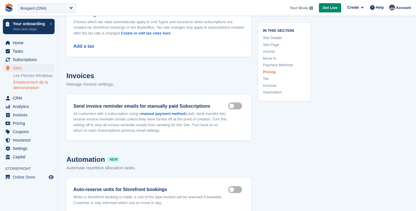
scroll to position [2292, 0]
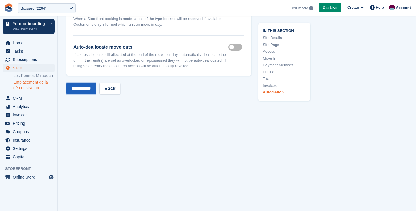
click at [72, 87] on input "**********" at bounding box center [80, 89] width 29 height 12
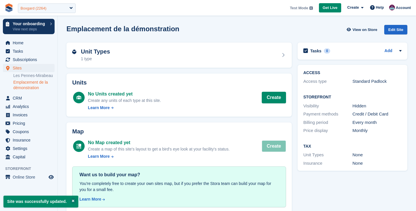
click at [45, 9] on div "Boxgard (2264)" at bounding box center [34, 8] width 26 height 6
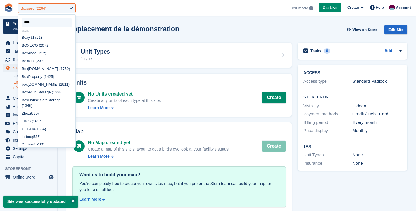
type input "*****"
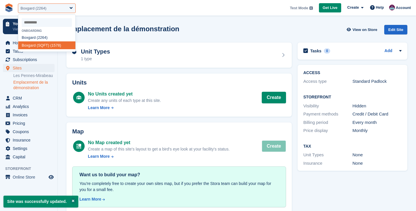
select select "****"
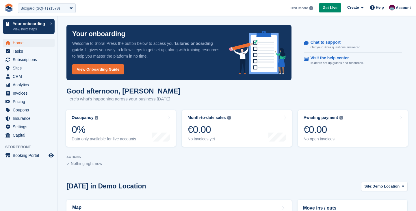
click at [52, 151] on aside "Your onboarding View next steps Home Tasks Subscriptions Subscriptions Subscrip…" at bounding box center [29, 107] width 58 height 182
click at [52, 156] on icon "Preview store" at bounding box center [51, 155] width 5 height 5
click at [40, 5] on div "Boxgard (SQFT) (1578)" at bounding box center [47, 8] width 58 height 10
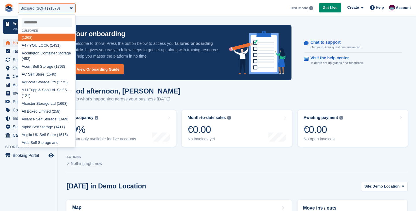
click at [42, 21] on input "select-one" at bounding box center [47, 22] width 50 height 9
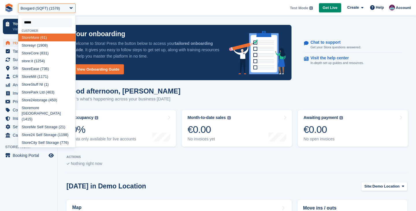
type input "******"
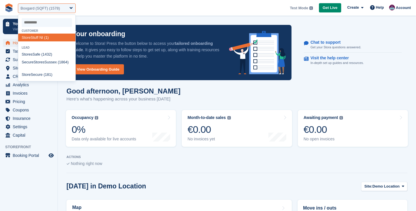
select select "*"
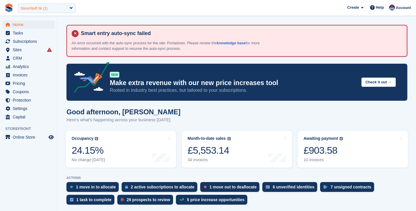
click at [37, 12] on div "StoreStuff NI (1)" at bounding box center [47, 8] width 58 height 10
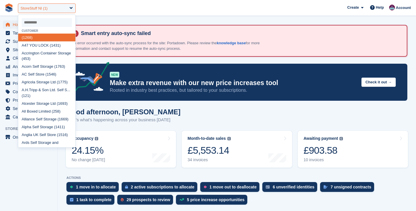
type input "*"
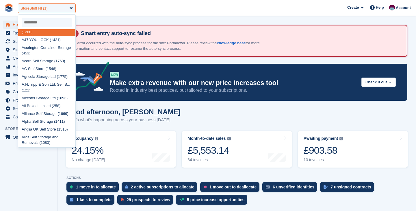
scroll to position [4, 0]
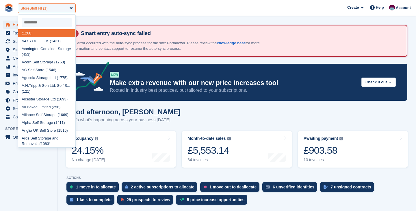
type input "*"
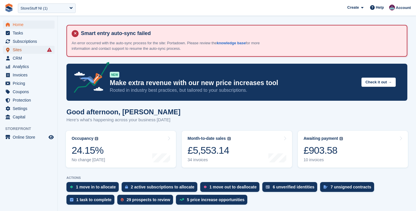
click at [26, 53] on span "Sites" at bounding box center [30, 50] width 35 height 8
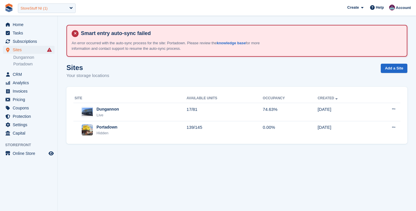
click at [54, 11] on div "StoreStuff NI (1)" at bounding box center [47, 8] width 58 height 10
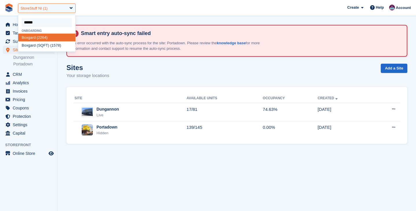
type input "*******"
select select "****"
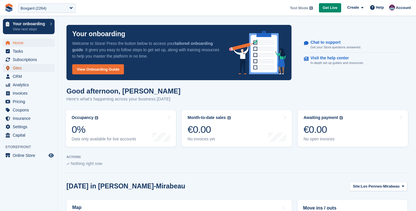
click at [29, 66] on span "Sites" at bounding box center [30, 68] width 35 height 8
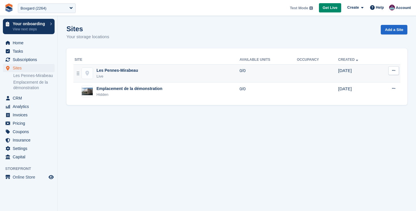
click at [156, 72] on div "Les Pennes-Mirabeau Live" at bounding box center [157, 73] width 165 height 12
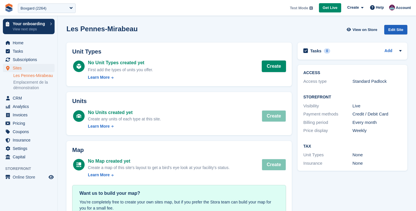
click at [389, 28] on div "Edit Site" at bounding box center [395, 30] width 23 height 10
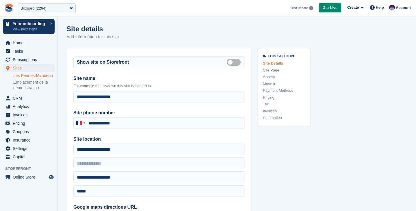
type input "**********"
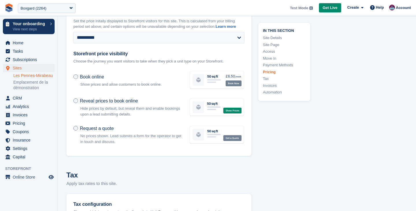
scroll to position [1799, 0]
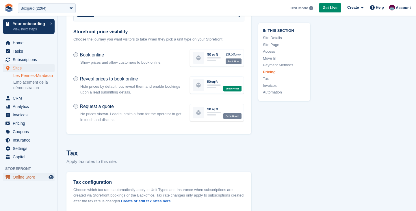
click at [34, 181] on span "Online Store" at bounding box center [30, 177] width 35 height 8
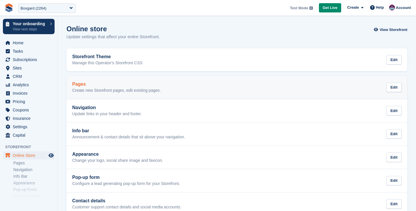
click at [101, 78] on link "Pages Create new Storefront pages, edit existing pages. Edit" at bounding box center [236, 87] width 341 height 23
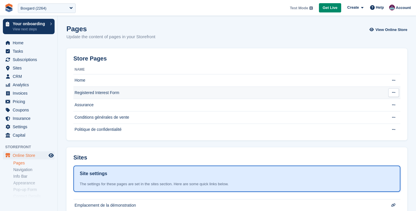
click at [105, 89] on td "Registered Interest Form" at bounding box center [228, 92] width 311 height 12
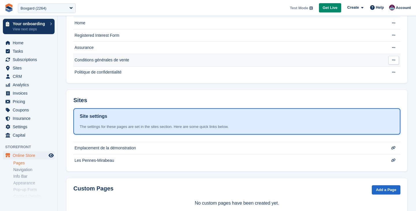
scroll to position [74, 0]
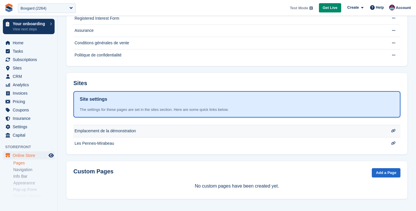
click at [111, 12] on td "Emplacement de la démonstration" at bounding box center [228, 6] width 311 height 12
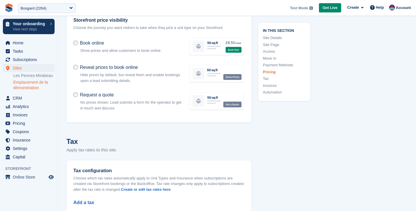
scroll to position [1951, 0]
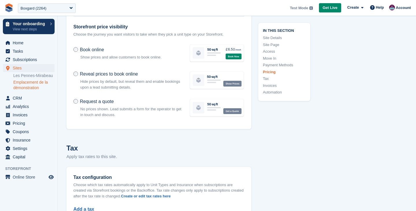
click at [76, 75] on div "Reveal prices to book online Hide prices by default, but reveal them and enable…" at bounding box center [128, 80] width 116 height 26
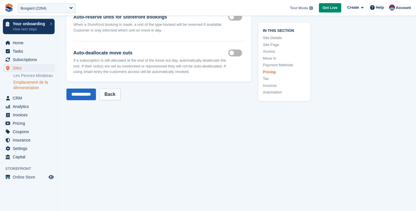
scroll to position [2292, 0]
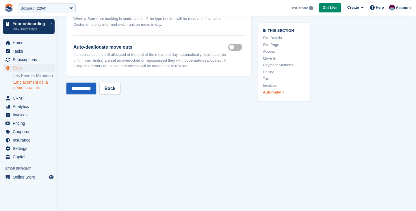
click at [80, 83] on input "**********" at bounding box center [80, 89] width 29 height 12
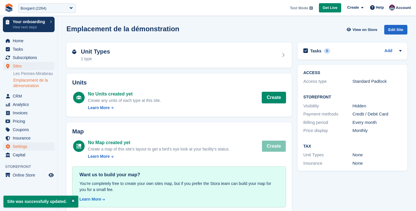
scroll to position [10, 0]
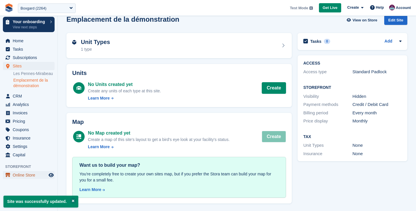
click at [23, 177] on span "Online Store" at bounding box center [30, 175] width 35 height 8
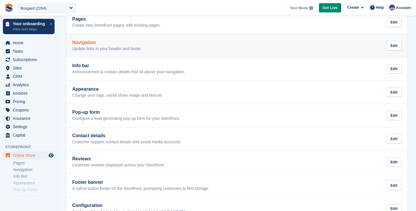
scroll to position [47, 0]
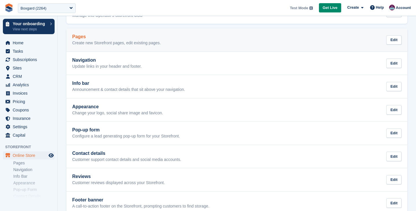
click at [99, 42] on p "Create new Storefront pages, edit existing pages." at bounding box center [116, 42] width 89 height 5
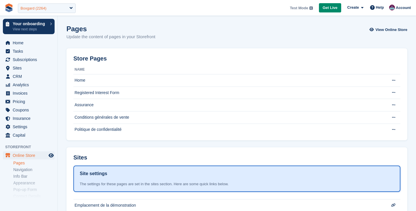
click at [44, 8] on div "Boxgard (2264)" at bounding box center [34, 8] width 26 height 6
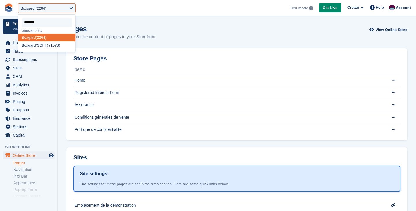
type input "*******"
click at [111, 6] on span "**********" at bounding box center [208, 8] width 416 height 16
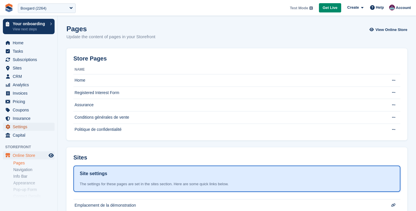
click at [24, 128] on span "Settings" at bounding box center [30, 127] width 35 height 8
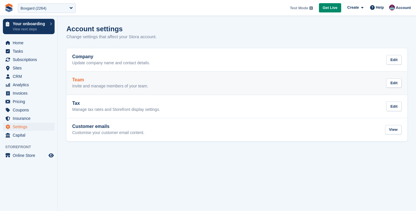
click at [99, 75] on link "Team Invite and manage members of your team. Edit" at bounding box center [236, 82] width 341 height 23
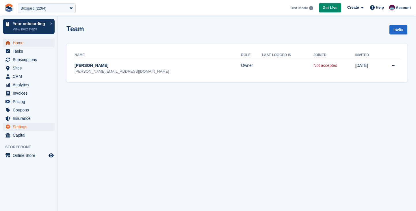
click at [14, 41] on span "Home" at bounding box center [30, 43] width 35 height 8
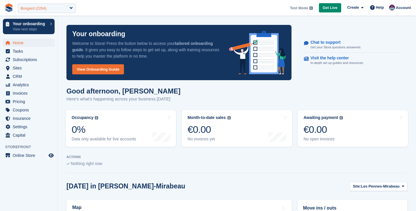
click at [40, 8] on div "Boxgard (2264)" at bounding box center [34, 8] width 26 height 6
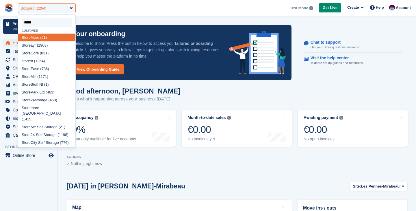
type input "******"
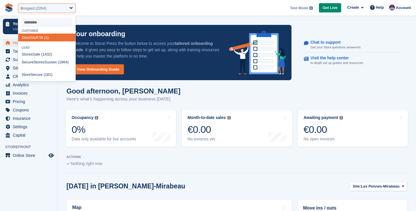
select select "*"
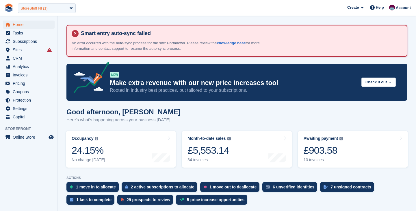
click at [41, 9] on div "StoreStuff NI (1)" at bounding box center [34, 8] width 27 height 6
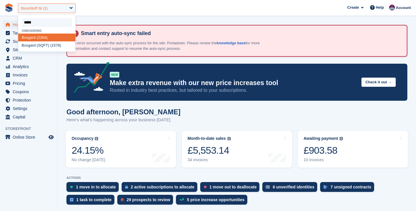
type input "******"
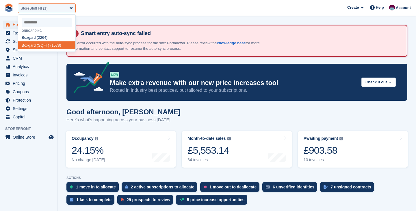
select select "****"
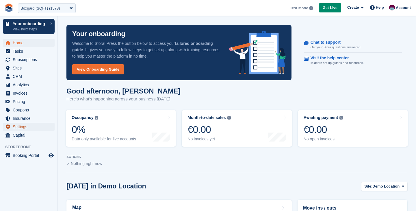
click at [28, 125] on span "Settings" at bounding box center [30, 127] width 35 height 8
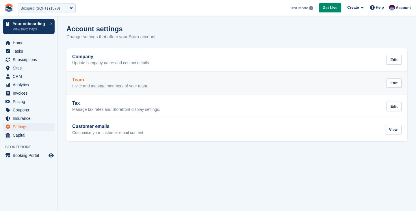
click at [159, 83] on div "Team Invite and manage members of your team. Edit" at bounding box center [236, 83] width 329 height 12
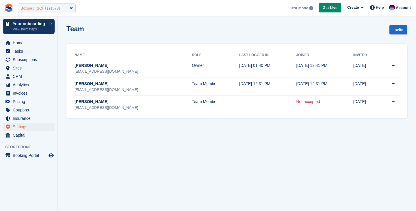
click at [46, 6] on div "Boxgard (SQFT) (1578)" at bounding box center [41, 8] width 40 height 6
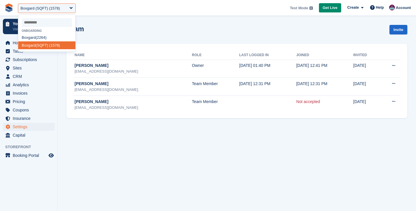
click at [140, 26] on div "Team Invite" at bounding box center [236, 33] width 341 height 16
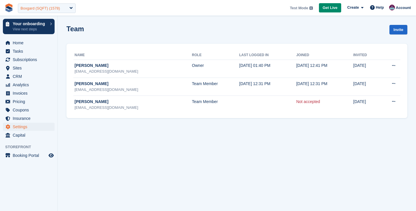
click at [44, 7] on div "Boxgard (SQFT) (1578)" at bounding box center [41, 8] width 40 height 6
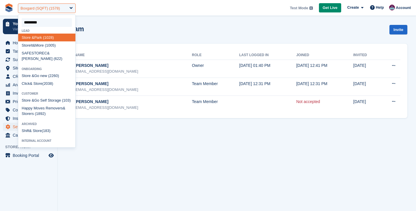
type input "**********"
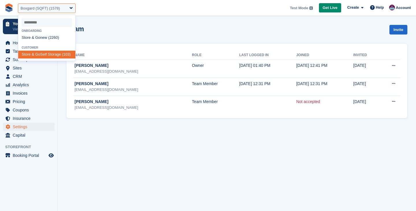
select select "***"
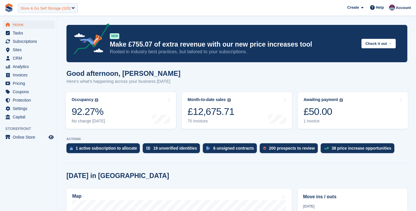
click at [38, 9] on div "Store & Go Self Storage (103)" at bounding box center [46, 8] width 50 height 6
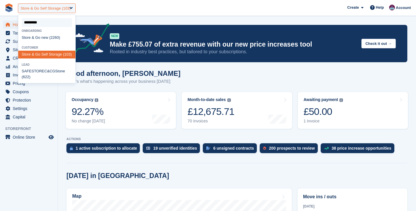
type input "**********"
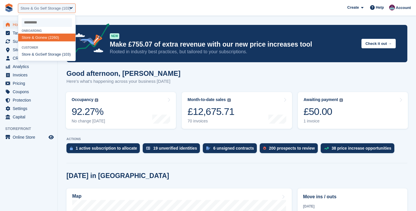
select select "****"
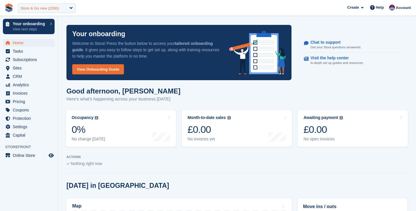
click at [55, 11] on div "Store & Go new (2260)" at bounding box center [47, 8] width 58 height 10
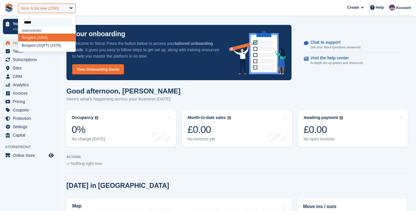
type input "******"
select select "****"
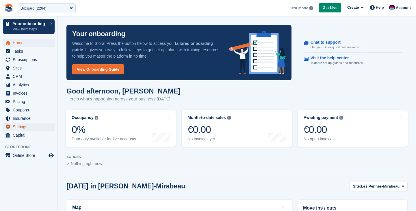
click at [29, 128] on span "Settings" at bounding box center [30, 127] width 35 height 8
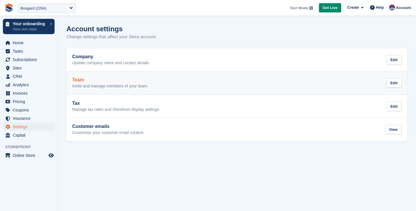
click at [101, 82] on h2 "Team" at bounding box center [110, 79] width 76 height 5
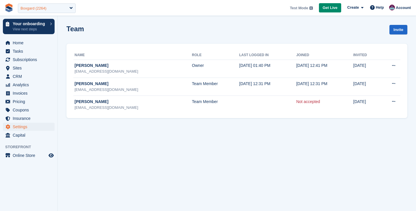
click at [38, 6] on div "Boxgard (2264)" at bounding box center [34, 8] width 26 height 6
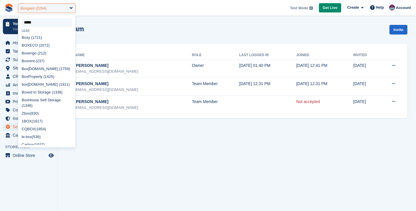
type input "******"
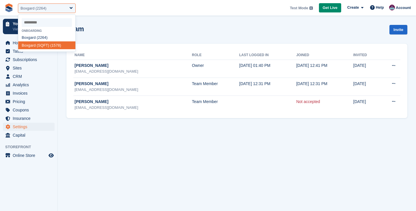
select select "****"
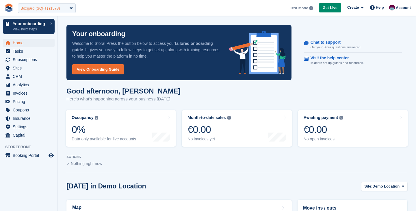
click at [42, 8] on div "Boxgard (SQFT) (1578)" at bounding box center [41, 8] width 40 height 6
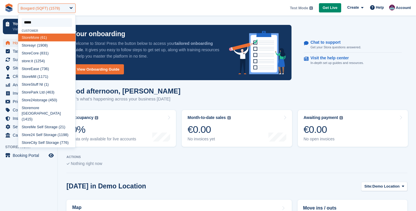
type input "******"
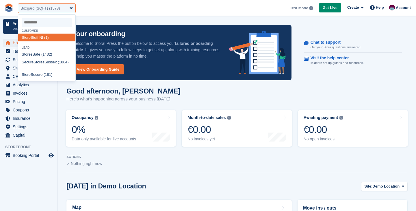
select select "*"
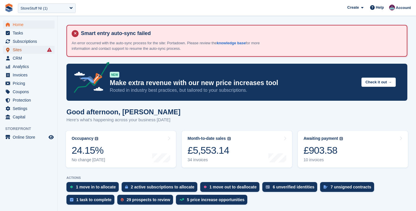
click at [24, 49] on span "Sites" at bounding box center [30, 50] width 35 height 8
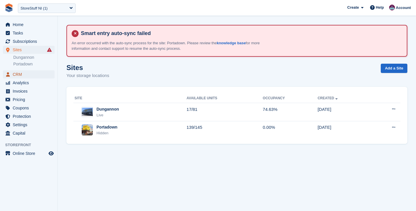
click at [20, 75] on span "CRM" at bounding box center [30, 74] width 35 height 8
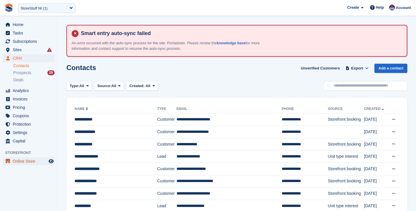
click at [34, 163] on span "Online Store" at bounding box center [30, 161] width 35 height 8
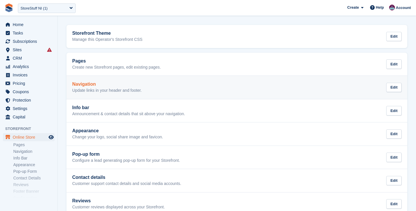
scroll to position [73, 0]
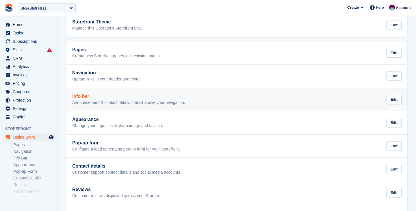
click at [120, 101] on p "Announcement & contact details that sit above your navigation." at bounding box center [128, 102] width 113 height 5
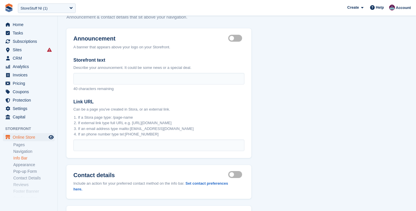
scroll to position [127, 0]
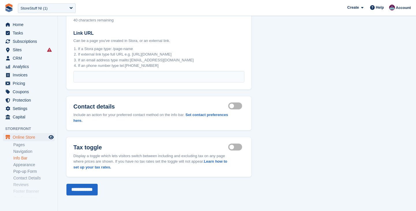
click at [235, 105] on label "Contact details visible" at bounding box center [236, 105] width 16 height 1
click at [98, 189] on input "**********" at bounding box center [81, 189] width 31 height 12
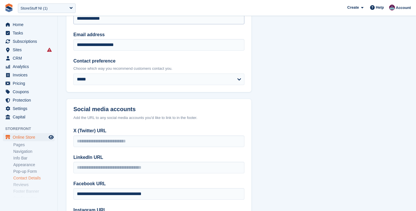
scroll to position [101, 0]
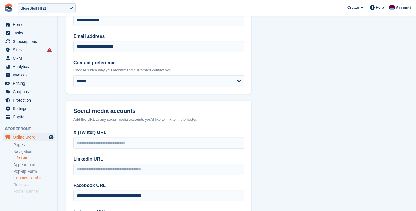
click at [25, 159] on link "Info Bar" at bounding box center [33, 157] width 41 height 5
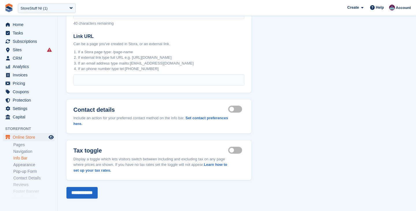
scroll to position [127, 0]
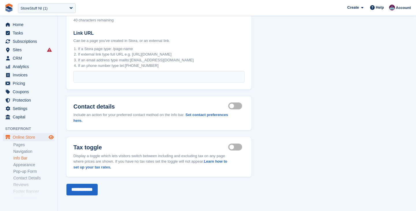
click at [51, 137] on icon "Preview store" at bounding box center [51, 137] width 5 height 5
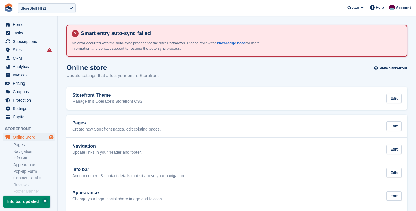
click at [51, 138] on icon "Preview store" at bounding box center [51, 137] width 5 height 5
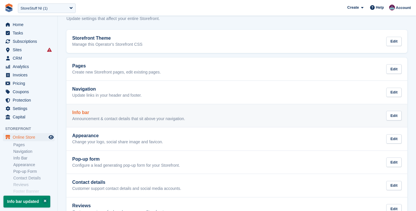
scroll to position [63, 0]
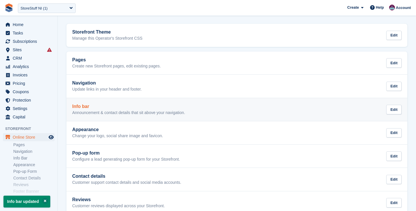
click at [94, 114] on p "Announcement & contact details that sit above your navigation." at bounding box center [128, 112] width 113 height 5
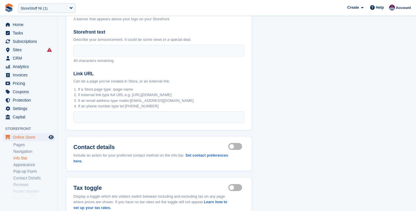
scroll to position [87, 0]
click at [235, 146] on label "Contact details visible" at bounding box center [236, 146] width 16 height 1
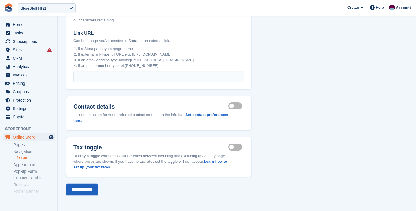
click at [93, 189] on input "**********" at bounding box center [81, 189] width 31 height 12
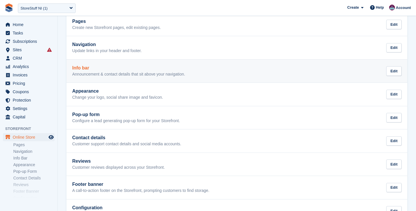
scroll to position [121, 0]
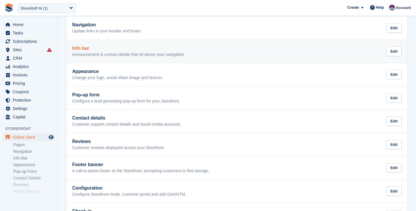
click at [98, 48] on h2 "Info bar" at bounding box center [128, 48] width 113 height 5
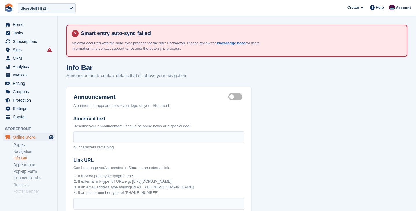
scroll to position [127, 0]
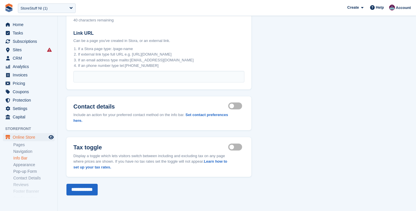
click at [235, 105] on label "Contact details visible" at bounding box center [236, 105] width 16 height 1
click at [238, 146] on label "Tax toggle visible" at bounding box center [236, 146] width 16 height 1
click at [97, 190] on input "**********" at bounding box center [81, 189] width 31 height 12
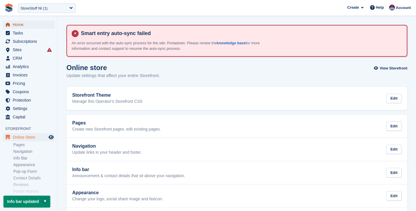
click at [23, 25] on span "Home" at bounding box center [30, 25] width 35 height 8
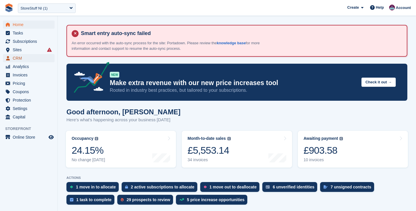
click at [22, 60] on span "CRM" at bounding box center [30, 58] width 35 height 8
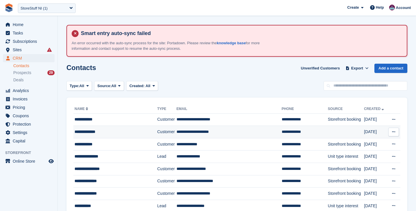
click at [395, 129] on button at bounding box center [393, 131] width 11 height 9
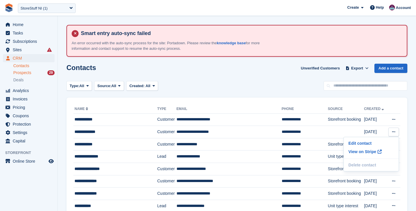
click at [28, 71] on span "Prospects" at bounding box center [22, 72] width 18 height 5
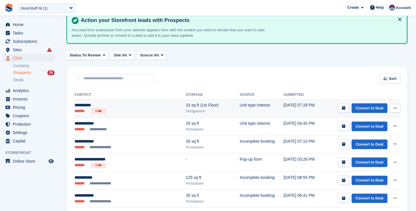
scroll to position [83, 0]
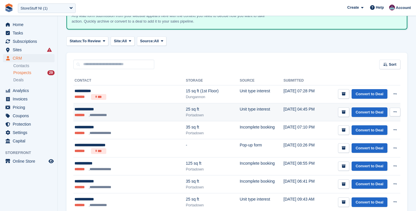
click at [397, 115] on button at bounding box center [395, 111] width 11 height 9
click at [379, 144] on p "Delete prospect" at bounding box center [373, 143] width 50 height 8
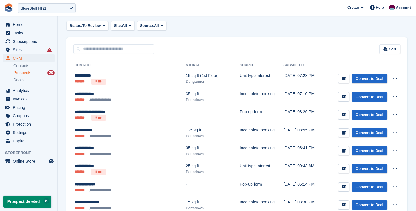
scroll to position [99, 0]
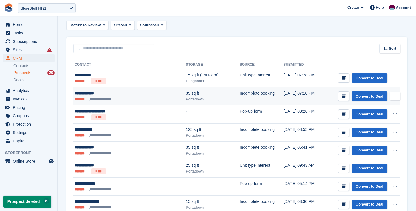
click at [398, 95] on button at bounding box center [395, 96] width 11 height 9
click at [378, 127] on p "Delete prospect" at bounding box center [373, 127] width 50 height 8
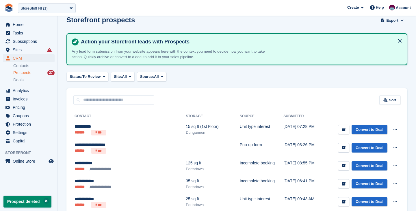
scroll to position [52, 0]
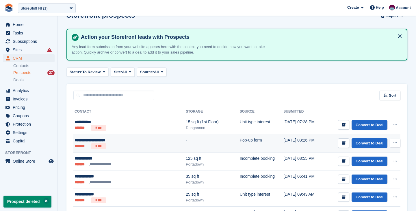
click at [395, 145] on button at bounding box center [395, 142] width 11 height 9
click at [379, 175] on p "Delete prospect" at bounding box center [373, 174] width 50 height 8
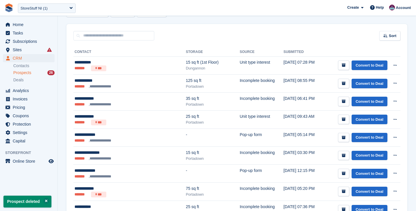
scroll to position [112, 0]
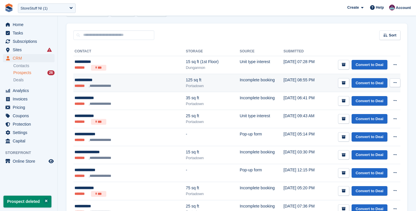
click at [398, 84] on button at bounding box center [395, 82] width 11 height 9
click at [378, 113] on p "Delete prospect" at bounding box center [373, 114] width 50 height 8
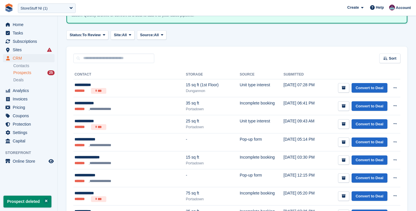
scroll to position [91, 0]
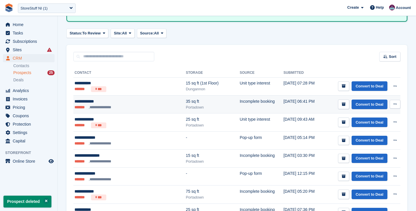
click at [394, 107] on button at bounding box center [395, 104] width 11 height 9
click at [376, 137] on p "Delete prospect" at bounding box center [373, 135] width 50 height 8
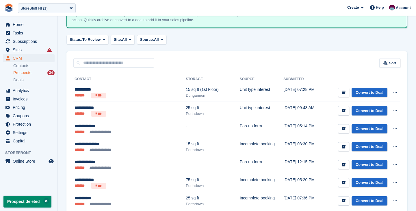
scroll to position [216, 0]
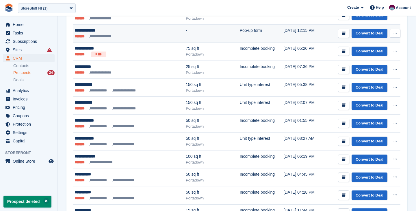
click at [396, 37] on button at bounding box center [395, 33] width 11 height 9
click at [380, 64] on p "Delete prospect" at bounding box center [373, 65] width 50 height 8
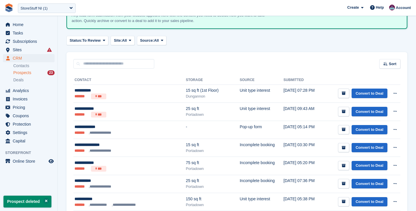
scroll to position [93, 0]
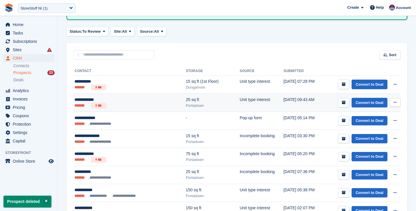
click at [396, 99] on button at bounding box center [395, 102] width 11 height 9
click at [378, 137] on p "Delete prospect" at bounding box center [373, 134] width 50 height 8
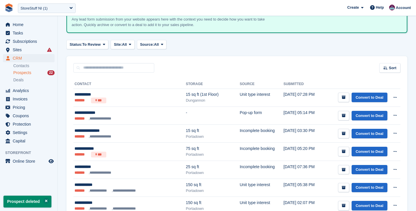
scroll to position [100, 0]
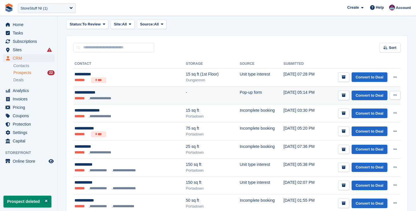
click at [396, 94] on icon at bounding box center [395, 95] width 3 height 4
click at [358, 128] on p "Delete prospect" at bounding box center [373, 127] width 50 height 8
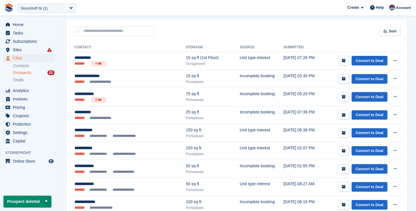
scroll to position [116, 0]
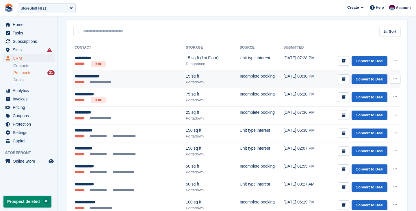
click at [396, 80] on icon at bounding box center [395, 79] width 3 height 4
click at [370, 112] on p "Delete prospect" at bounding box center [373, 110] width 50 height 8
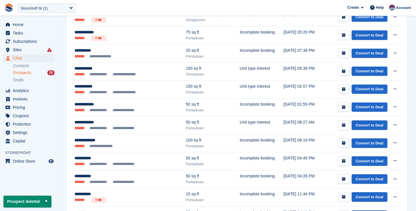
scroll to position [178, 0]
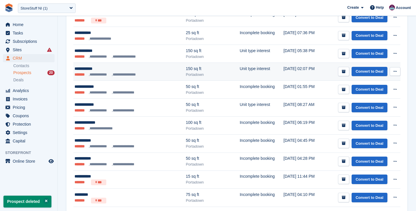
click at [396, 71] on button at bounding box center [395, 71] width 11 height 9
click at [372, 103] on p "Delete prospect" at bounding box center [373, 103] width 50 height 8
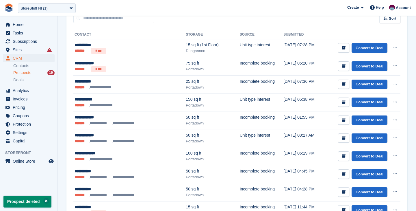
scroll to position [151, 0]
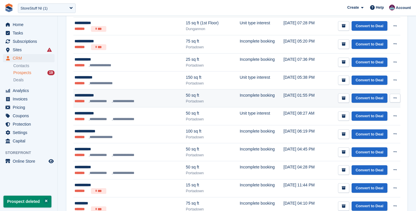
click at [395, 99] on icon at bounding box center [395, 98] width 3 height 4
click at [374, 129] on p "Delete prospect" at bounding box center [373, 129] width 50 height 8
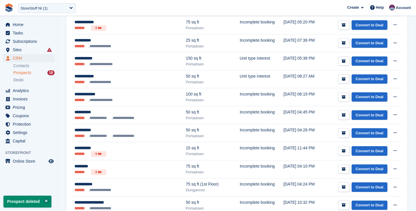
scroll to position [311, 0]
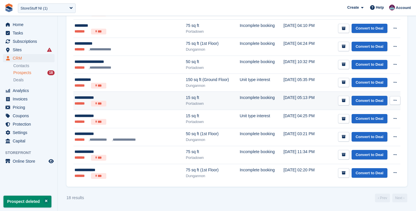
click at [395, 101] on icon at bounding box center [395, 100] width 3 height 4
click at [363, 132] on p "Delete prospect" at bounding box center [373, 132] width 50 height 8
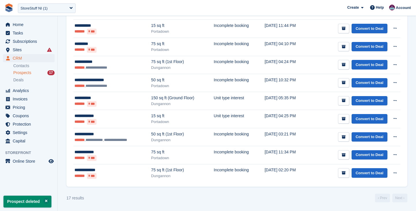
scroll to position [0, 0]
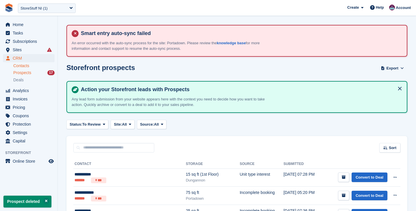
click at [26, 66] on link "Contacts" at bounding box center [33, 65] width 41 height 5
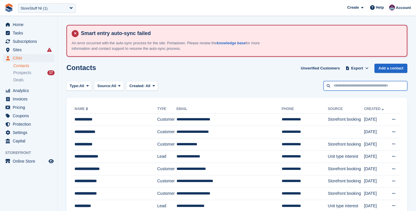
click at [339, 83] on input "text" at bounding box center [366, 86] width 84 height 10
type input "*****"
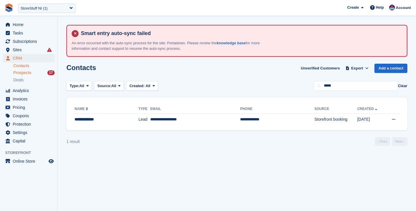
click at [24, 73] on span "Prospects" at bounding box center [22, 72] width 18 height 5
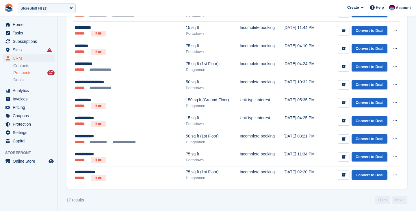
scroll to position [292, 0]
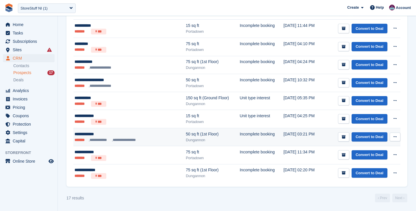
click at [397, 136] on button at bounding box center [395, 136] width 11 height 9
click at [363, 170] on p "Delete prospect" at bounding box center [373, 168] width 50 height 8
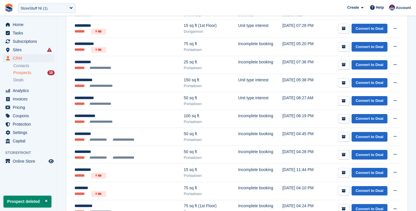
scroll to position [274, 0]
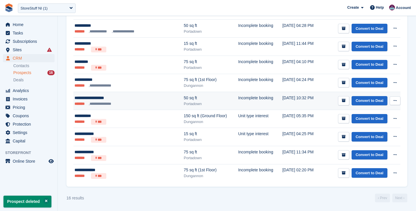
click at [394, 102] on icon at bounding box center [395, 101] width 3 height 4
click at [371, 129] on p "Delete prospect" at bounding box center [373, 132] width 50 height 8
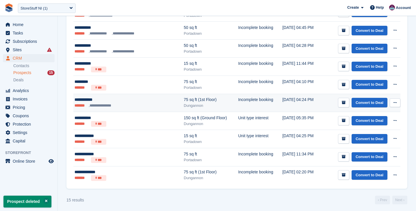
scroll to position [257, 0]
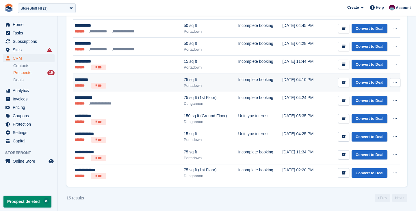
click at [395, 82] on icon at bounding box center [395, 82] width 3 height 4
click at [367, 114] on p "Delete prospect" at bounding box center [373, 114] width 50 height 8
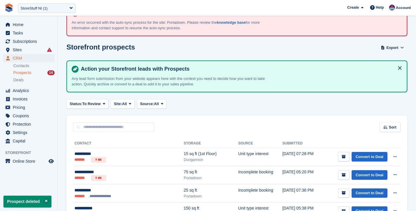
scroll to position [238, 0]
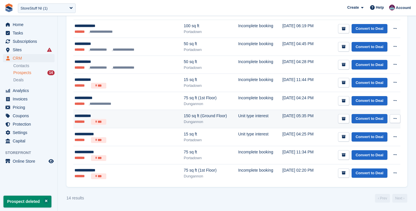
click at [398, 115] on button at bounding box center [395, 118] width 11 height 9
click at [363, 150] on p "Delete prospect" at bounding box center [373, 150] width 50 height 8
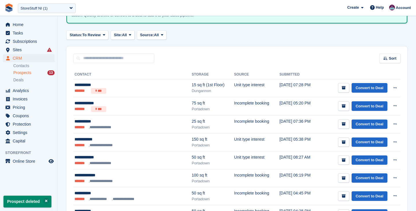
scroll to position [220, 0]
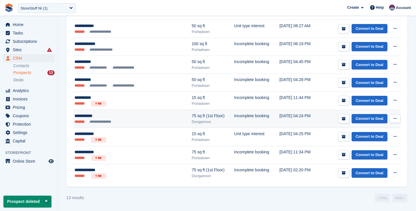
click at [397, 115] on button at bounding box center [395, 118] width 11 height 9
click at [366, 151] on p "Delete prospect" at bounding box center [373, 150] width 50 height 8
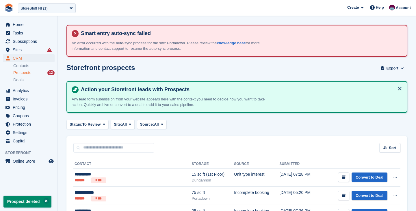
scroll to position [203, 0]
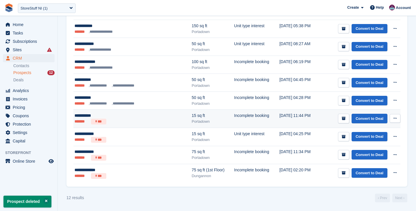
click at [394, 118] on icon at bounding box center [395, 118] width 3 height 4
click at [357, 148] on p "Delete prospect" at bounding box center [373, 150] width 50 height 8
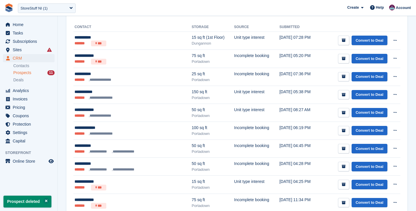
scroll to position [184, 0]
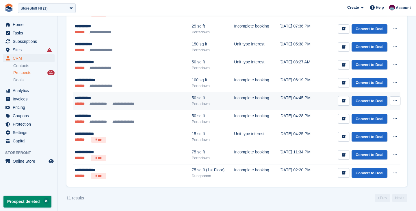
click at [396, 101] on icon at bounding box center [395, 101] width 3 height 4
click at [364, 133] on p "Delete prospect" at bounding box center [373, 132] width 50 height 8
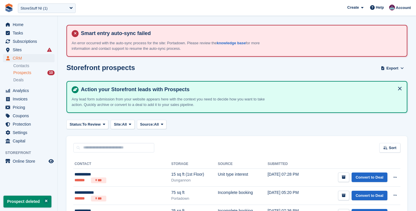
scroll to position [166, 0]
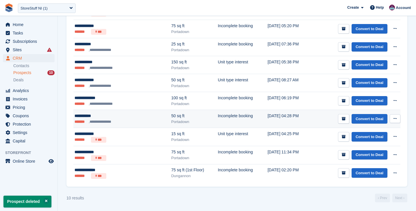
click at [394, 116] on button at bounding box center [395, 118] width 11 height 9
click at [364, 147] on p "Delete prospect" at bounding box center [373, 150] width 50 height 8
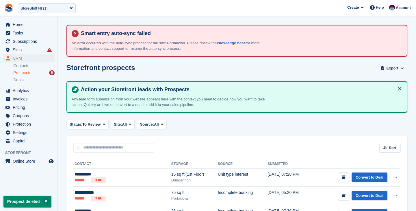
scroll to position [149, 0]
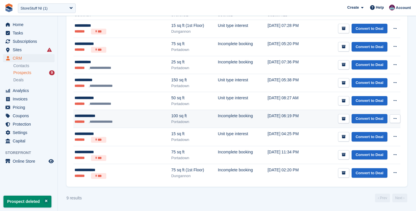
click at [397, 120] on button at bounding box center [395, 118] width 11 height 9
click at [360, 155] on div "View contact Edit contact Delete prospect" at bounding box center [372, 139] width 55 height 33
click at [361, 152] on p "Delete prospect" at bounding box center [373, 150] width 50 height 8
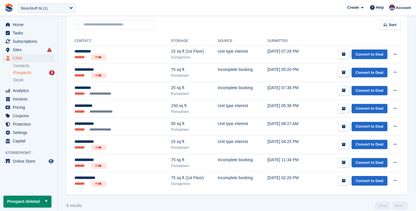
scroll to position [131, 0]
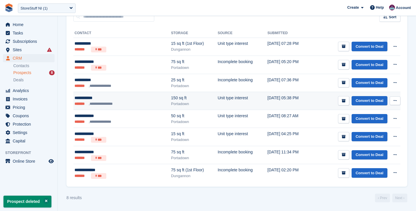
click at [394, 100] on icon at bounding box center [395, 101] width 3 height 4
click at [374, 131] on p "Delete prospect" at bounding box center [373, 132] width 50 height 8
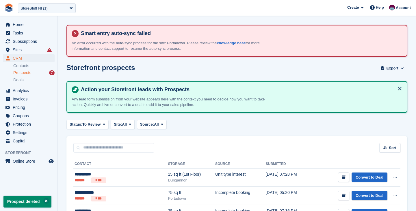
scroll to position [113, 0]
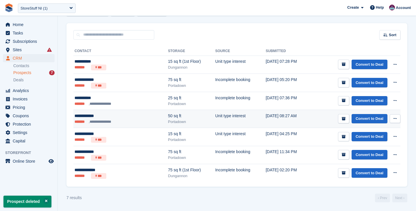
click at [397, 116] on button at bounding box center [395, 118] width 11 height 9
click at [372, 150] on p "Delete prospect" at bounding box center [373, 150] width 50 height 8
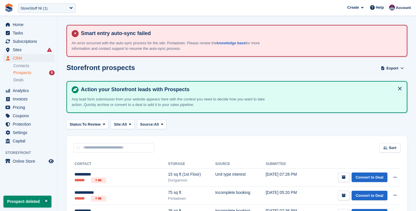
scroll to position [95, 0]
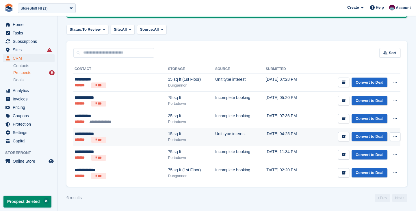
click at [394, 136] on icon at bounding box center [395, 136] width 3 height 4
click at [362, 168] on p "Delete prospect" at bounding box center [373, 168] width 50 height 8
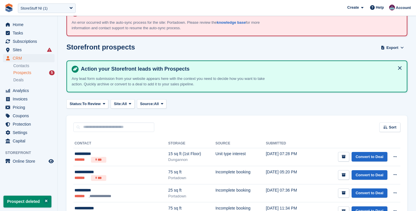
scroll to position [77, 0]
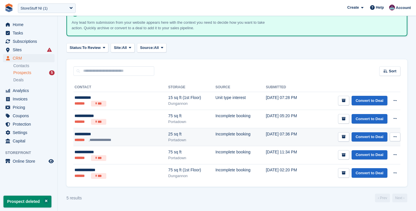
click at [394, 135] on icon at bounding box center [395, 137] width 3 height 4
click at [358, 169] on p "Delete prospect" at bounding box center [373, 168] width 50 height 8
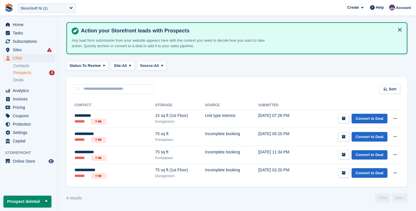
scroll to position [59, 0]
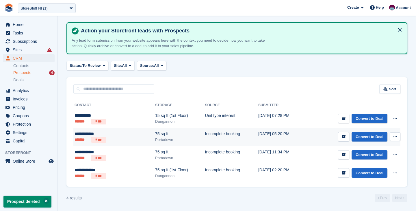
click at [395, 138] on icon at bounding box center [395, 136] width 3 height 4
click at [364, 168] on p "Delete prospect" at bounding box center [373, 168] width 50 height 8
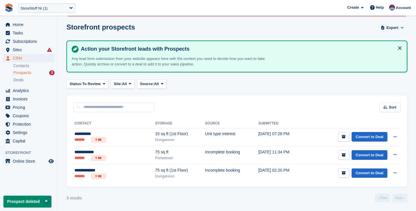
scroll to position [40, 0]
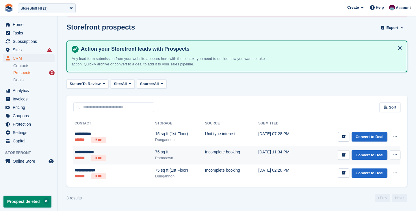
click at [396, 155] on icon at bounding box center [395, 155] width 3 height 4
click at [369, 183] on p "Delete prospect" at bounding box center [373, 186] width 50 height 8
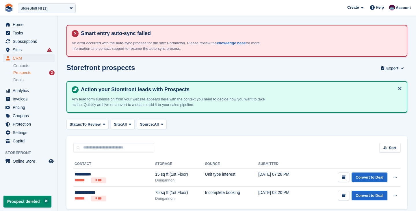
scroll to position [23, 0]
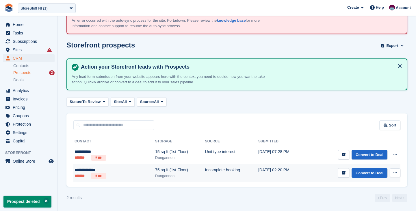
click at [397, 175] on button at bounding box center [395, 172] width 11 height 9
click at [363, 203] on p "Delete prospect" at bounding box center [373, 204] width 50 height 8
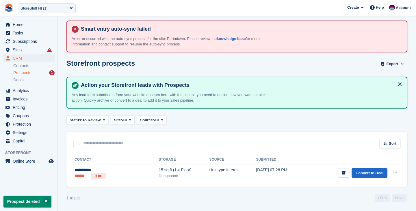
scroll to position [0, 0]
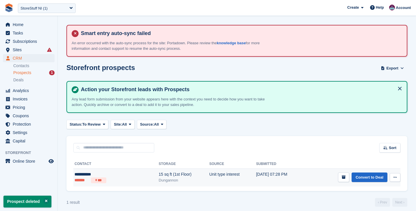
click at [398, 177] on button at bounding box center [395, 177] width 11 height 9
click at [362, 206] on p "Delete prospect" at bounding box center [373, 209] width 50 height 8
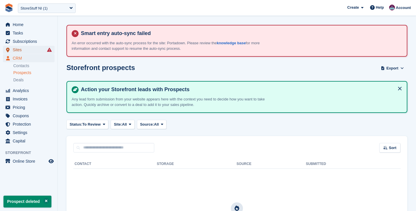
click at [30, 49] on span "Sites" at bounding box center [30, 50] width 35 height 8
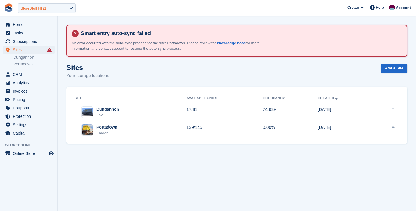
click at [40, 10] on div "StoreStuff NI (1)" at bounding box center [34, 8] width 27 height 6
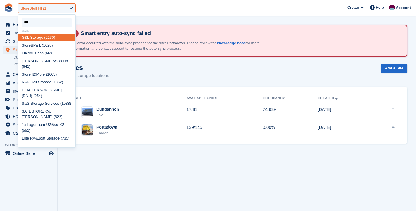
type input "****"
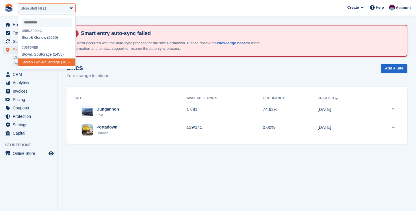
select select "***"
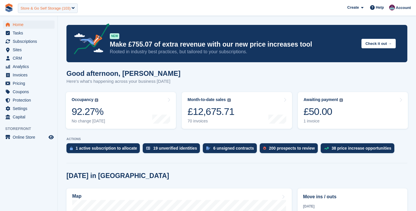
click at [35, 8] on div "Store & Go Self Storage (103)" at bounding box center [46, 8] width 50 height 6
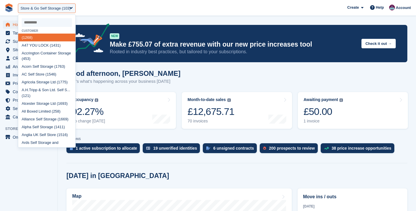
click at [157, 71] on h1 "Good afternoon, [PERSON_NAME]" at bounding box center [123, 73] width 114 height 8
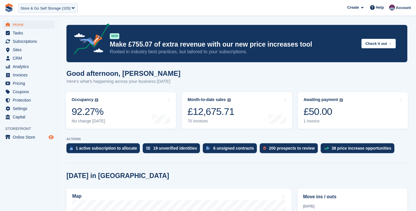
click at [52, 138] on icon "Preview store" at bounding box center [51, 137] width 5 height 5
click at [45, 6] on div "Store & Go Self Storage (103)" at bounding box center [46, 8] width 50 height 6
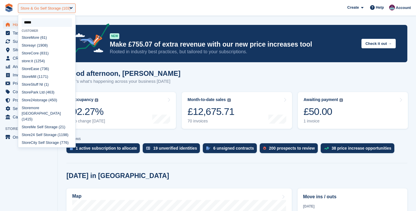
scroll to position [10, 0]
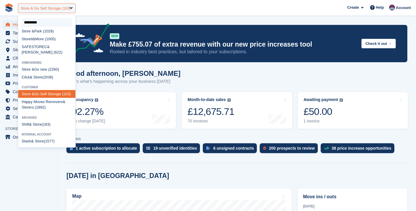
type input "**********"
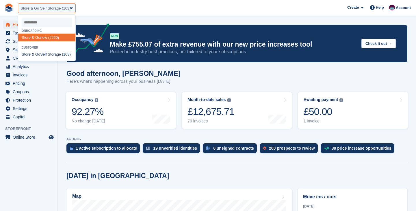
select select "****"
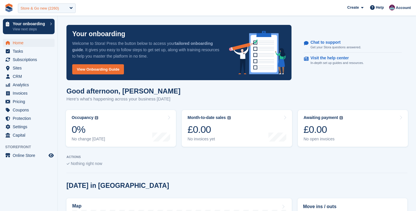
click at [40, 9] on div "Store & Go new (2260)" at bounding box center [40, 8] width 38 height 6
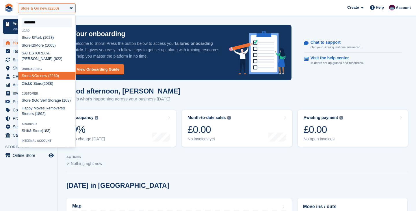
type input "*********"
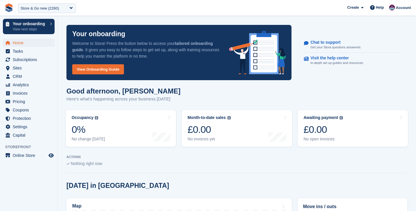
click at [24, 44] on span "Home" at bounding box center [30, 43] width 35 height 8
click at [42, 8] on div "Store & Go new (2260)" at bounding box center [40, 8] width 38 height 6
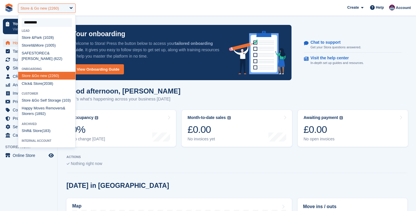
type input "**********"
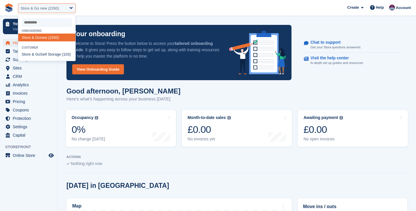
select select "***"
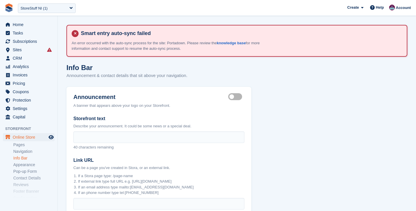
scroll to position [127, 0]
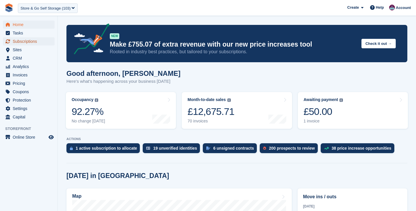
click at [31, 43] on span "Subscriptions" at bounding box center [30, 41] width 35 height 8
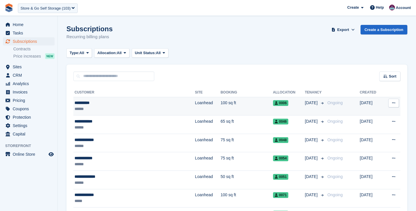
click at [95, 101] on div "**********" at bounding box center [117, 103] width 84 height 6
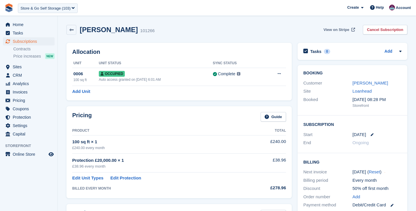
click at [333, 29] on span "View on Stripe" at bounding box center [337, 30] width 26 height 6
click at [28, 42] on span "Subscriptions" at bounding box center [30, 41] width 35 height 8
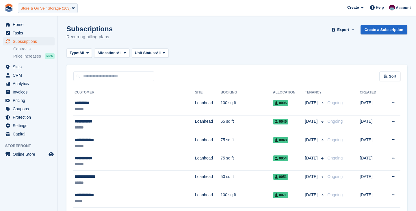
click at [35, 6] on div "Store & Go Self Storage (103)" at bounding box center [46, 8] width 50 height 6
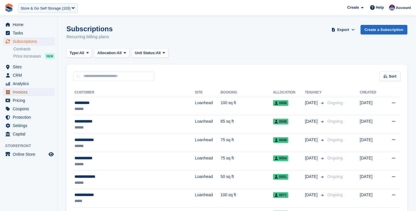
click at [26, 90] on span "Invoices" at bounding box center [30, 92] width 35 height 8
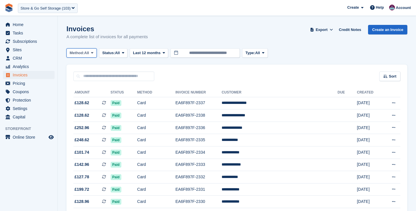
click at [93, 51] on icon at bounding box center [92, 53] width 2 height 4
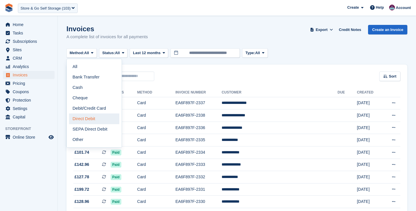
click at [89, 118] on link "Direct Debit" at bounding box center [94, 118] width 50 height 10
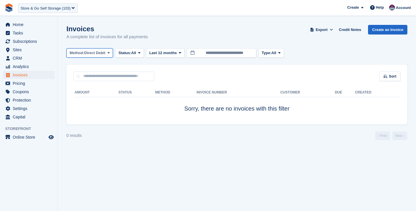
click at [78, 57] on button "Method: Direct Debit" at bounding box center [89, 53] width 47 height 10
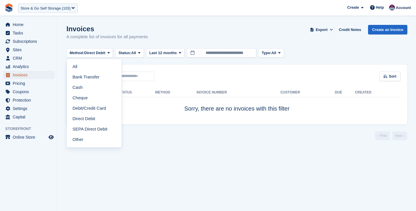
click at [26, 77] on span "Invoices" at bounding box center [30, 75] width 35 height 8
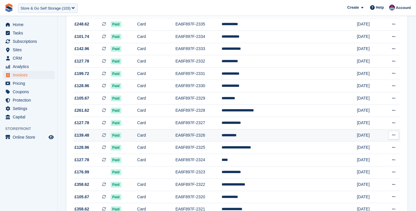
scroll to position [118, 0]
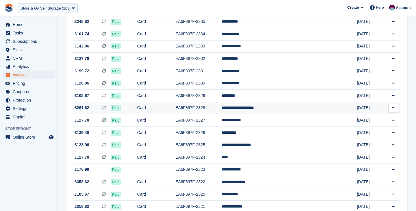
click at [200, 106] on td "EA6F897F-2328" at bounding box center [198, 108] width 46 height 12
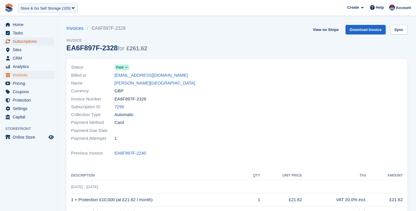
click at [33, 40] on span "Subscriptions" at bounding box center [30, 41] width 35 height 8
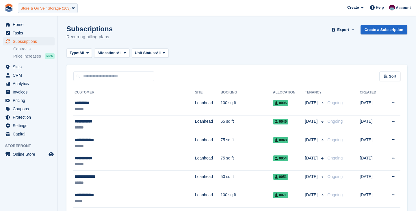
click at [38, 9] on div "Store & Go Self Storage (103)" at bounding box center [46, 8] width 50 height 6
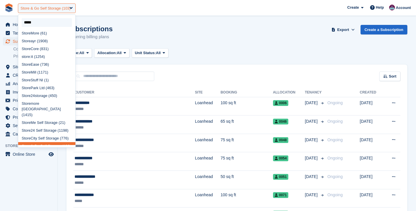
type input "******"
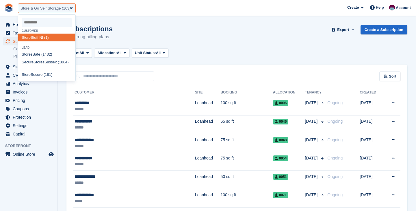
select select "*"
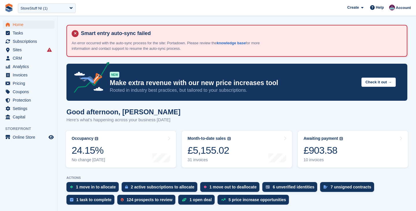
select select "****"
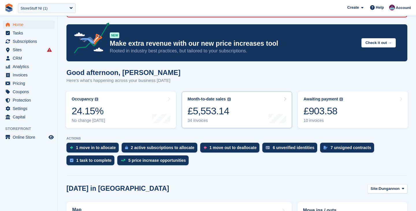
scroll to position [42, 0]
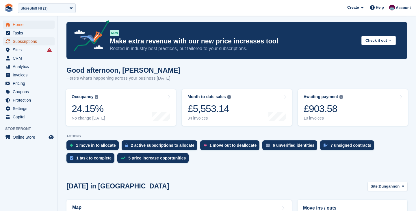
click at [34, 39] on span "Subscriptions" at bounding box center [30, 41] width 35 height 8
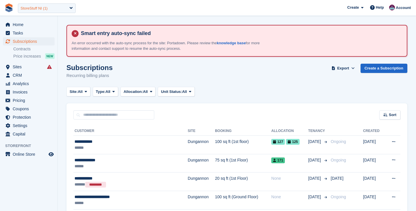
click at [54, 9] on div "StoreStuff NI (1)" at bounding box center [47, 8] width 58 height 10
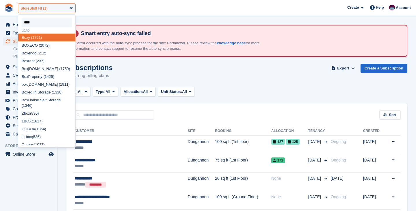
type input "*****"
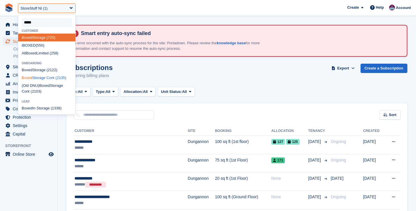
click at [51, 76] on div "Boxed Storage Cork (2135)" at bounding box center [46, 78] width 57 height 8
select select "****"
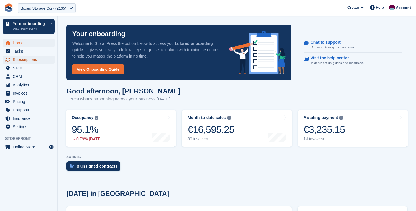
click at [22, 61] on span "Subscriptions" at bounding box center [30, 59] width 35 height 8
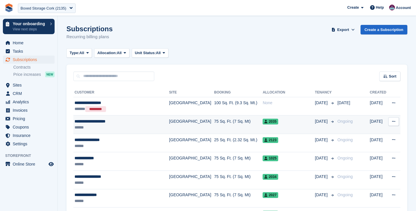
click at [113, 123] on div "**********" at bounding box center [119, 121] width 88 height 6
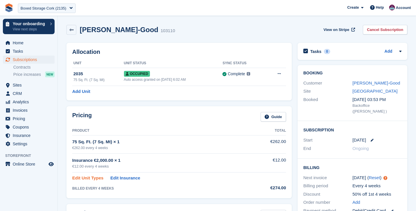
click at [89, 176] on link "Edit Unit Types" at bounding box center [87, 178] width 31 height 7
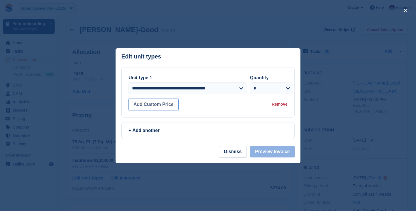
click at [167, 101] on button "Add Custom Price" at bounding box center [154, 105] width 50 height 12
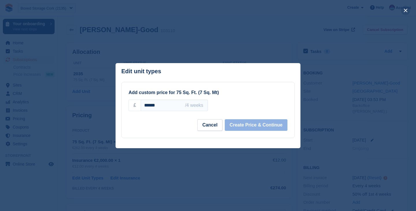
click at [407, 12] on button "close" at bounding box center [405, 10] width 9 height 9
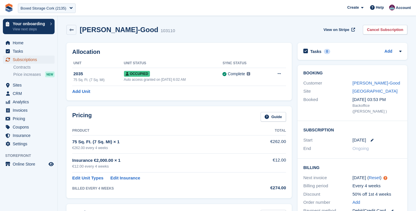
click at [24, 59] on span "Subscriptions" at bounding box center [30, 59] width 35 height 8
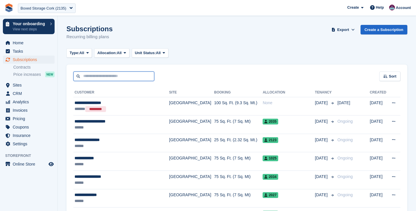
click at [88, 78] on input "text" at bounding box center [113, 76] width 81 height 10
type input "***"
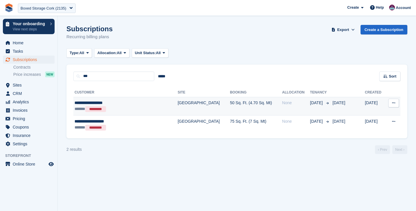
click at [139, 107] on div "****** *********" at bounding box center [116, 109] width 83 height 6
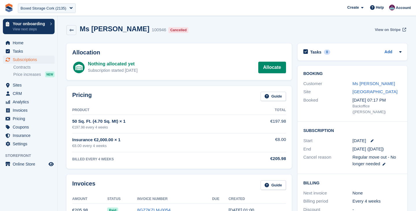
click at [387, 31] on span "View on Stripe" at bounding box center [388, 30] width 26 height 6
click at [38, 10] on div "Boxed Storage Cork (2135)" at bounding box center [44, 8] width 46 height 6
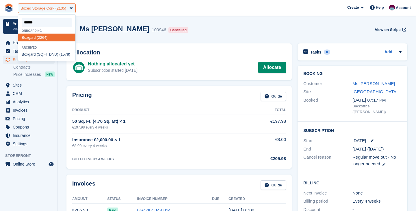
type input "*******"
select select "****"
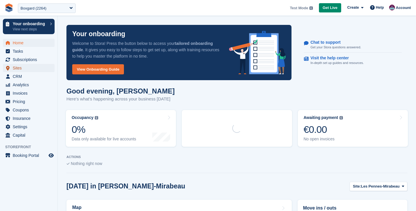
click at [14, 68] on span "Sites" at bounding box center [30, 68] width 35 height 8
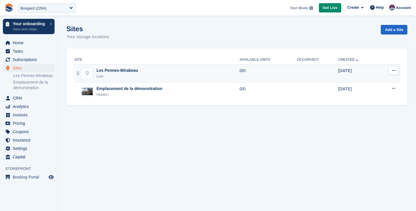
click at [153, 74] on div "[PERSON_NAME]-Mirabeau Live" at bounding box center [157, 73] width 165 height 12
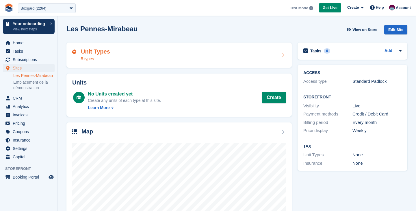
click at [237, 57] on div "Unit Types 5 types" at bounding box center [179, 55] width 214 height 14
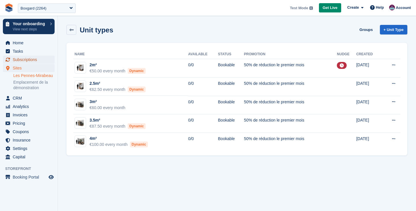
click at [31, 60] on span "Subscriptions" at bounding box center [30, 59] width 35 height 8
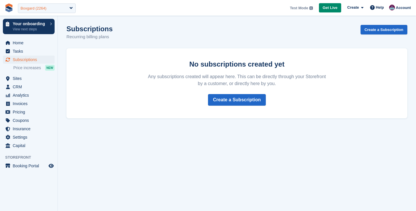
click at [53, 9] on div "Boxgard (2264)" at bounding box center [47, 8] width 58 height 10
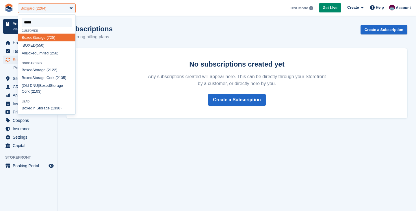
type input "*****"
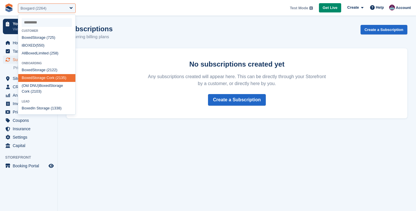
select select "****"
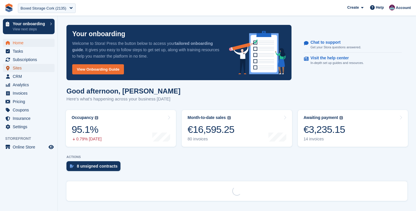
click at [19, 67] on span "Sites" at bounding box center [30, 68] width 35 height 8
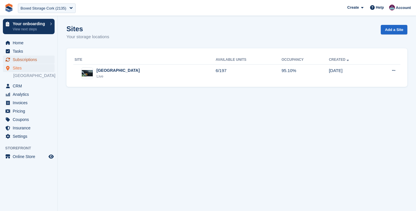
click at [41, 59] on span "Subscriptions" at bounding box center [30, 59] width 35 height 8
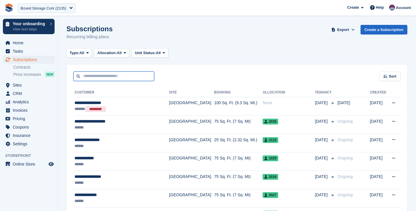
click at [117, 76] on input "text" at bounding box center [113, 76] width 81 height 10
type input "***"
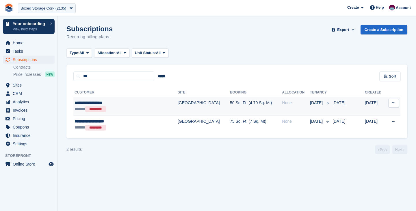
click at [124, 106] on div "****** *********" at bounding box center [116, 109] width 83 height 6
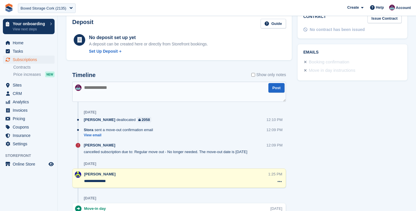
scroll to position [219, 0]
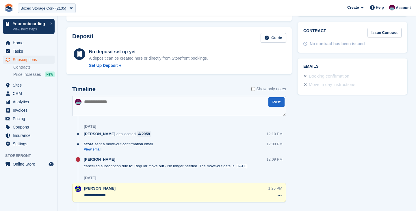
click at [105, 103] on textarea at bounding box center [179, 106] width 214 height 20
click at [143, 101] on textarea "**********" at bounding box center [179, 106] width 214 height 20
click at [214, 104] on textarea "**********" at bounding box center [179, 106] width 214 height 20
type textarea "**********"
click at [273, 102] on button "Post" at bounding box center [276, 102] width 16 height 10
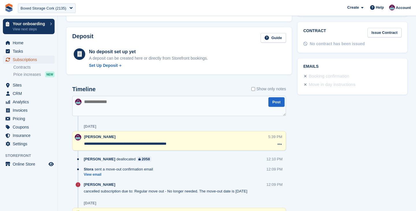
click at [28, 59] on span "Subscriptions" at bounding box center [30, 59] width 35 height 8
